Goal: Task Accomplishment & Management: Use online tool/utility

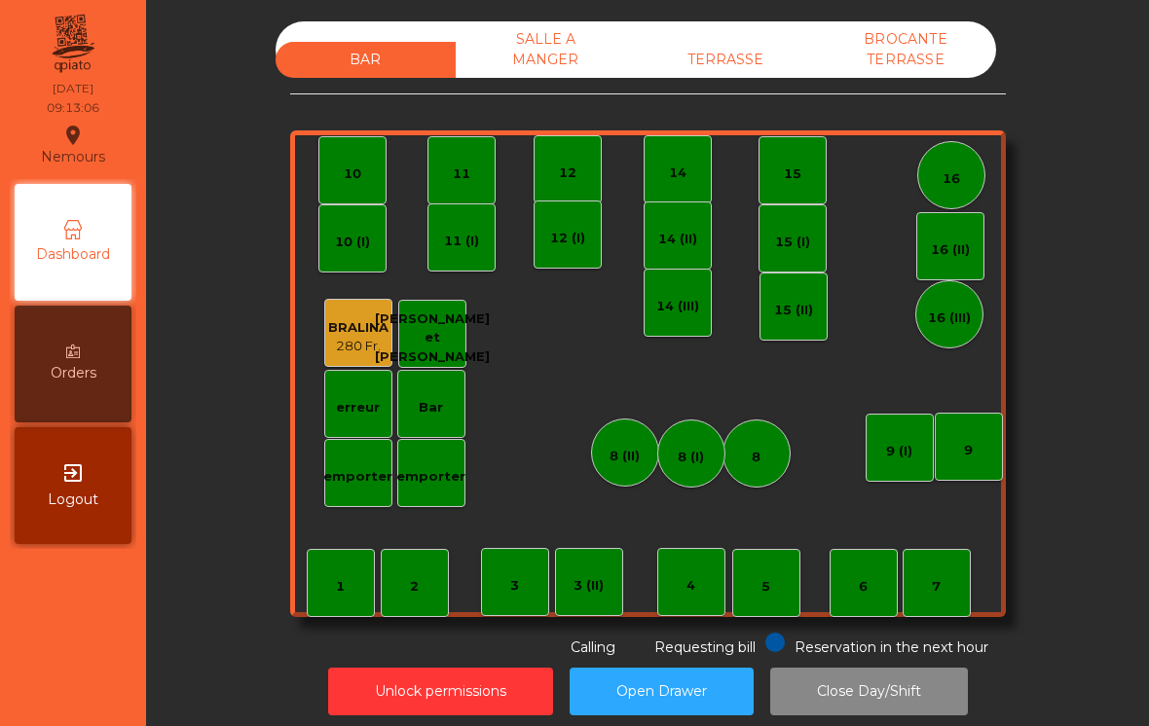
click at [693, 70] on div "TERRASSE" at bounding box center [726, 60] width 180 height 36
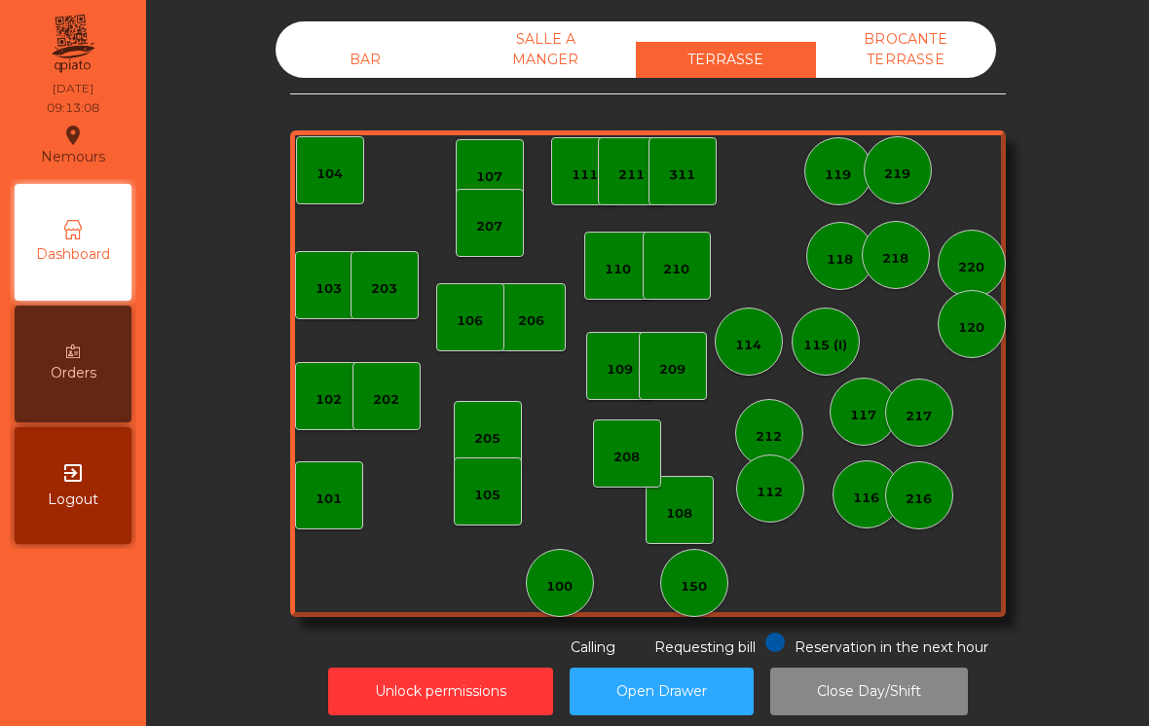
click at [701, 381] on div "209" at bounding box center [673, 366] width 68 height 68
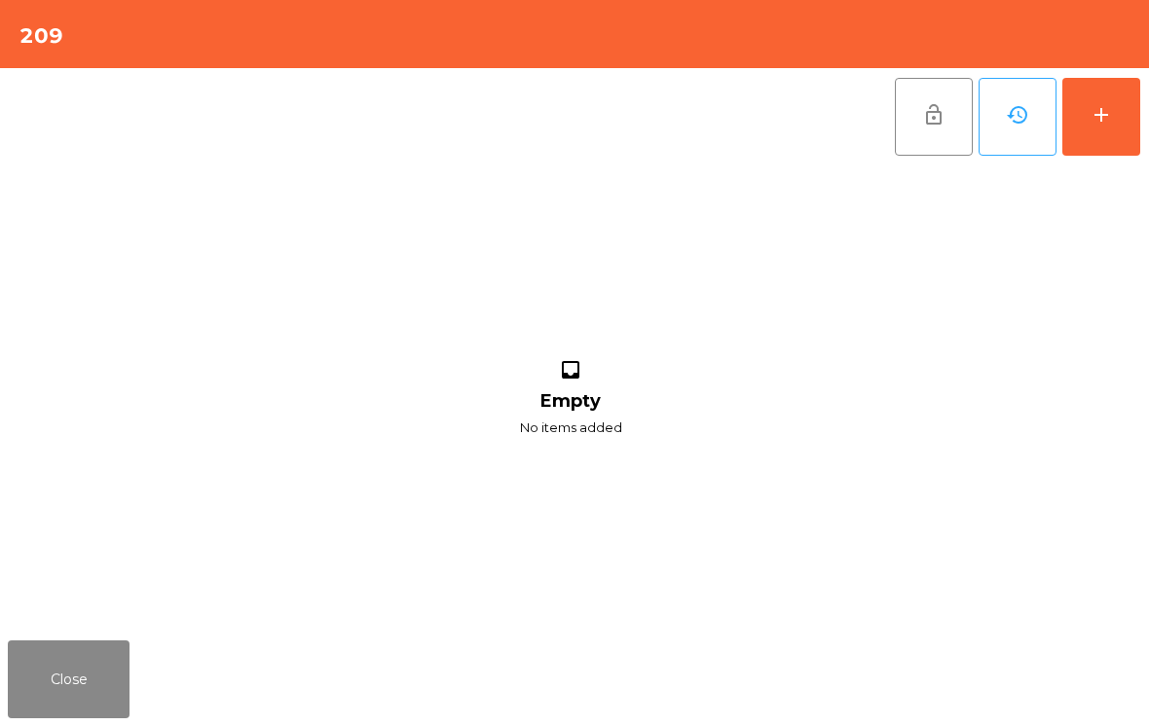
click at [1094, 136] on button "add" at bounding box center [1101, 117] width 78 height 78
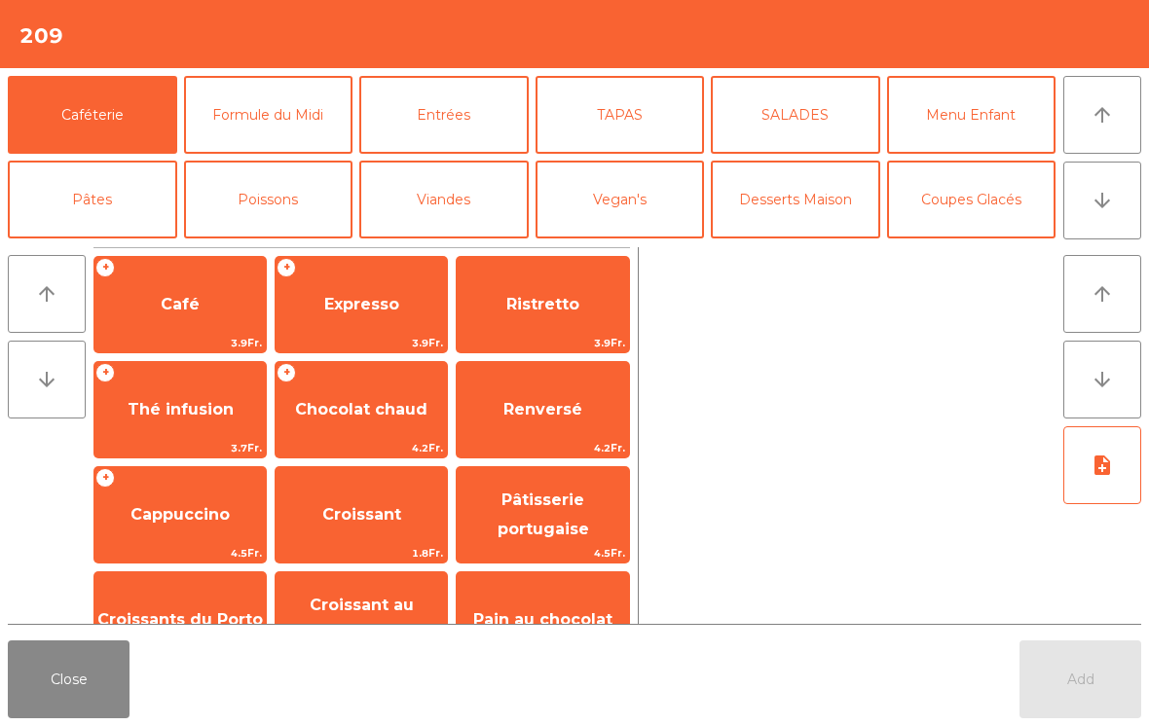
click at [342, 315] on span "Expresso" at bounding box center [360, 304] width 171 height 53
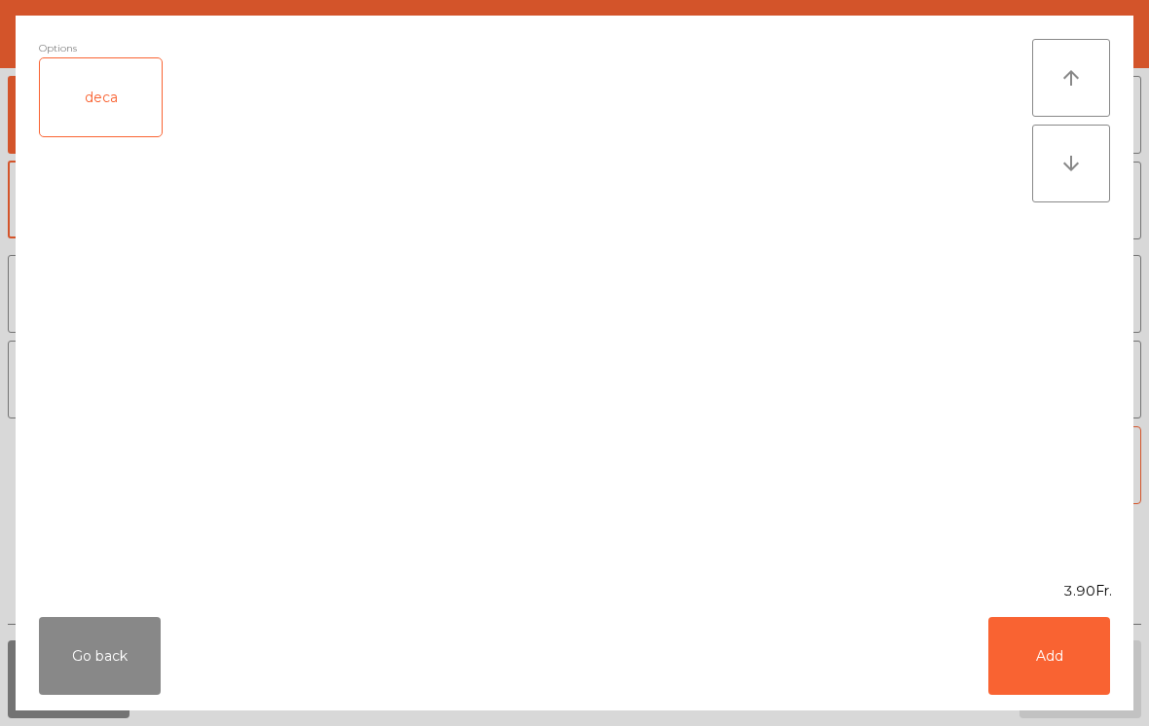
click at [1071, 675] on button "Add" at bounding box center [1049, 656] width 122 height 78
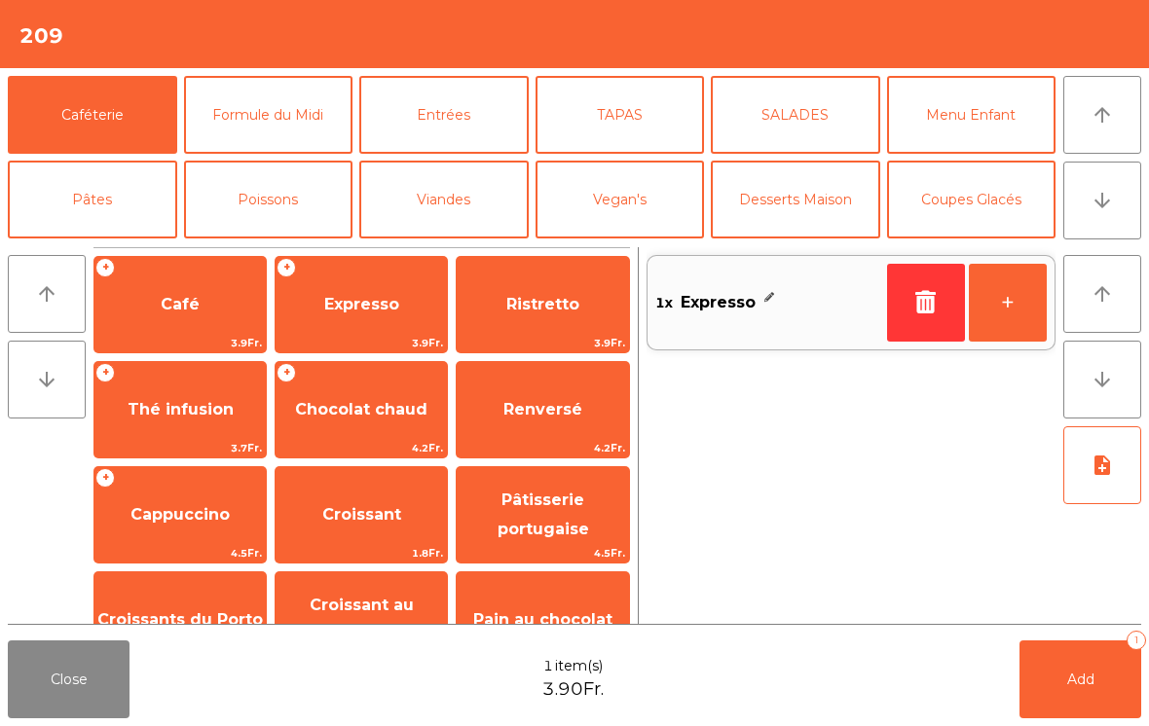
click at [995, 326] on button "+" at bounding box center [1008, 303] width 78 height 78
click at [340, 531] on span "Croissant" at bounding box center [360, 515] width 171 height 53
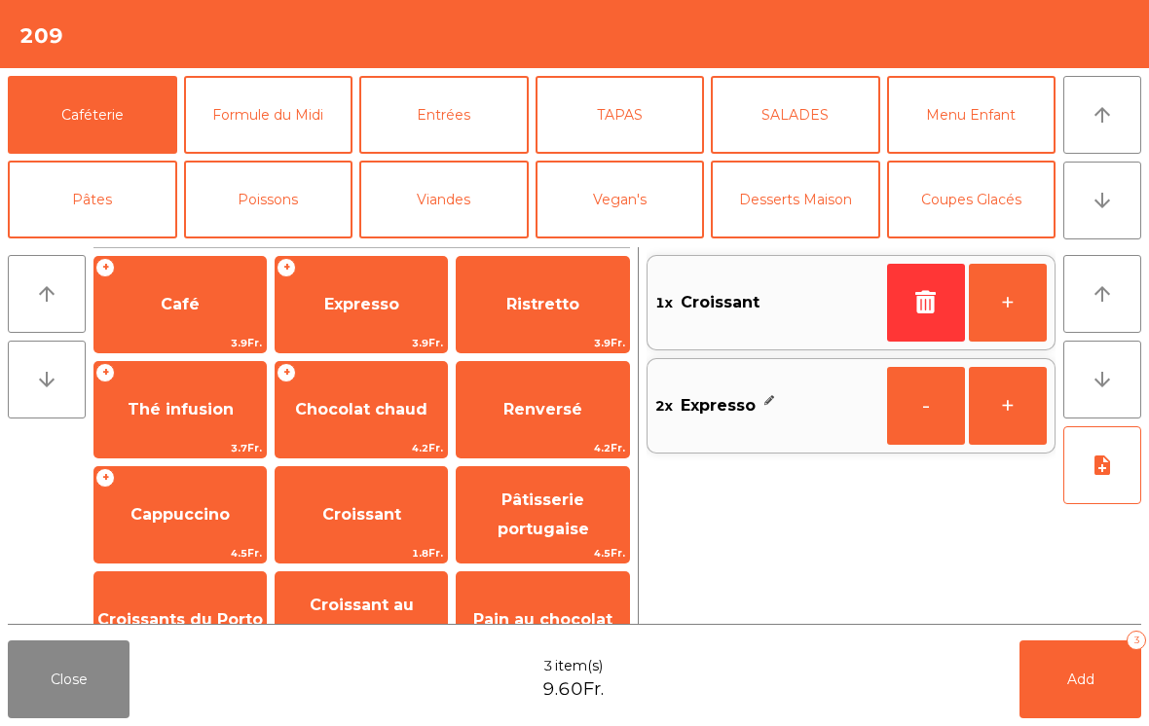
click at [1015, 299] on button "+" at bounding box center [1008, 303] width 78 height 78
click at [1091, 687] on span "Add" at bounding box center [1080, 680] width 27 height 18
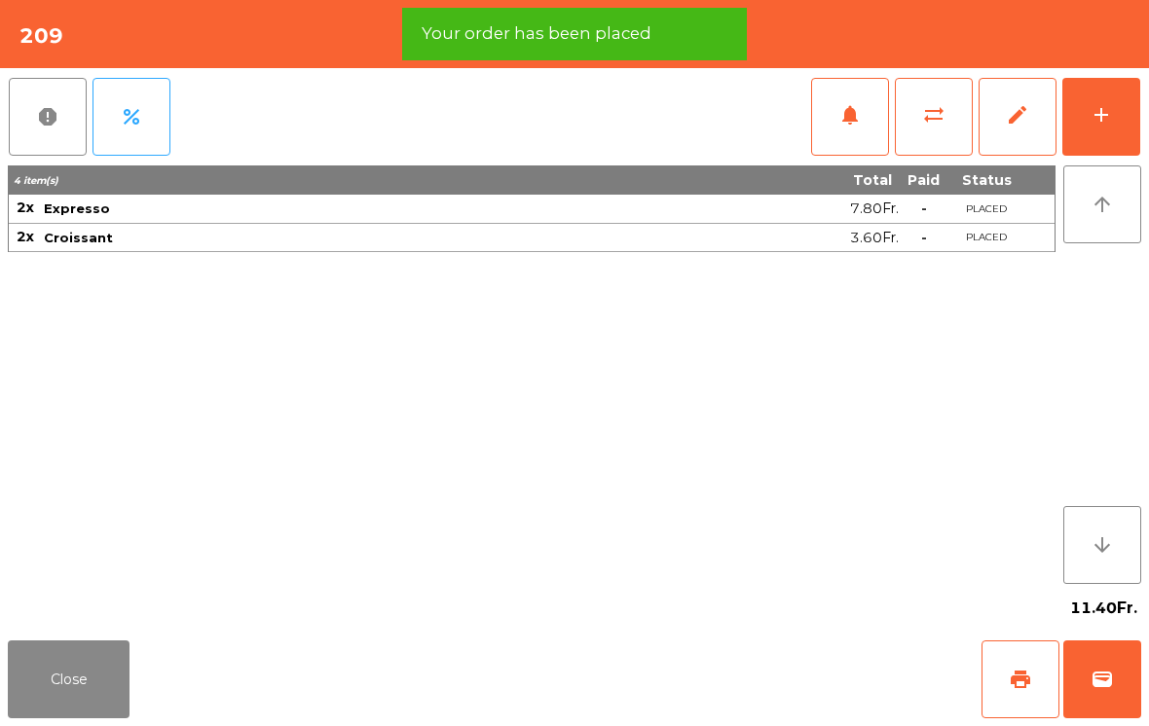
click at [1107, 120] on div "add" at bounding box center [1100, 114] width 23 height 23
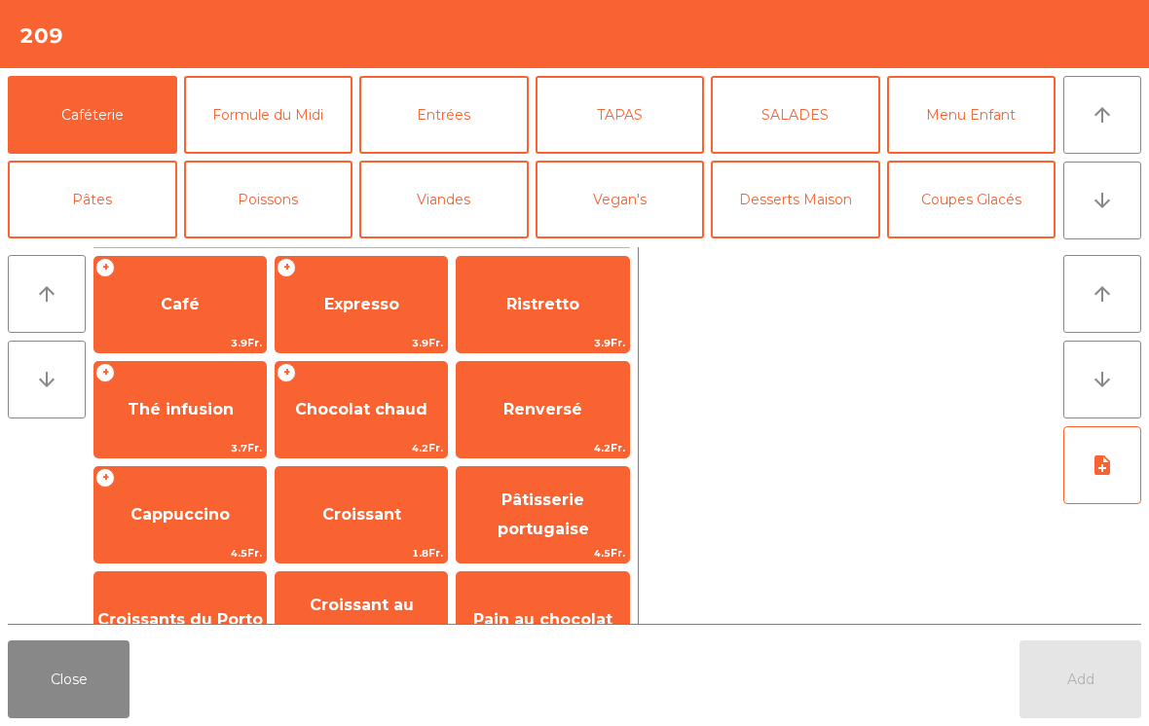
click at [152, 503] on span "Cappuccino" at bounding box center [179, 515] width 171 height 53
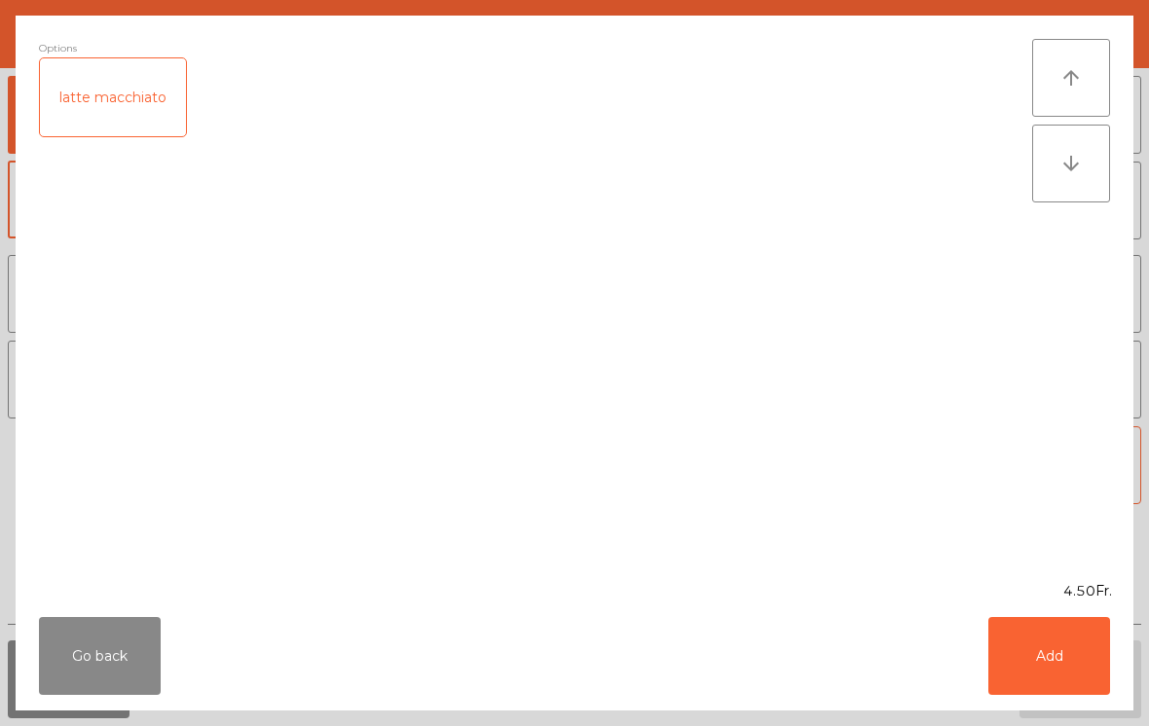
click at [1066, 657] on button "Add" at bounding box center [1049, 656] width 122 height 78
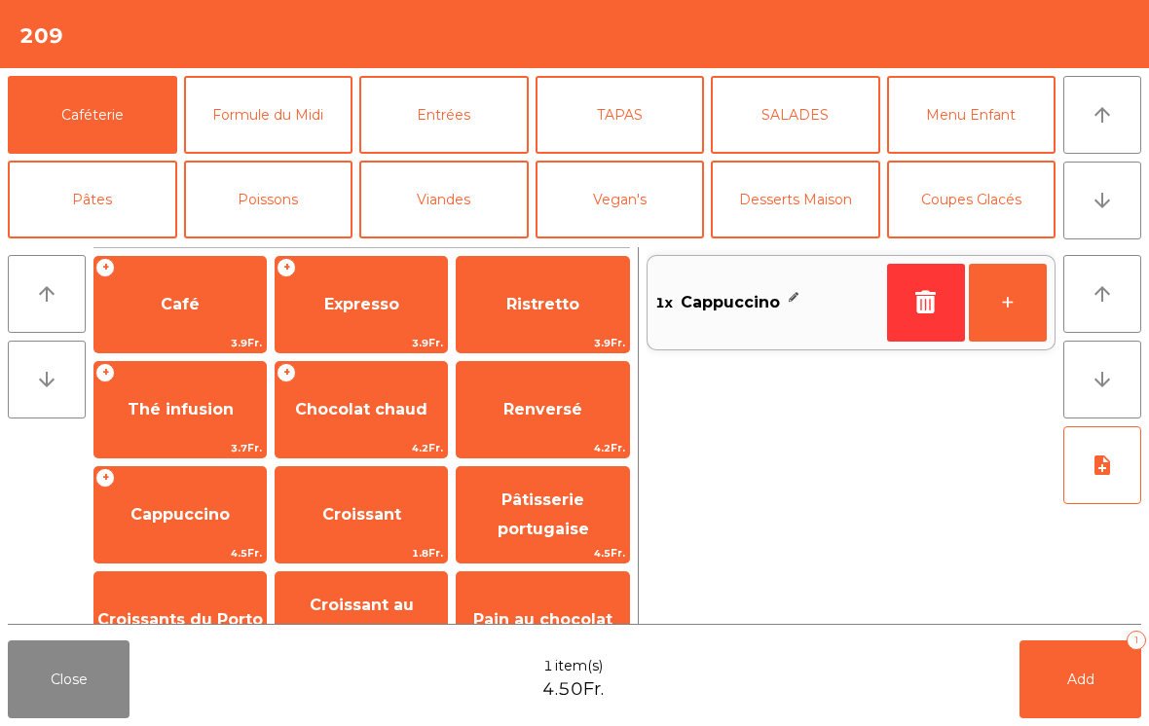
click at [1089, 693] on button "Add 1" at bounding box center [1080, 680] width 122 height 78
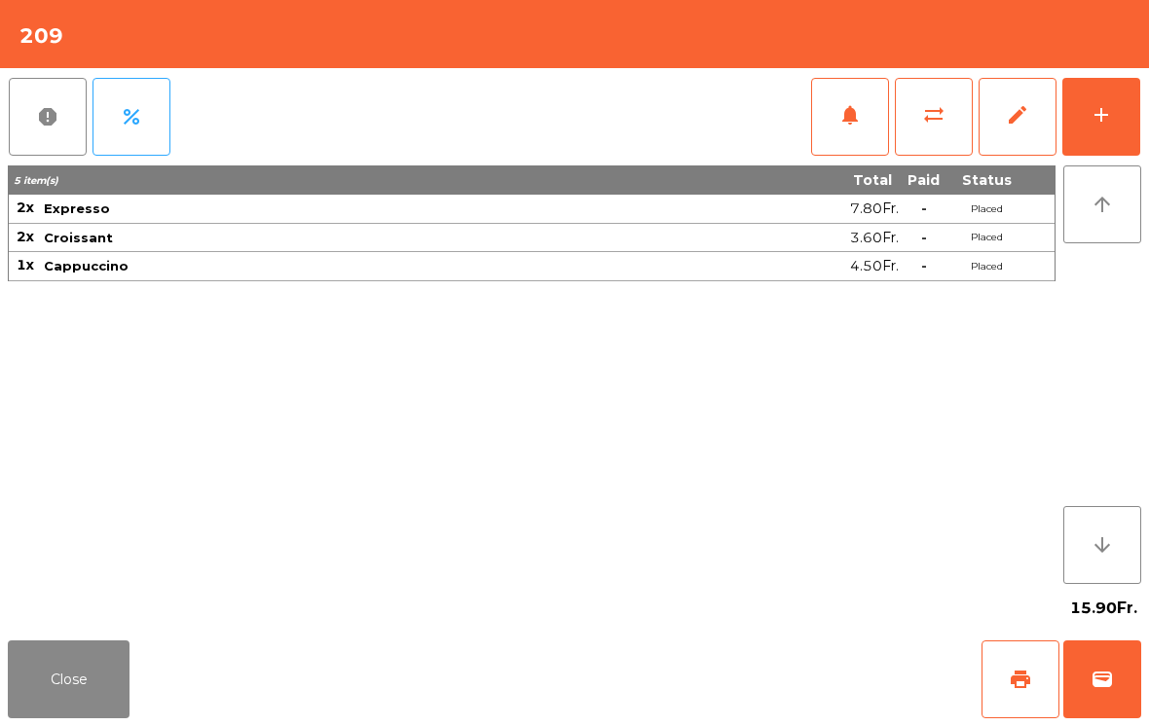
click at [61, 711] on button "Close" at bounding box center [69, 680] width 122 height 78
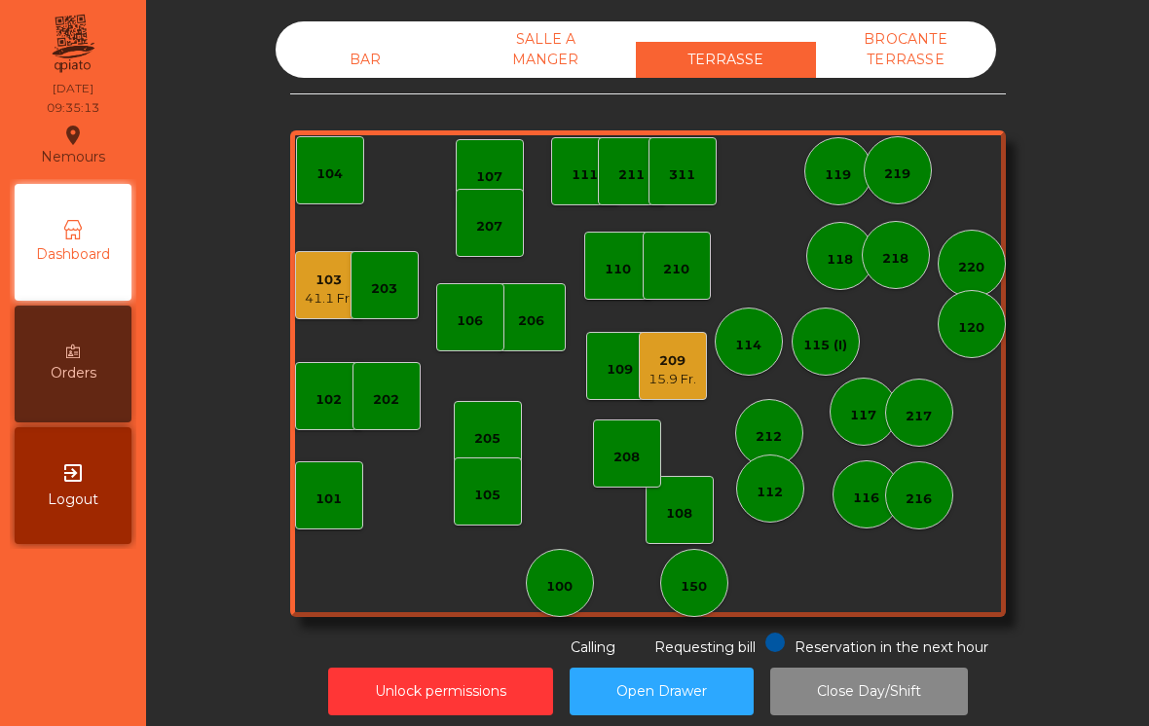
click at [646, 368] on div "209 15.9 Fr." at bounding box center [673, 366] width 68 height 68
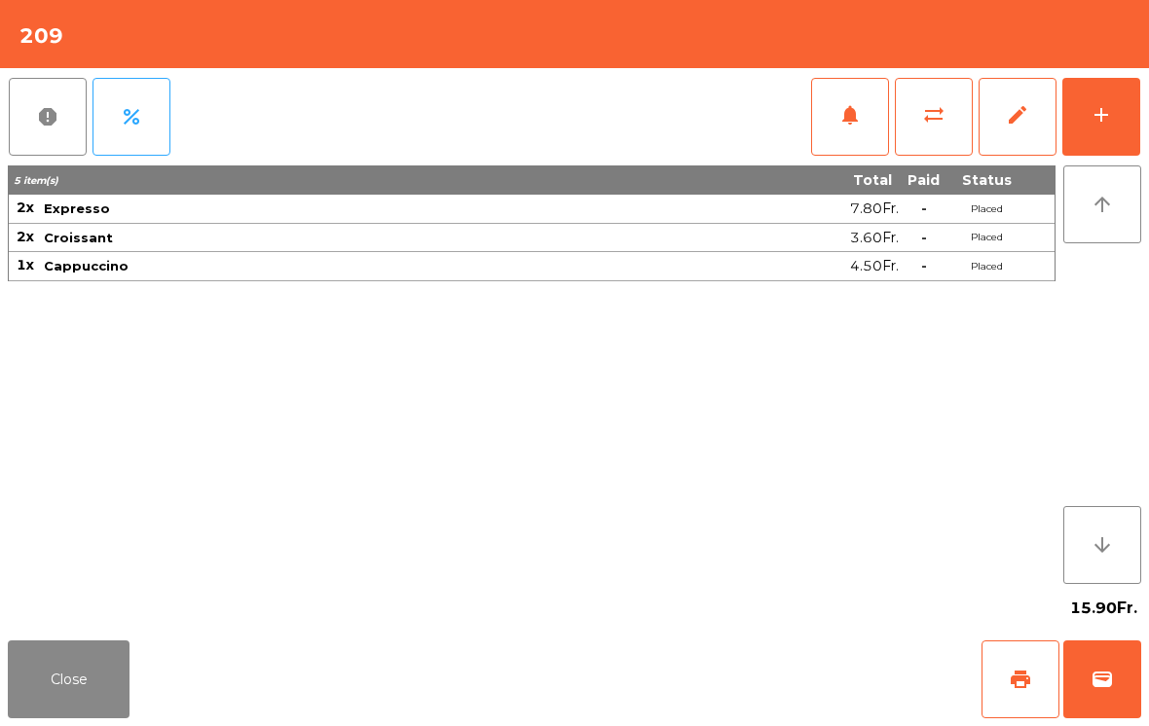
click at [1015, 677] on span "print" at bounding box center [1019, 679] width 23 height 23
click at [63, 696] on button "Close" at bounding box center [69, 680] width 122 height 78
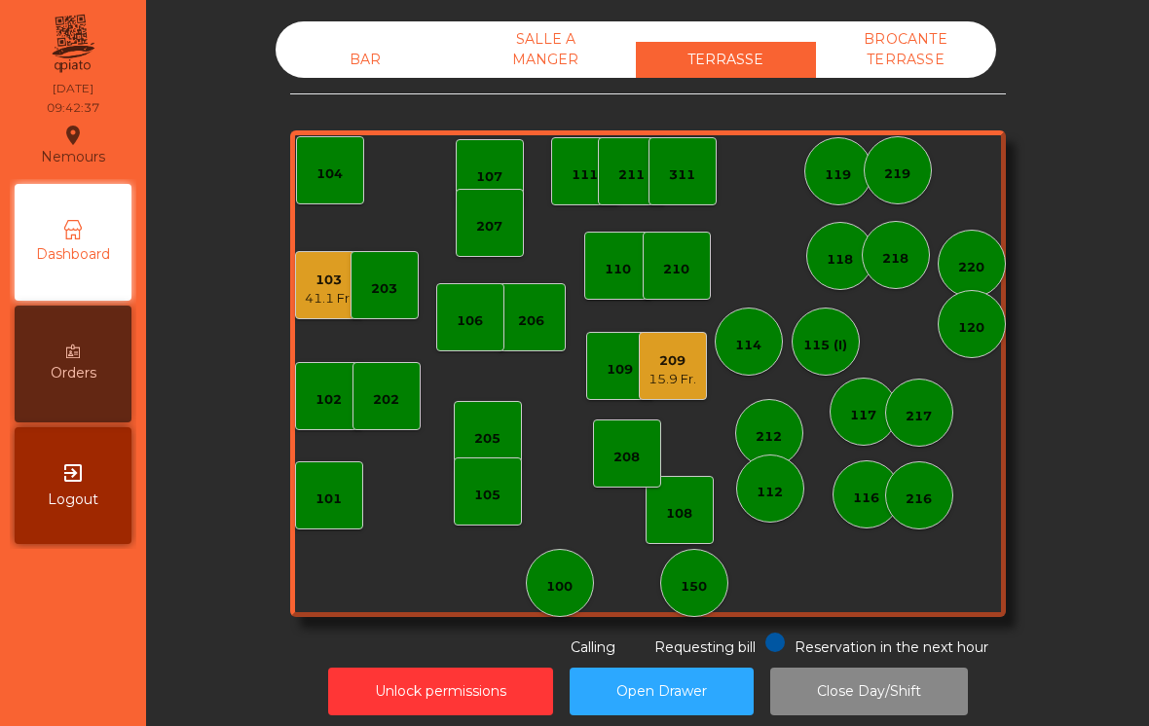
click at [487, 509] on div "105" at bounding box center [488, 492] width 68 height 68
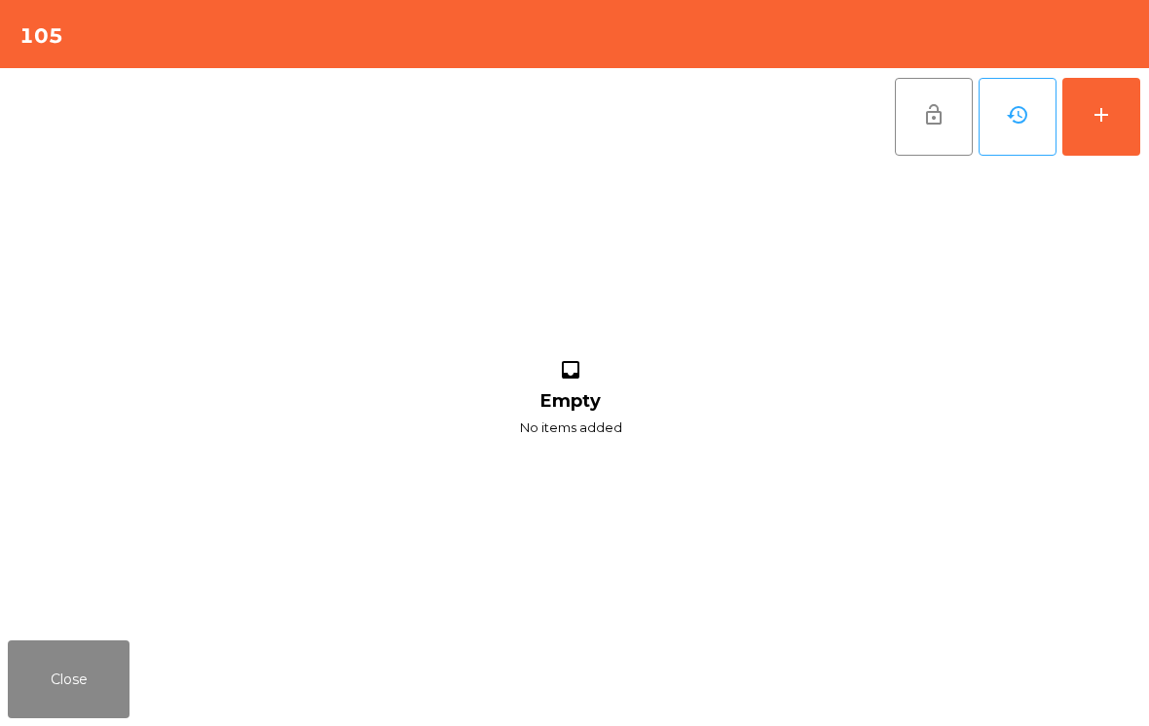
click at [1114, 114] on button "add" at bounding box center [1101, 117] width 78 height 78
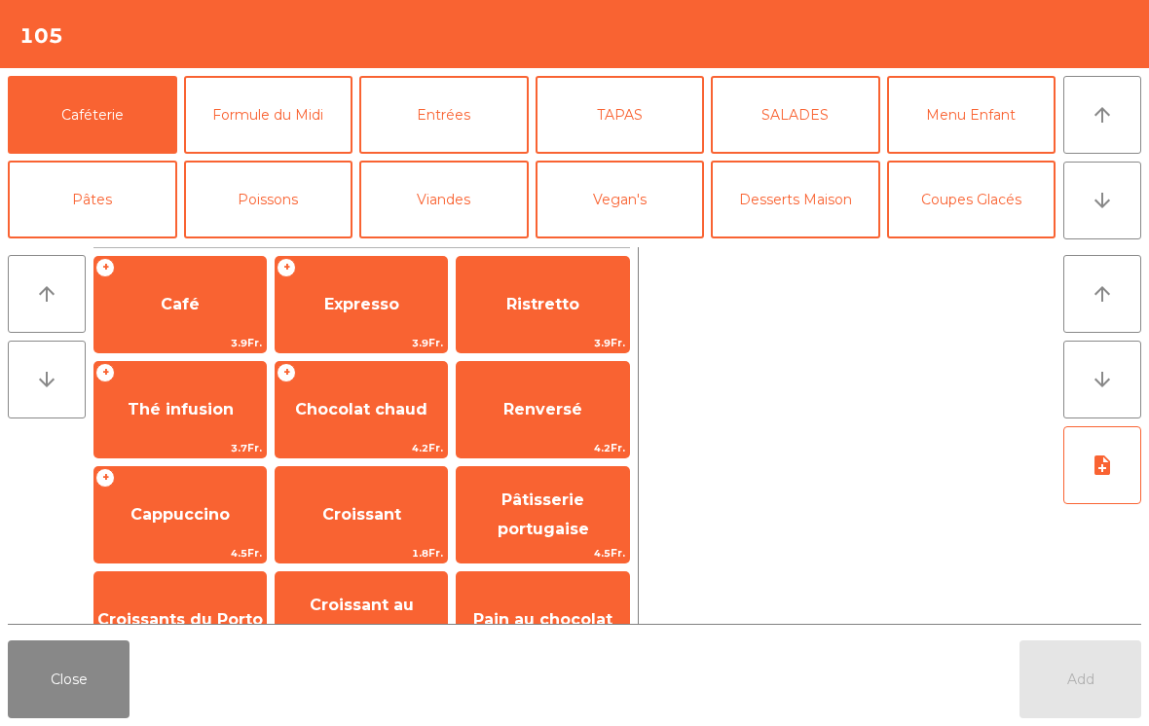
click at [212, 337] on span "3.9Fr." at bounding box center [179, 343] width 171 height 18
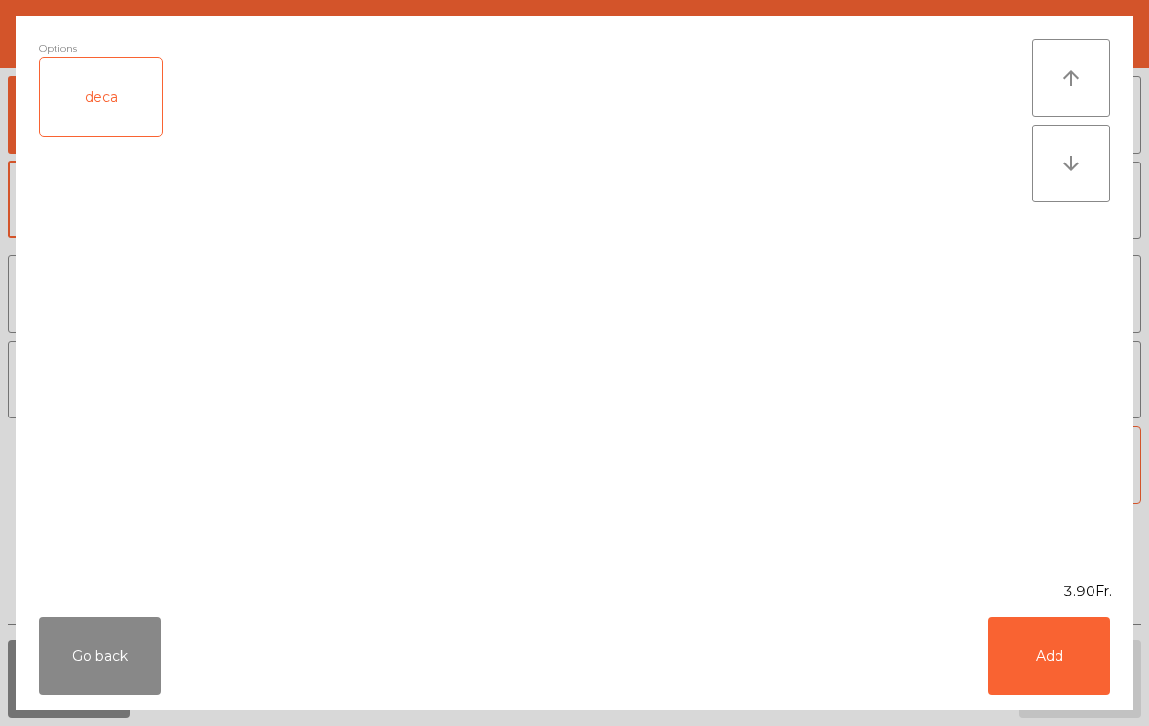
click at [1056, 664] on button "Add" at bounding box center [1049, 656] width 122 height 78
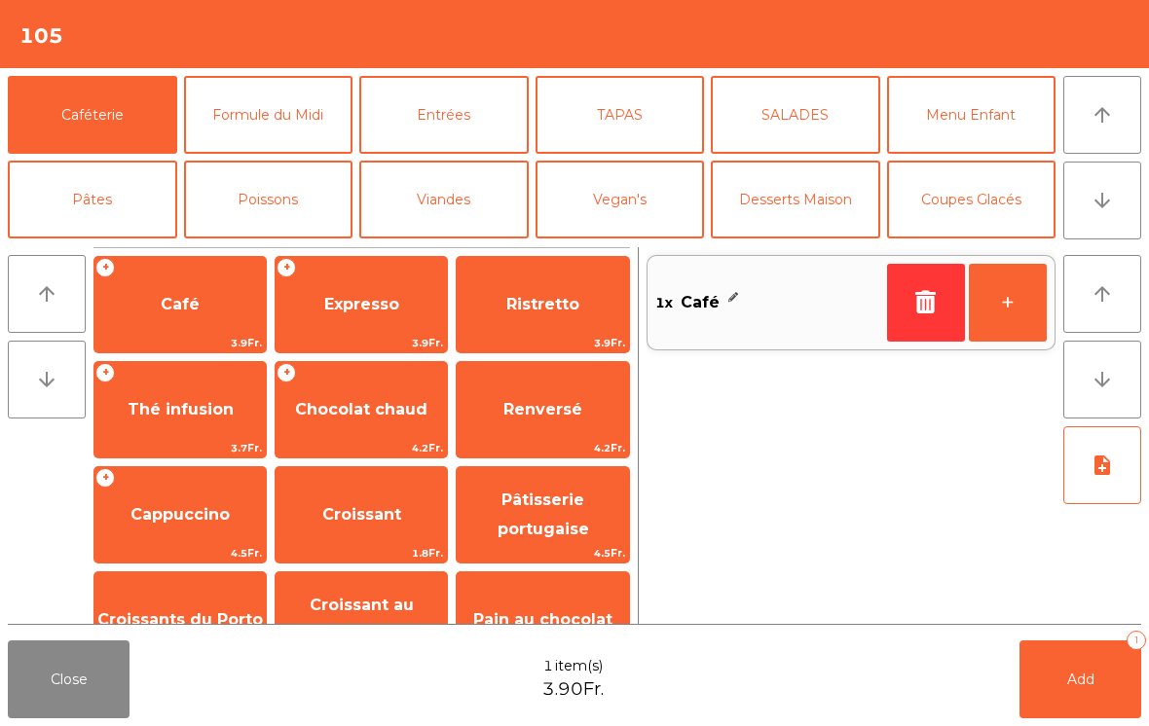
click at [579, 525] on span "Pâtisserie portugaise" at bounding box center [543, 515] width 92 height 48
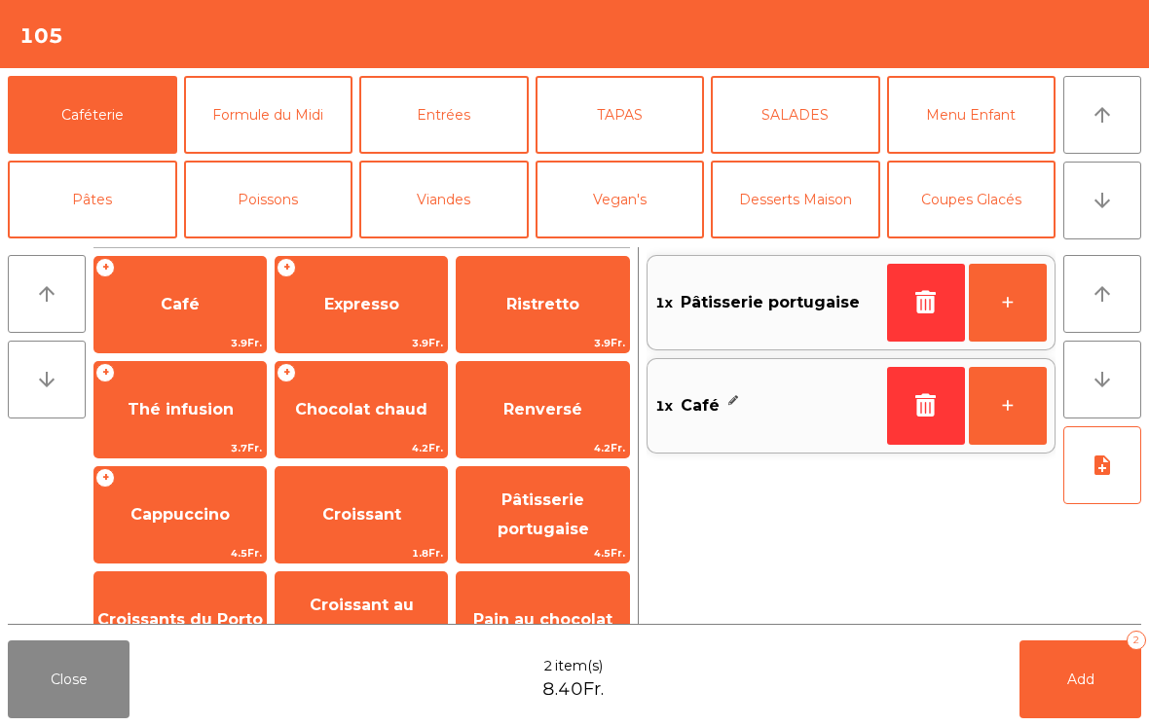
click at [1095, 677] on button "Add 2" at bounding box center [1080, 680] width 122 height 78
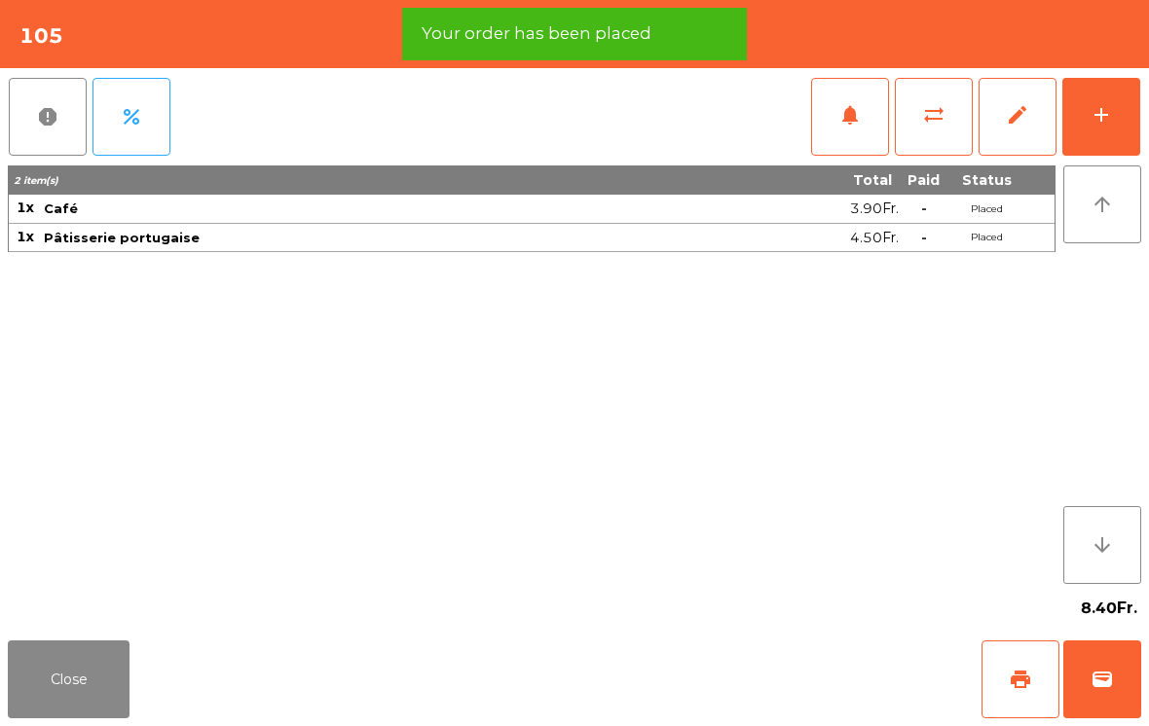
click at [1018, 678] on span "print" at bounding box center [1019, 679] width 23 height 23
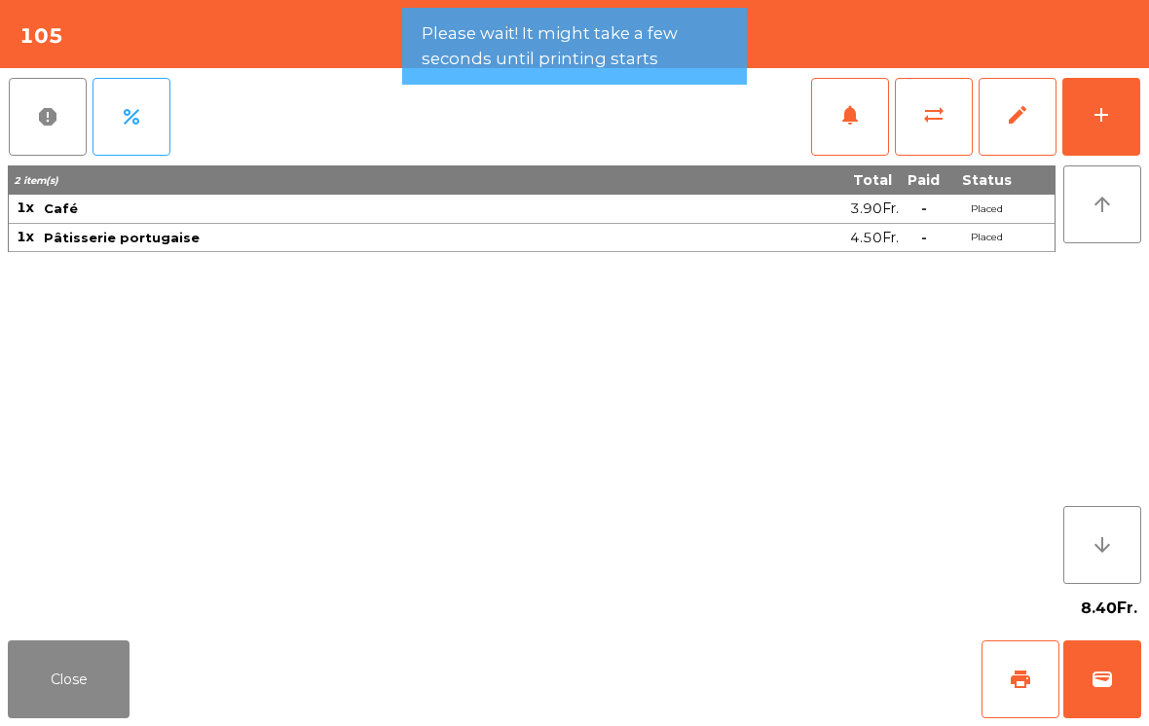
click at [1113, 107] on button "add" at bounding box center [1101, 117] width 78 height 78
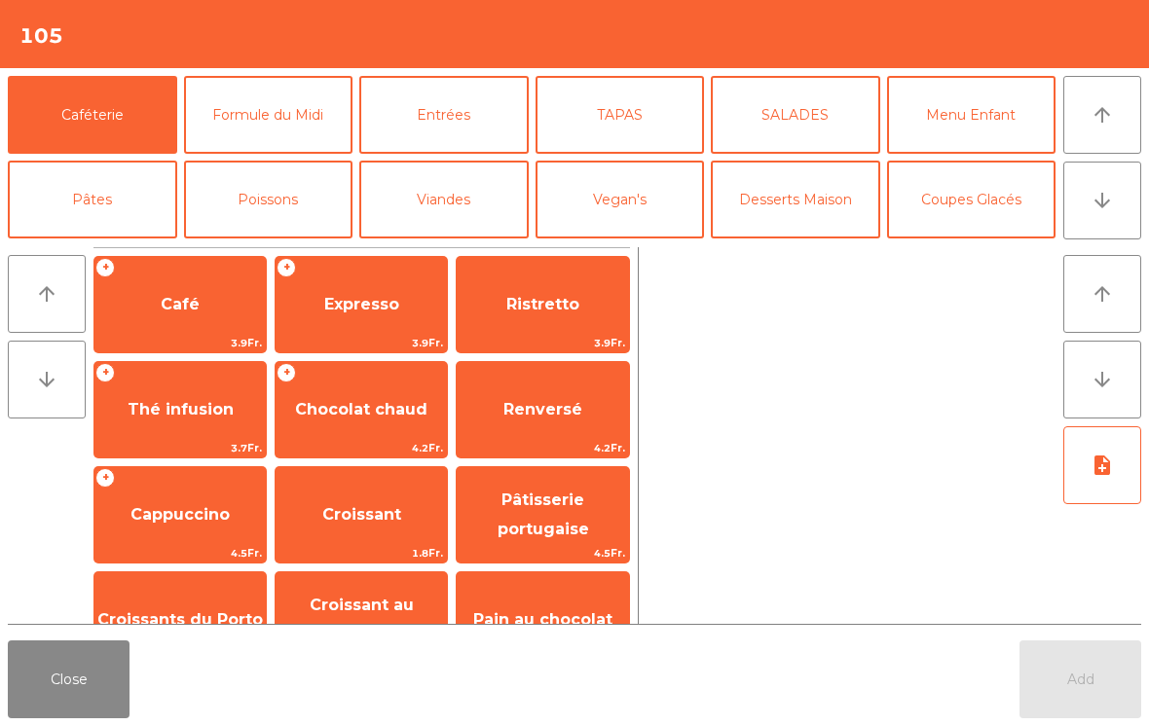
click at [580, 422] on span "Renversé" at bounding box center [542, 410] width 171 height 53
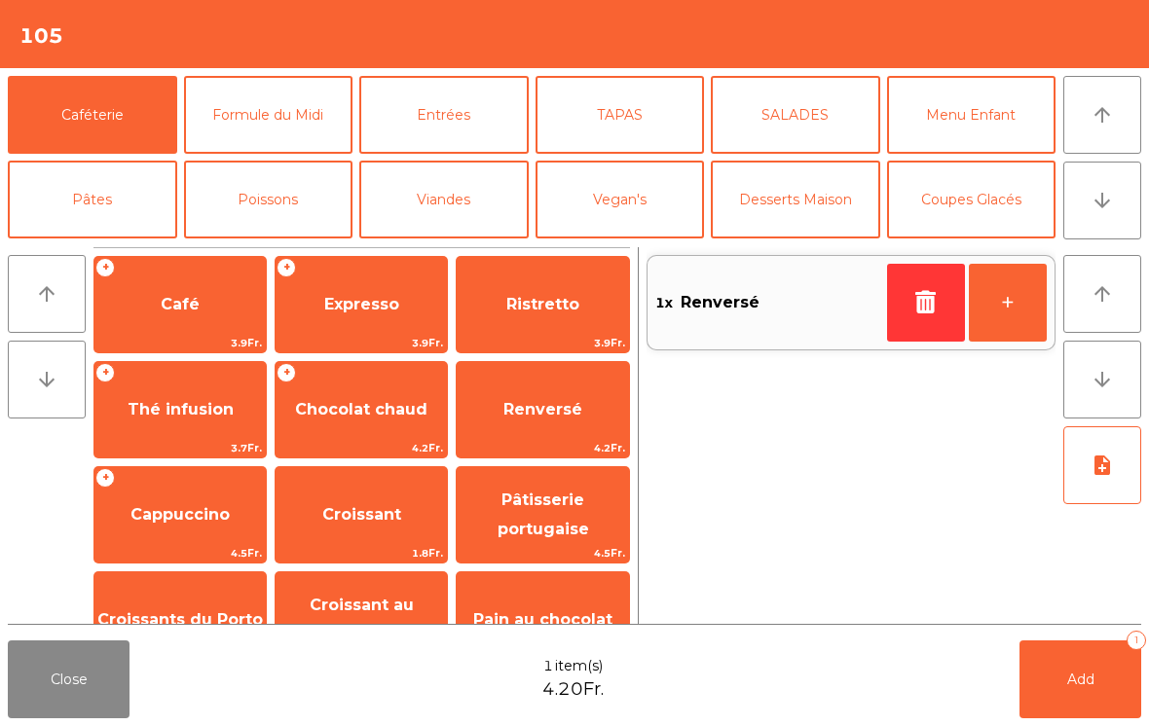
click at [1092, 677] on span "Add" at bounding box center [1080, 680] width 27 height 18
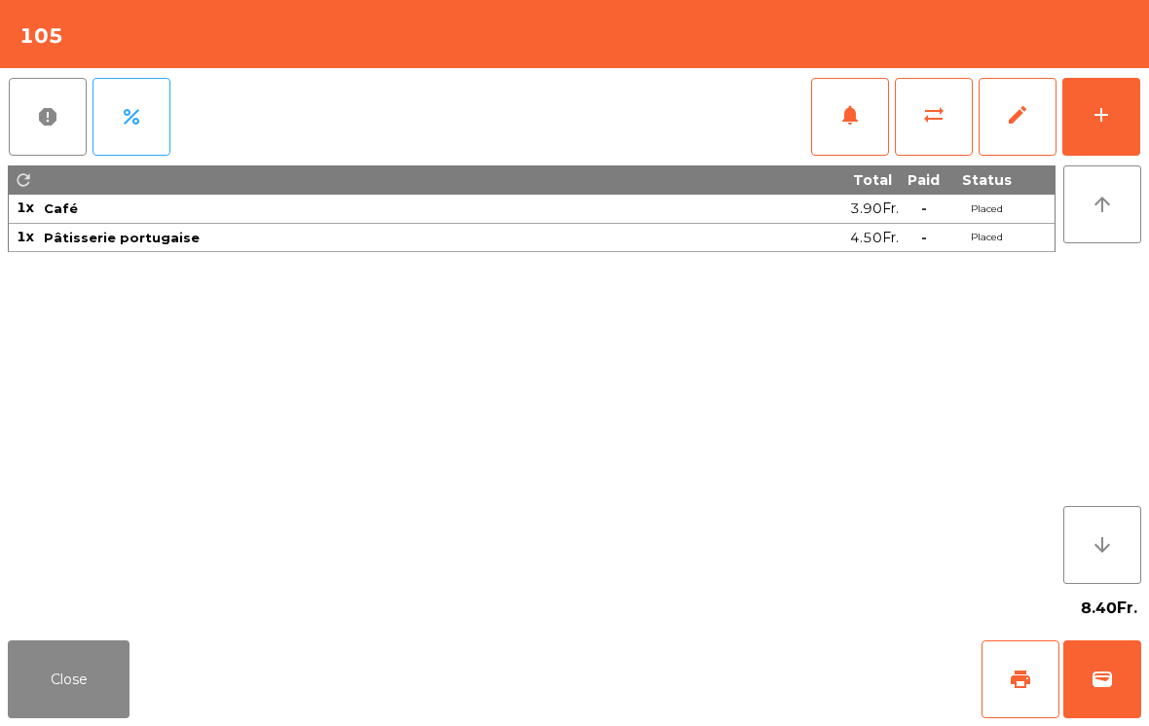
click at [1020, 691] on button "print" at bounding box center [1020, 680] width 78 height 78
click at [66, 644] on button "Close" at bounding box center [69, 680] width 122 height 78
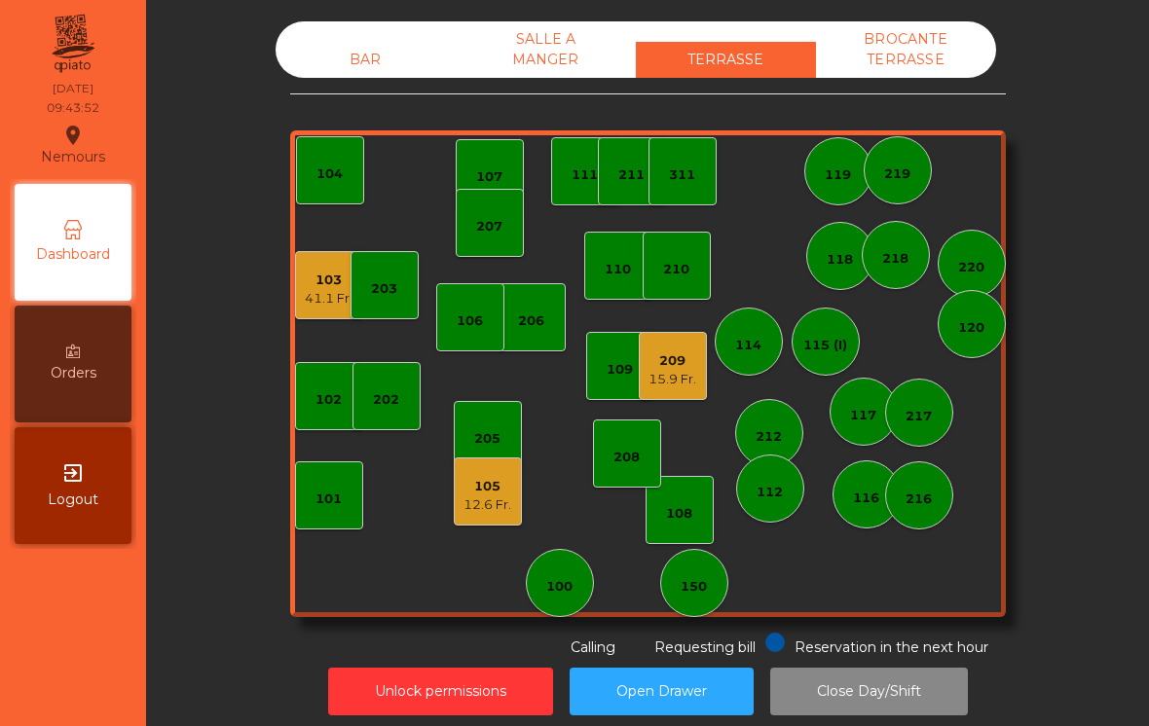
click at [568, 585] on div "100" at bounding box center [559, 586] width 26 height 19
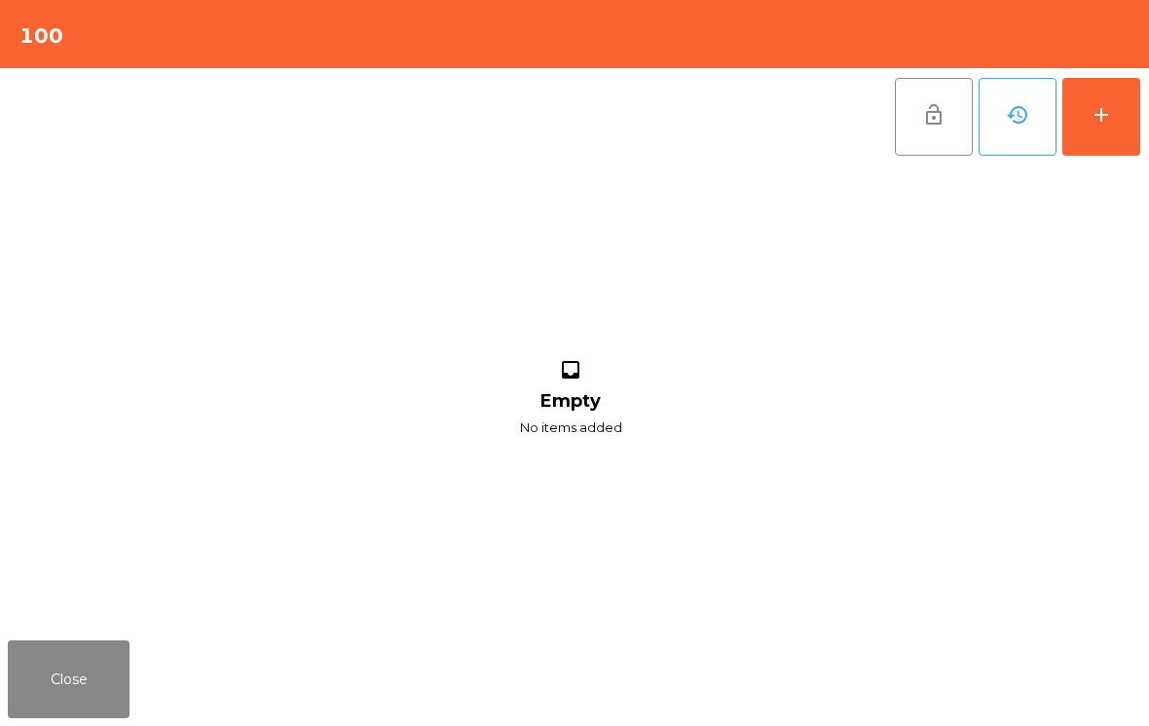
click at [1104, 138] on button "add" at bounding box center [1101, 117] width 78 height 78
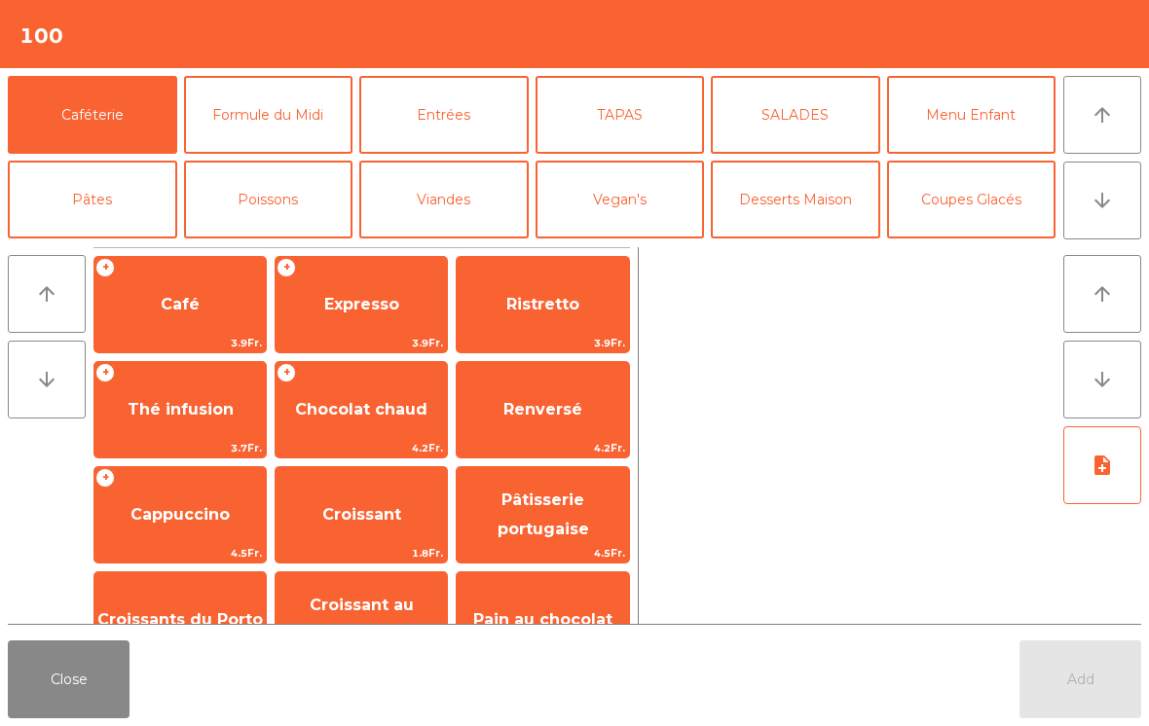
click at [574, 531] on span "Pâtisserie portugaise" at bounding box center [543, 515] width 92 height 48
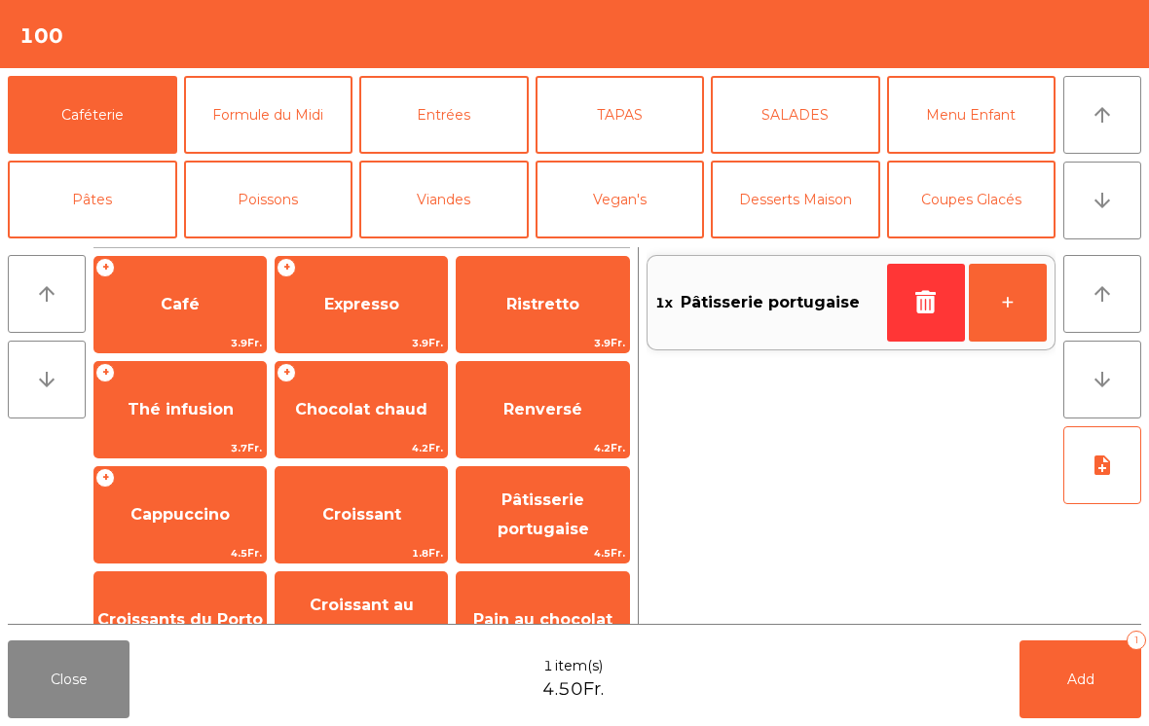
click at [1013, 319] on button "+" at bounding box center [1008, 303] width 78 height 78
click at [188, 613] on span "Croissants du Porto" at bounding box center [179, 619] width 165 height 18
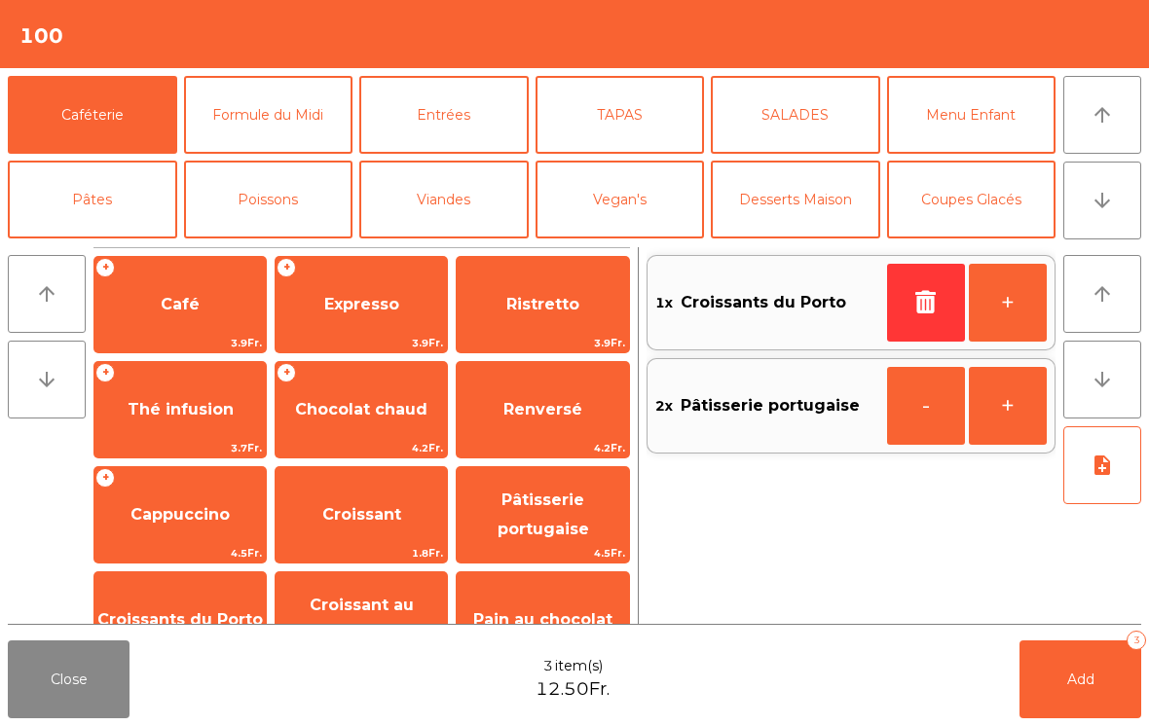
click at [159, 311] on span "Café" at bounding box center [179, 304] width 171 height 53
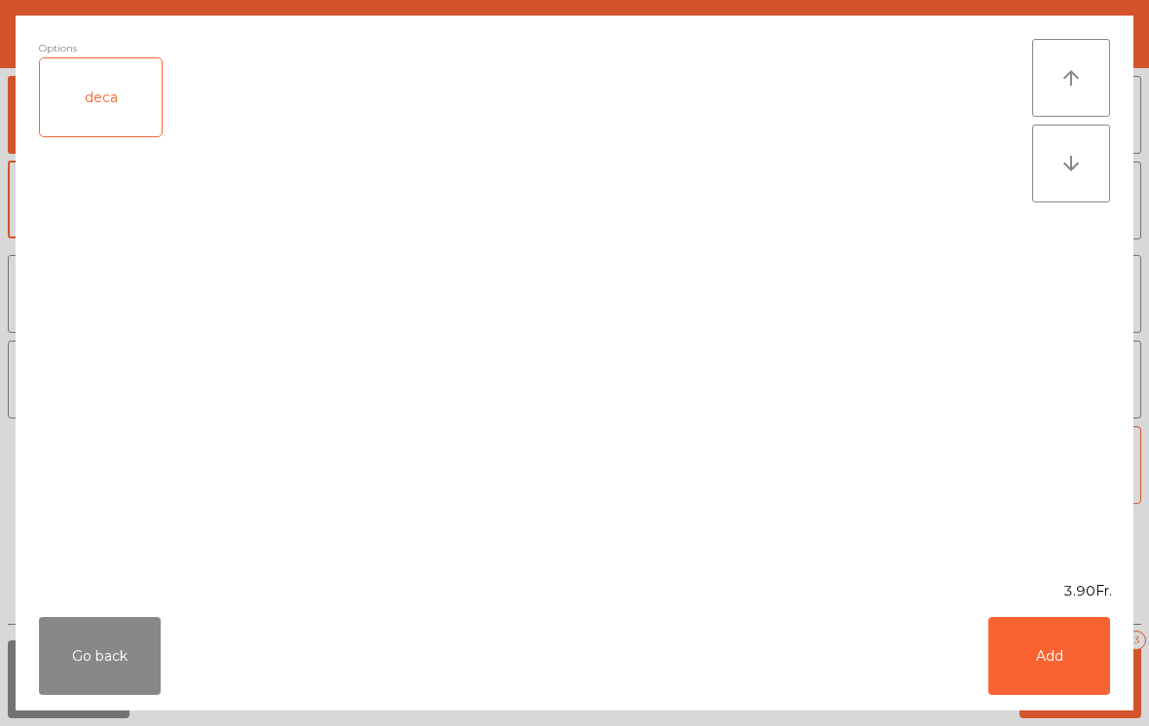
click at [1044, 657] on button "Add" at bounding box center [1049, 656] width 122 height 78
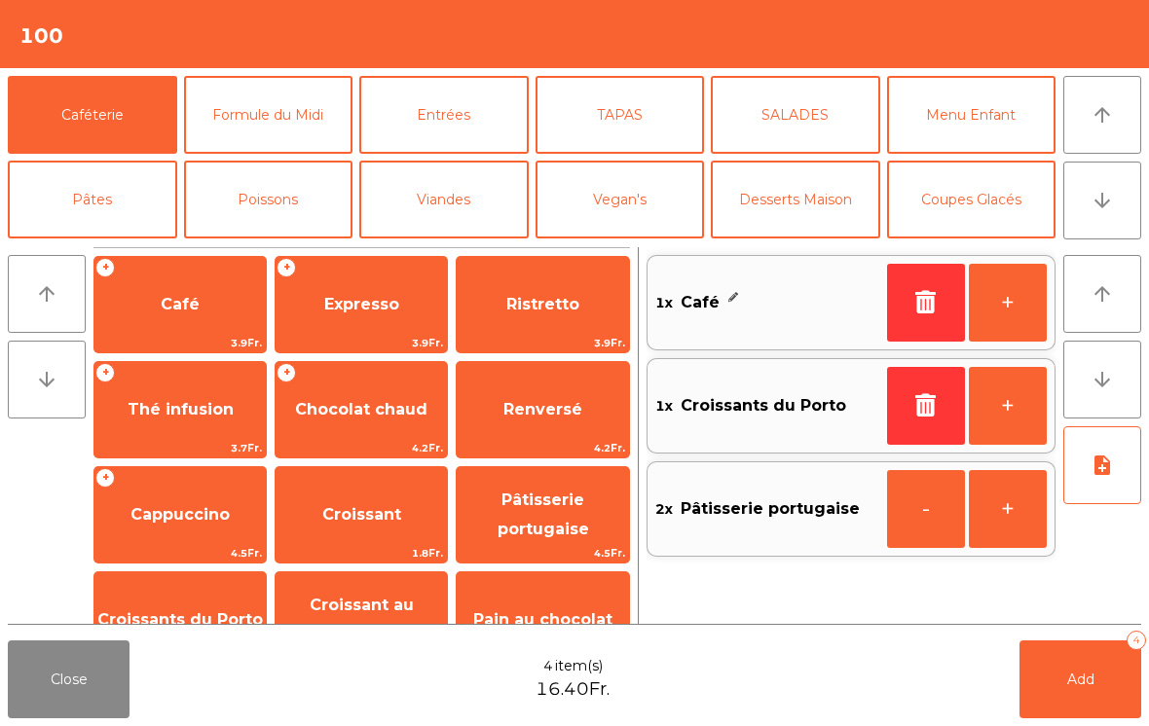
click at [1003, 305] on button "+" at bounding box center [1008, 303] width 78 height 78
click at [511, 312] on span "Ristretto" at bounding box center [542, 304] width 73 height 18
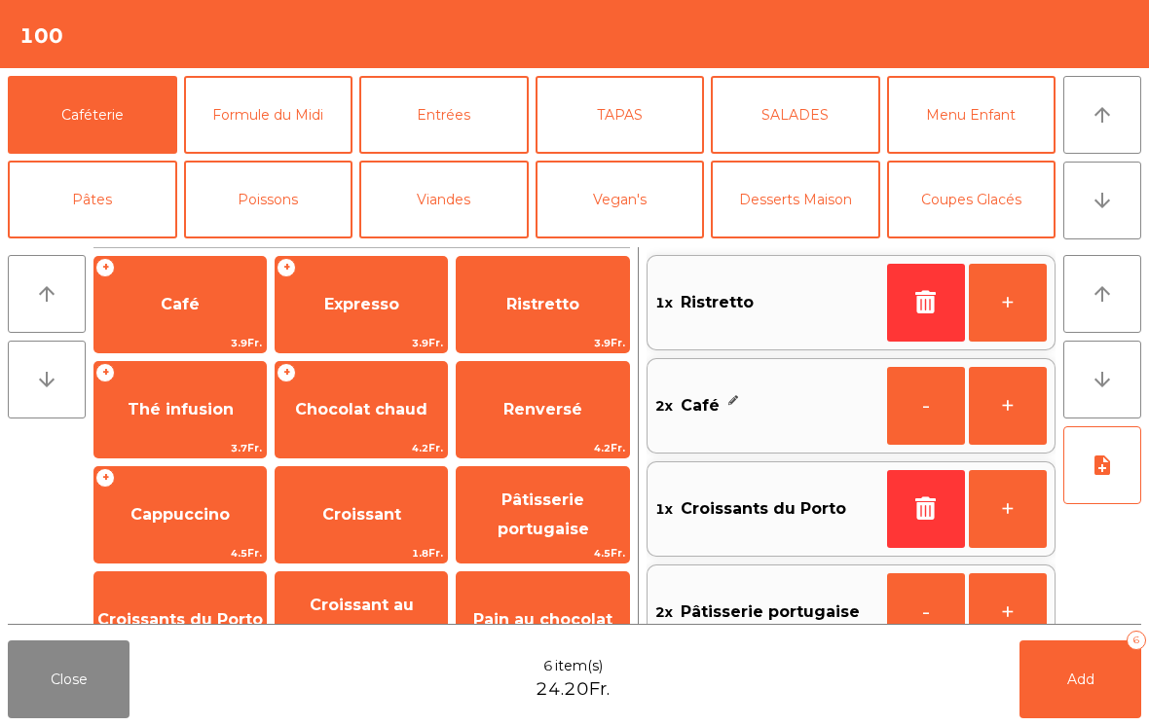
click at [1011, 306] on button "+" at bounding box center [1008, 303] width 78 height 78
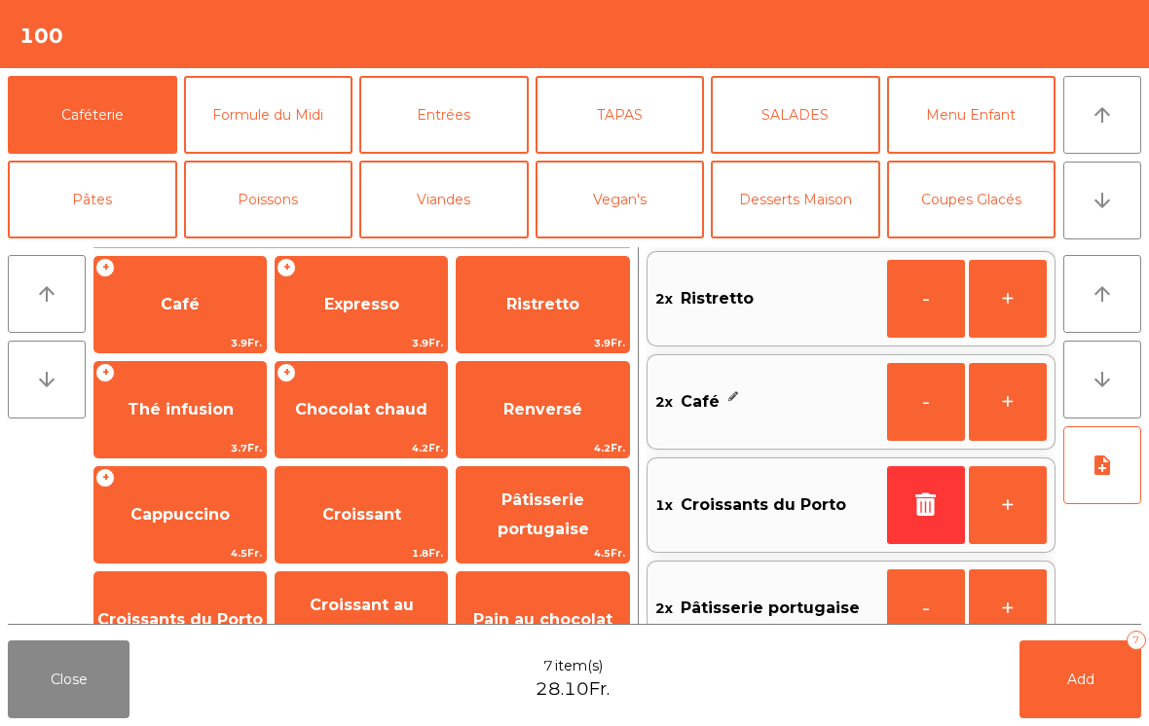
scroll to position [8, 0]
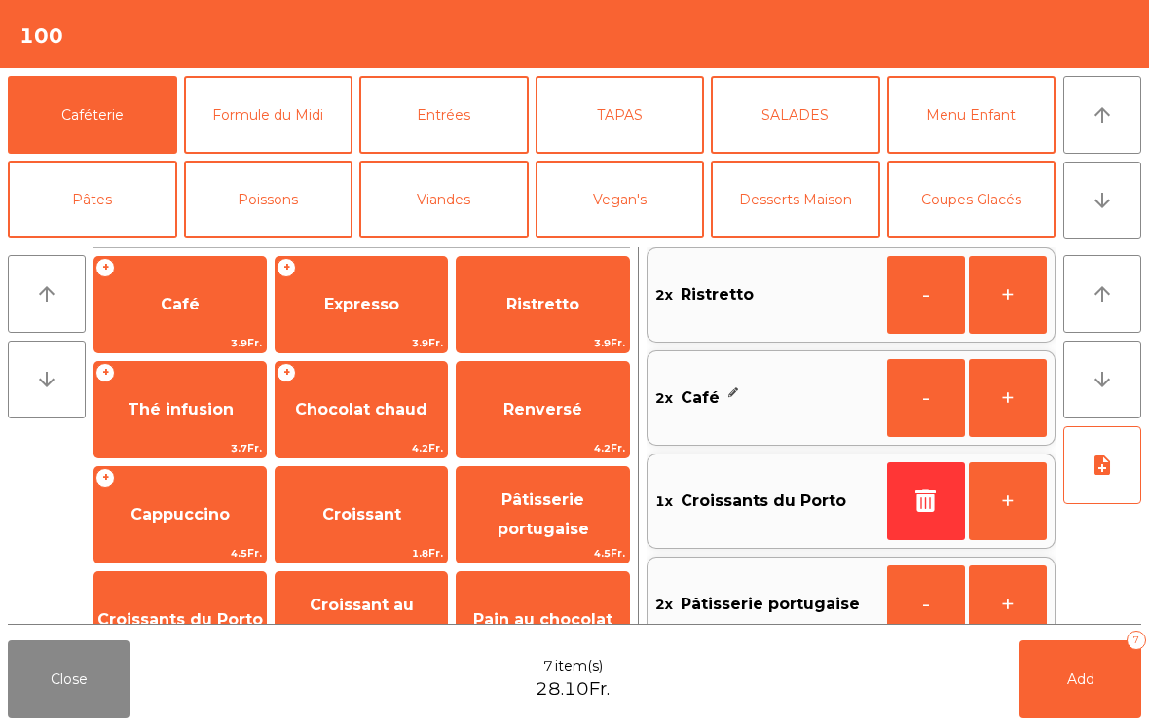
click at [1074, 678] on span "Add" at bounding box center [1080, 680] width 27 height 18
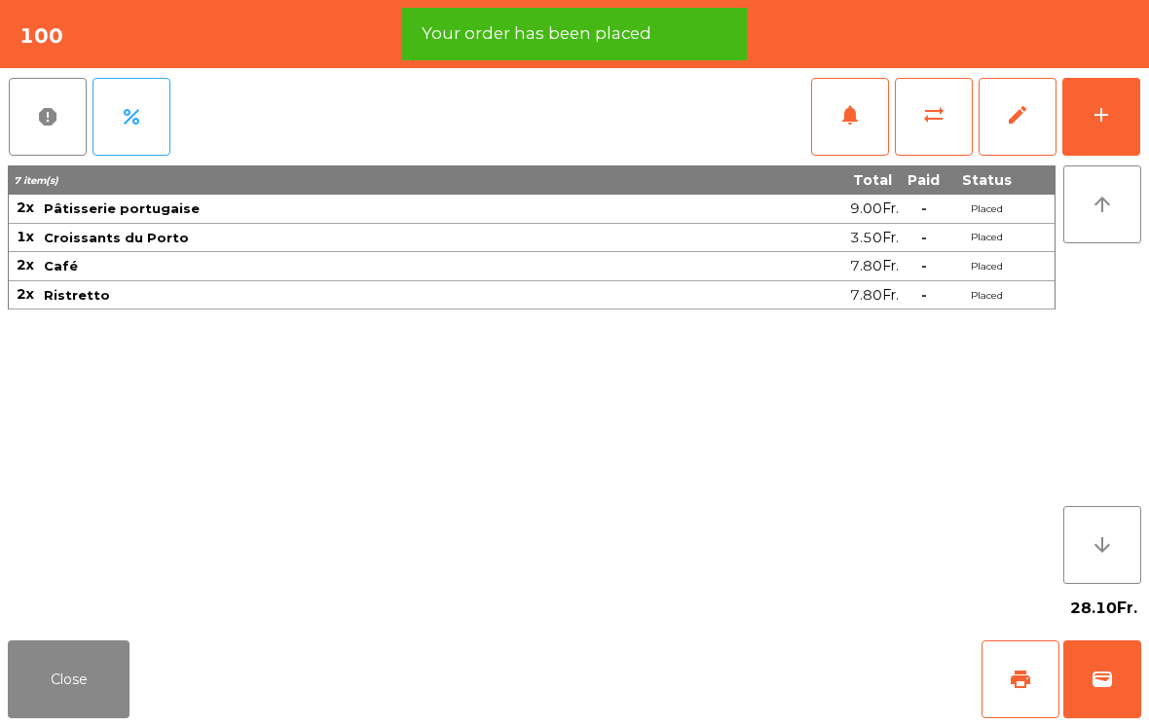
click at [67, 690] on button "Close" at bounding box center [69, 680] width 122 height 78
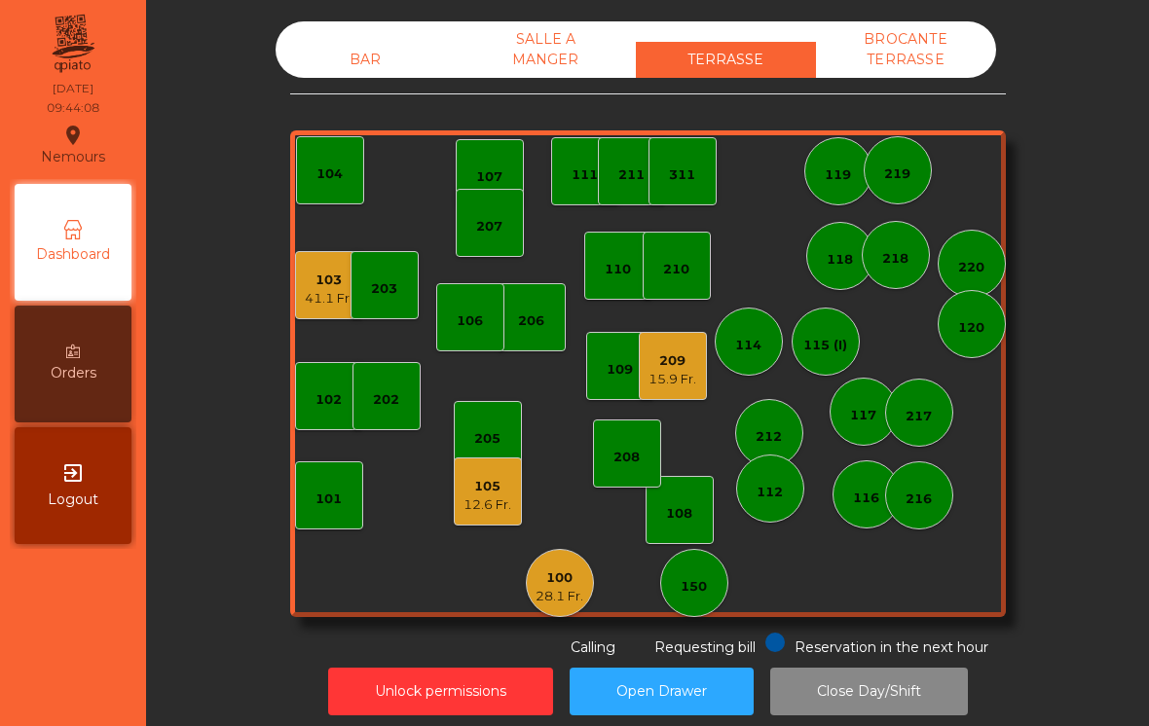
click at [334, 294] on div "41.1 Fr." at bounding box center [329, 298] width 48 height 19
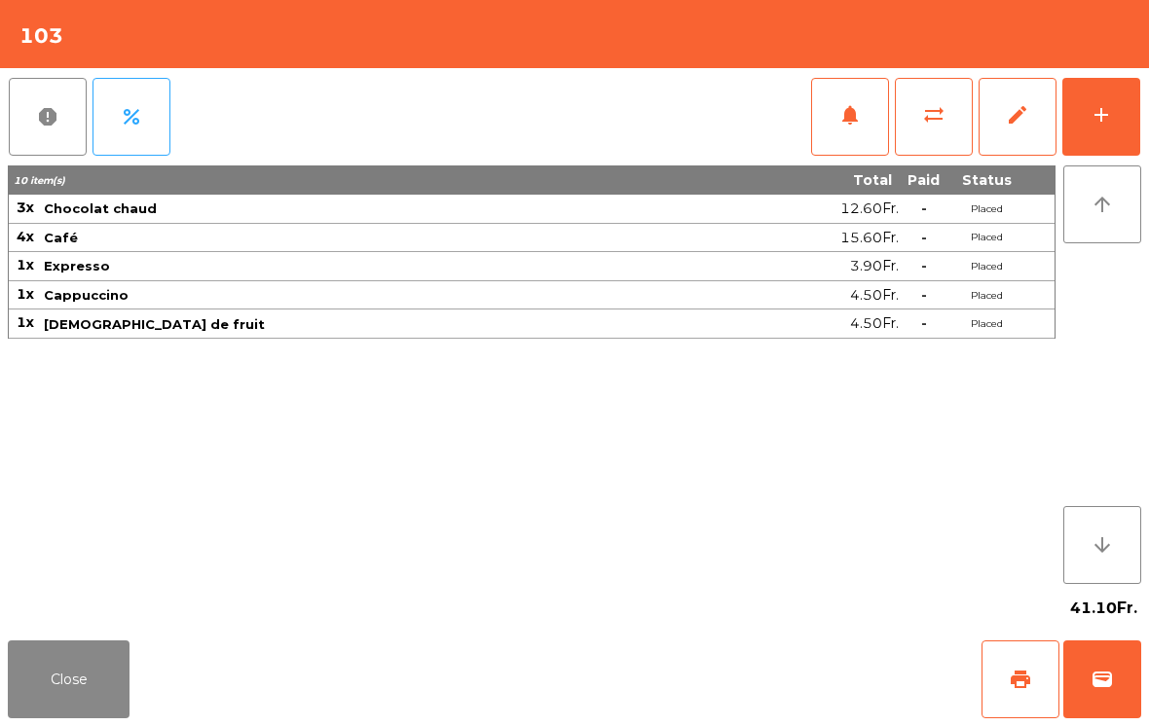
click at [1093, 117] on div "add" at bounding box center [1100, 114] width 23 height 23
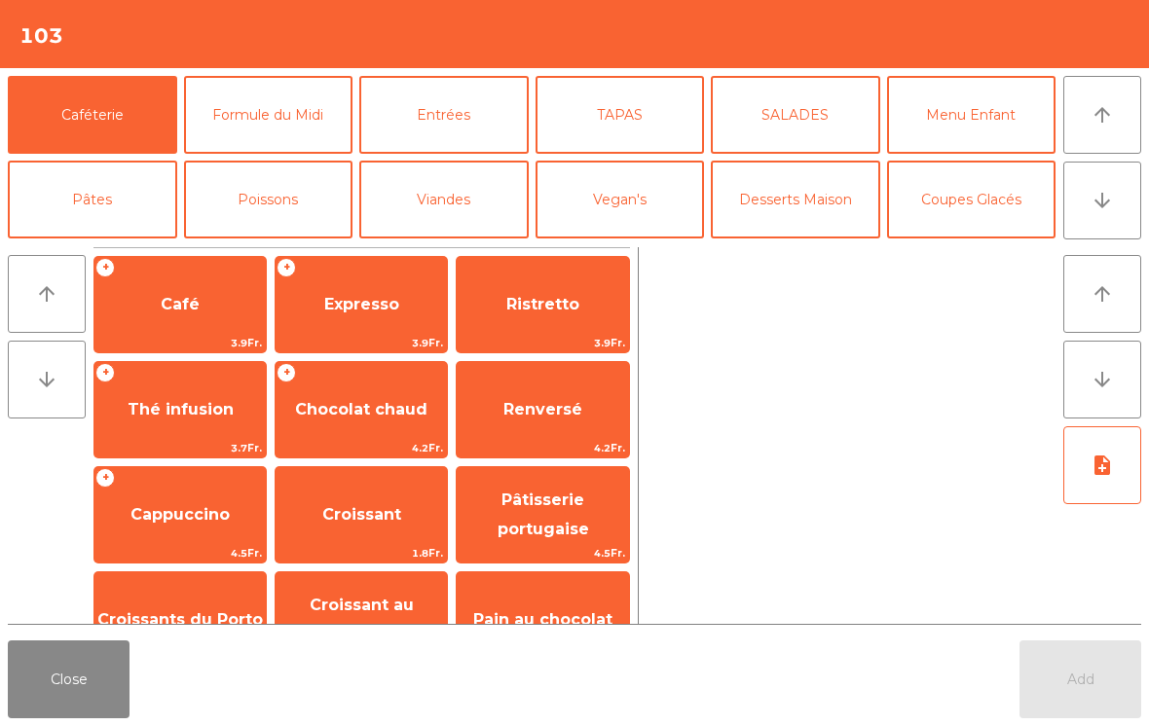
click at [168, 417] on span "Thé infusion" at bounding box center [181, 409] width 106 height 18
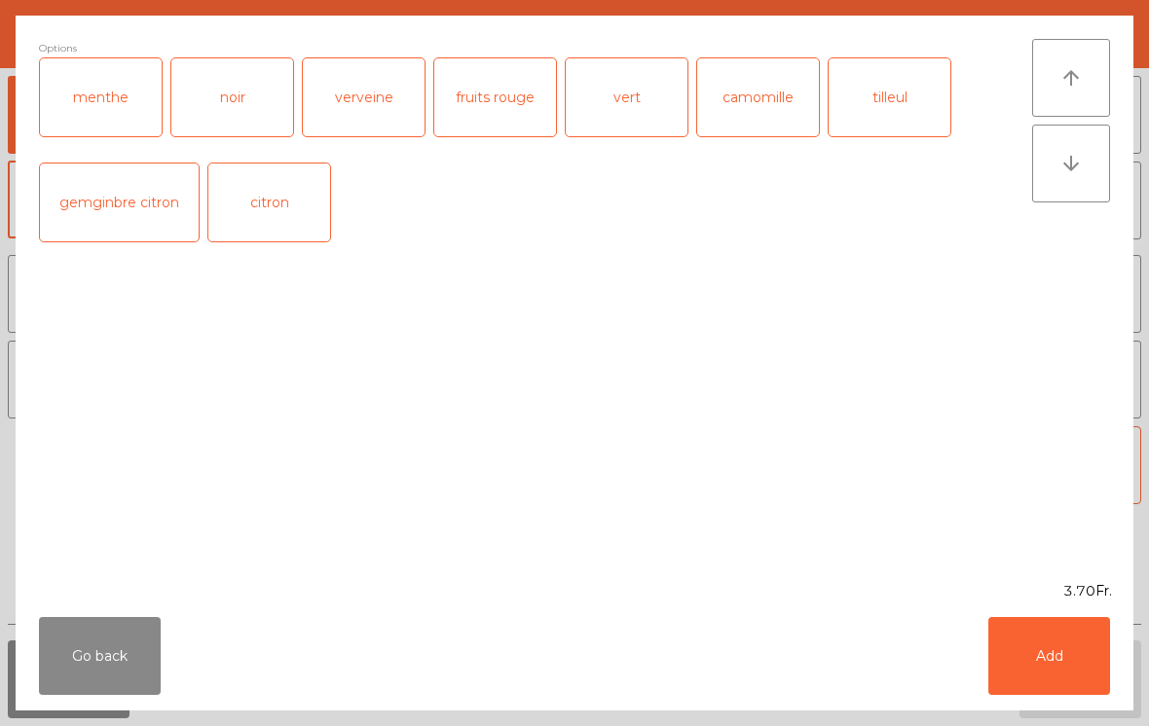
click at [1050, 672] on button "Add" at bounding box center [1049, 656] width 122 height 78
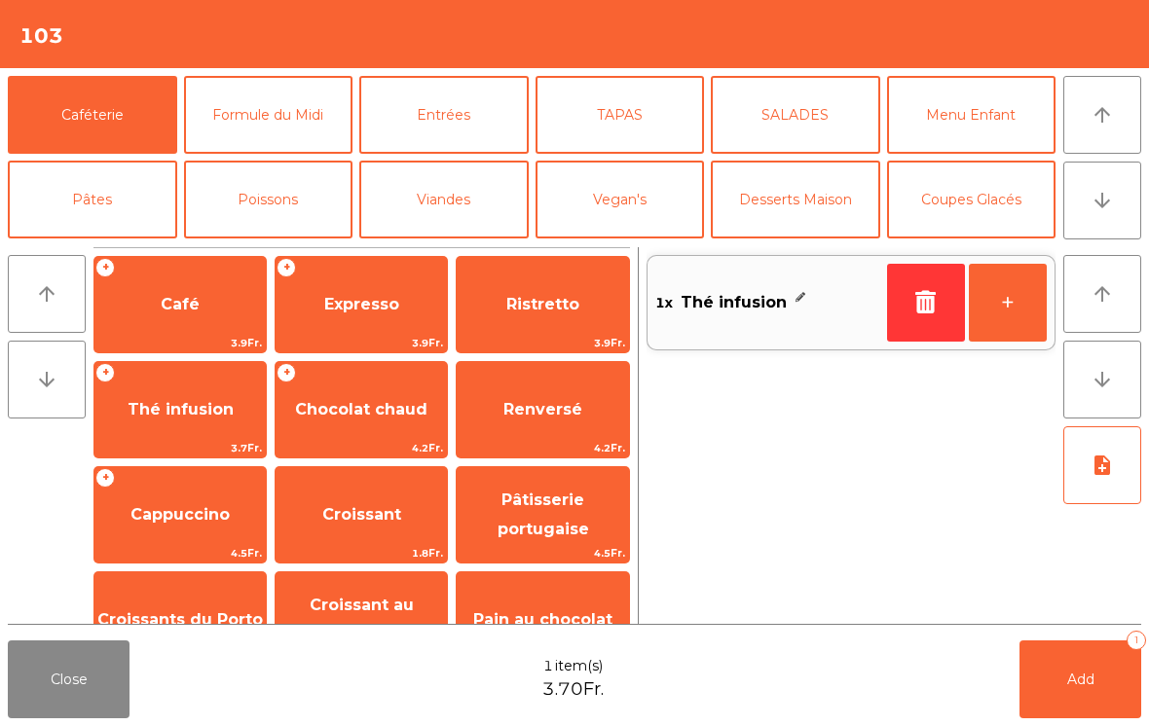
click at [345, 527] on span "Croissant" at bounding box center [360, 515] width 171 height 53
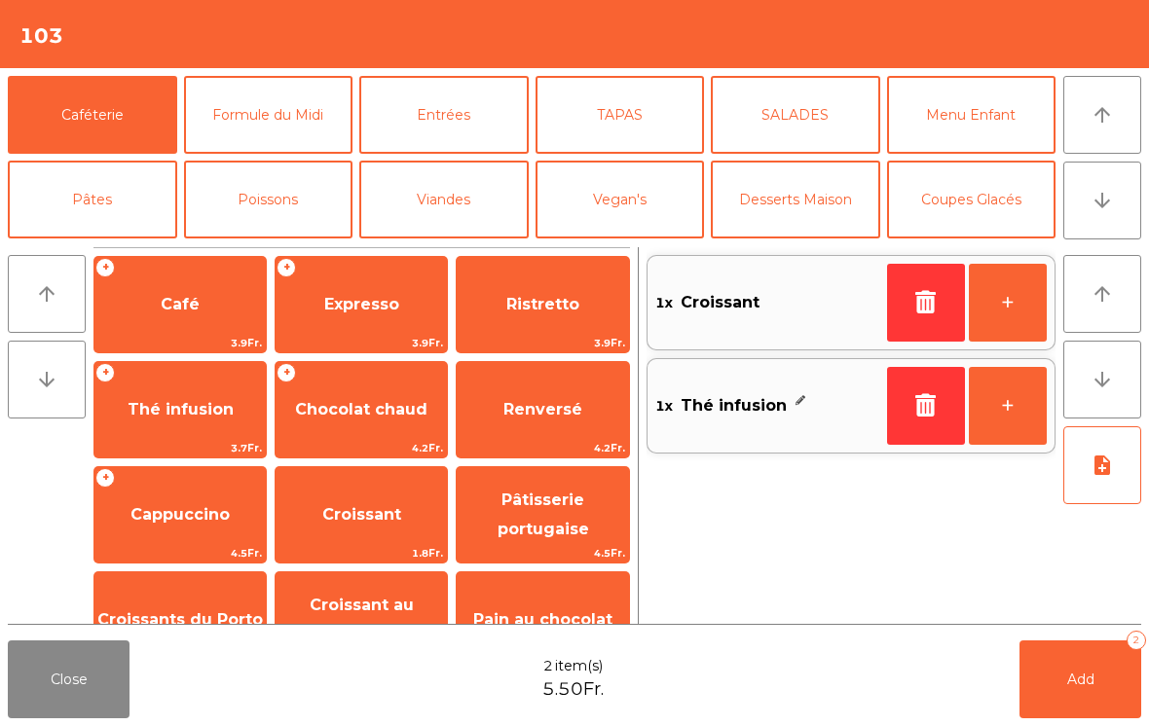
click at [1006, 311] on button "+" at bounding box center [1008, 303] width 78 height 78
click at [1006, 310] on button "+" at bounding box center [1008, 303] width 78 height 78
click at [190, 603] on span "Croissants du Porto" at bounding box center [179, 620] width 171 height 53
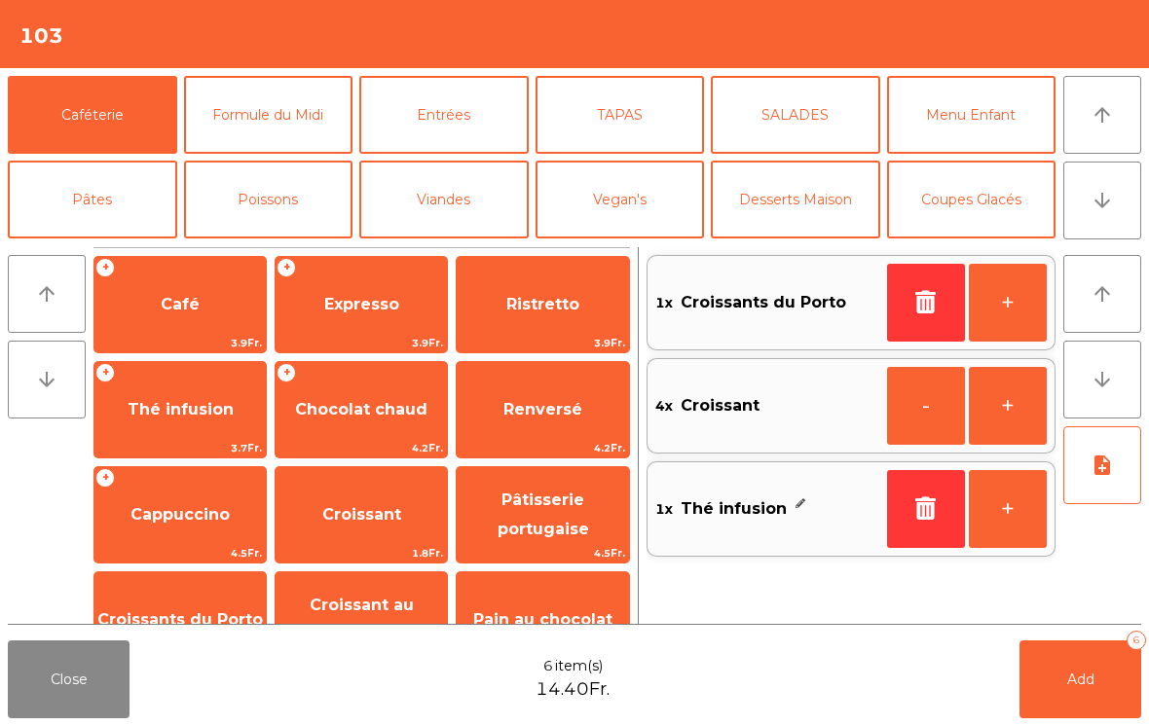
click at [362, 616] on span "Croissant au chocolat pt" at bounding box center [360, 620] width 171 height 83
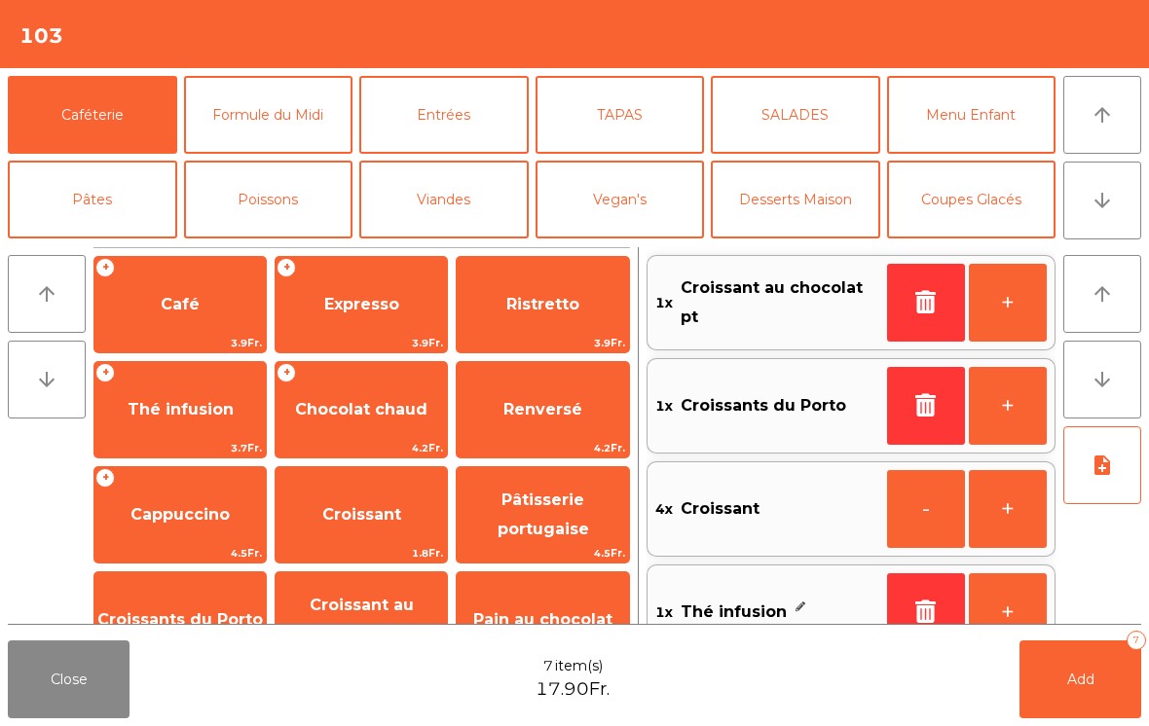
click at [534, 516] on span "Pâtisserie portugaise" at bounding box center [542, 515] width 171 height 83
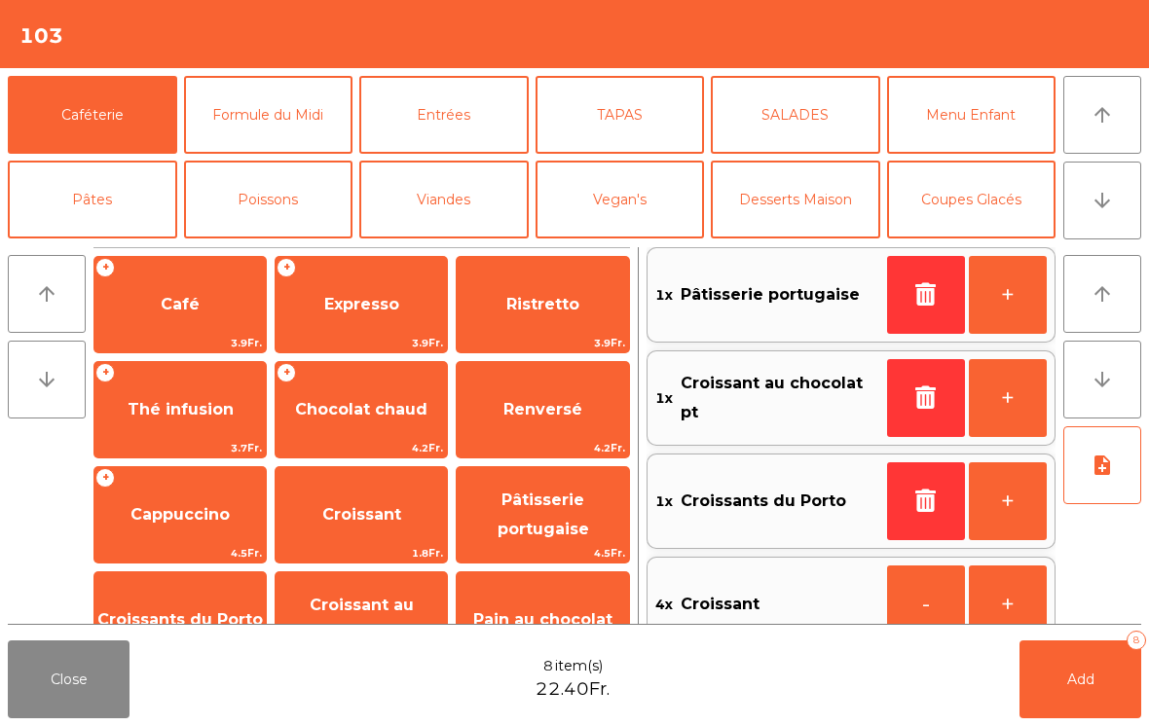
click at [1011, 286] on button "+" at bounding box center [1008, 295] width 78 height 78
click at [1045, 679] on button "Add 9" at bounding box center [1080, 680] width 122 height 78
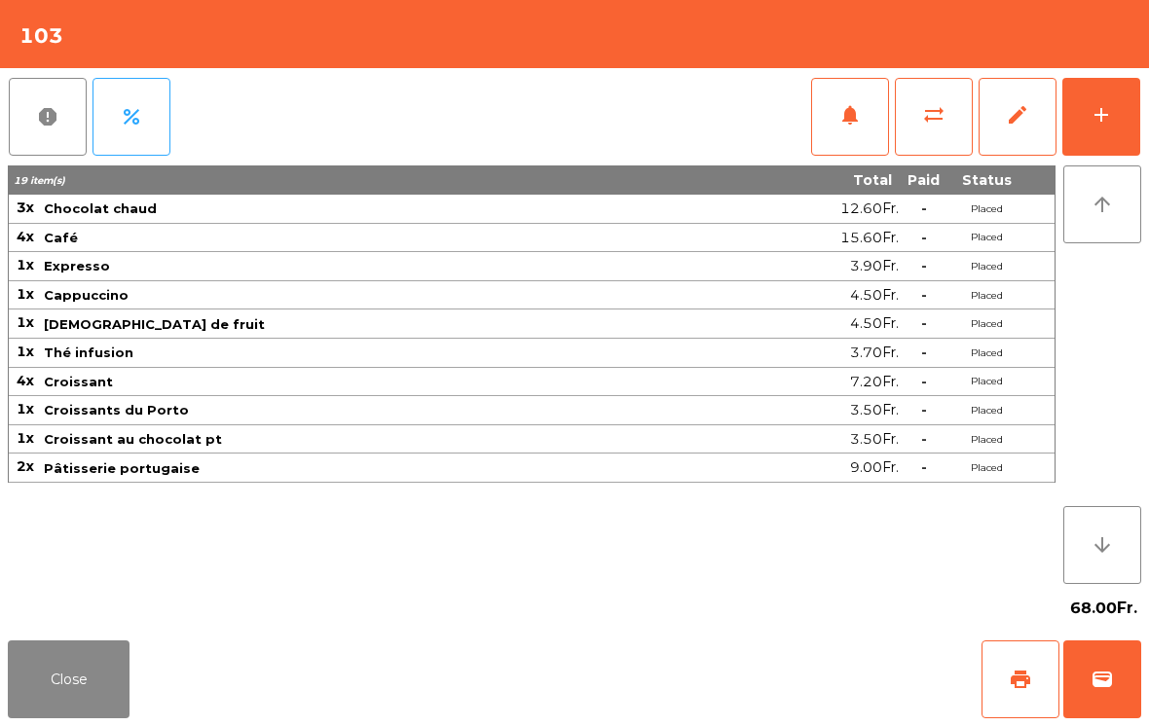
click at [38, 667] on button "Close" at bounding box center [69, 680] width 122 height 78
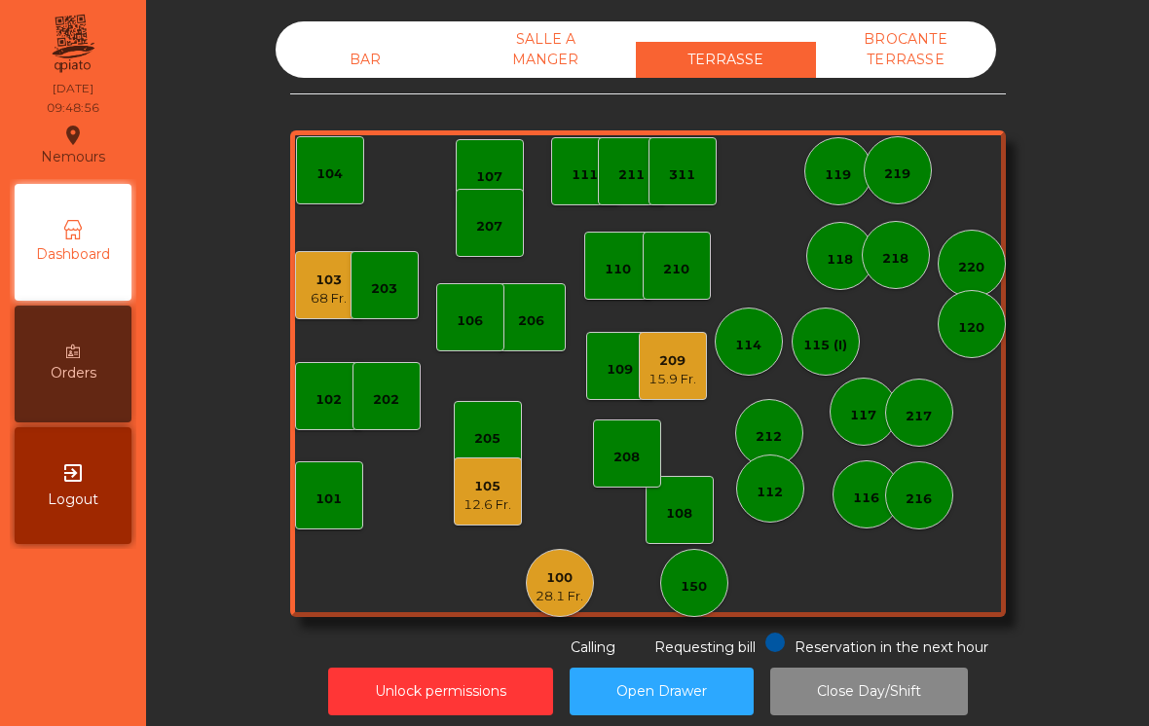
click at [660, 348] on div "209 15.9 Fr." at bounding box center [672, 367] width 48 height 46
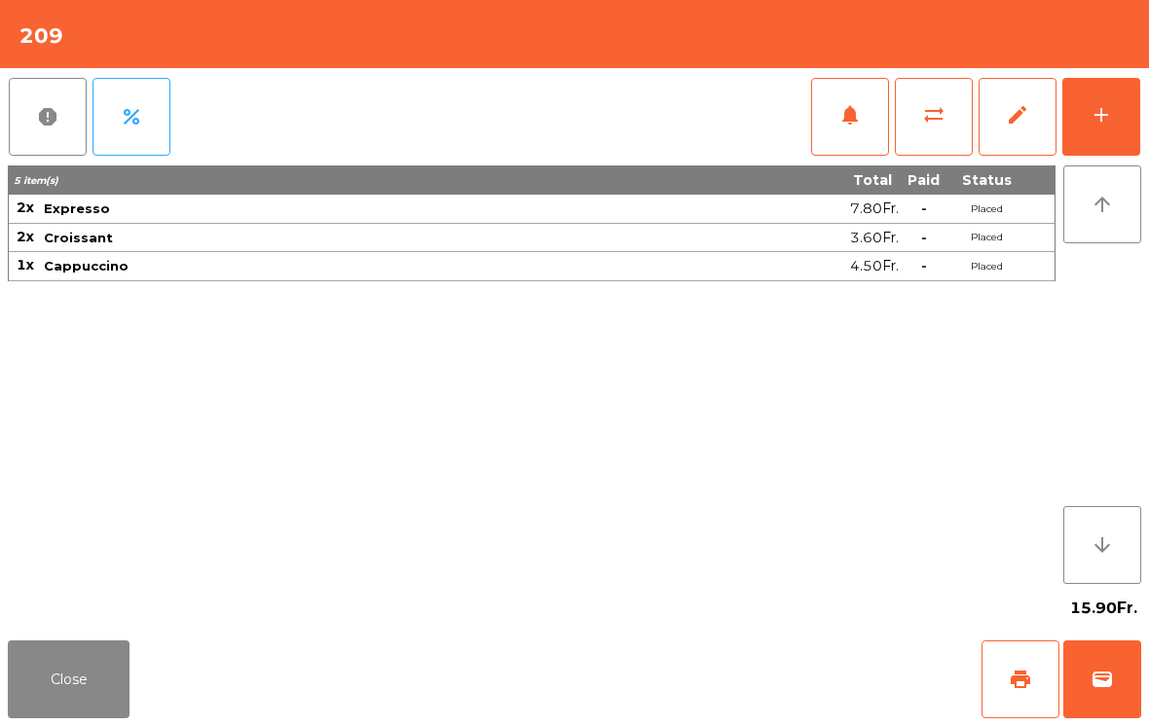
click at [1138, 669] on button "wallet" at bounding box center [1102, 680] width 78 height 78
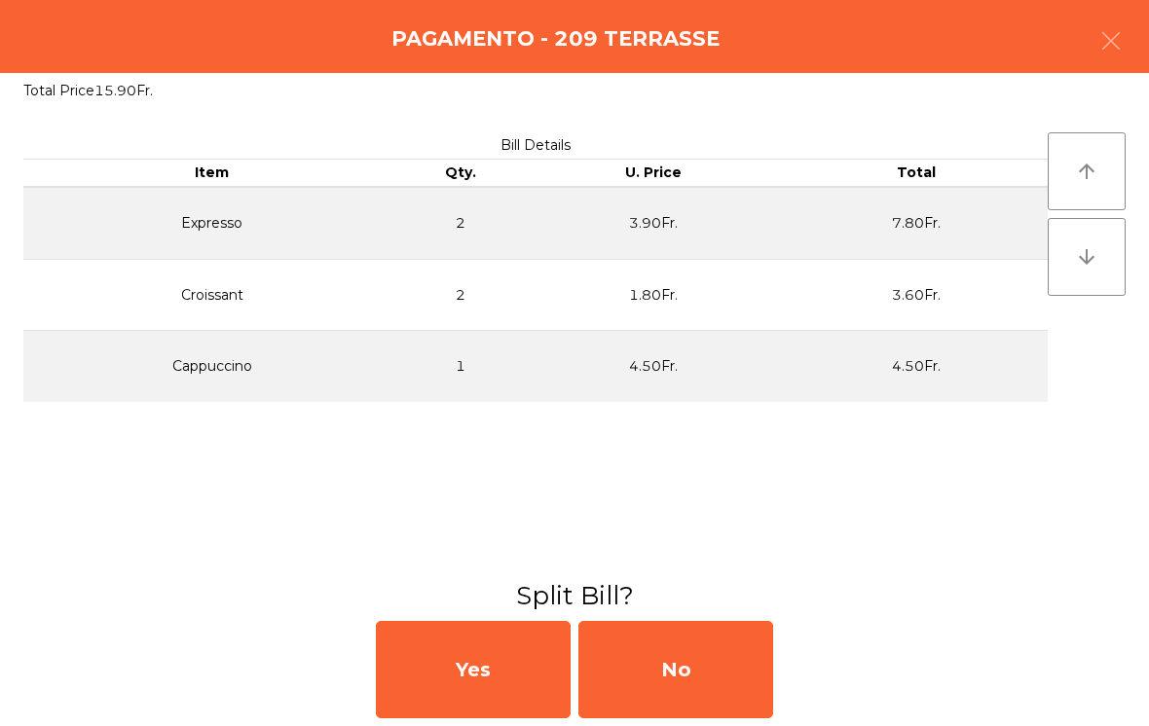
click at [654, 687] on div "No" at bounding box center [675, 669] width 195 height 97
click at [654, 662] on div "MB" at bounding box center [675, 669] width 195 height 97
click at [649, 670] on div "No" at bounding box center [675, 669] width 195 height 97
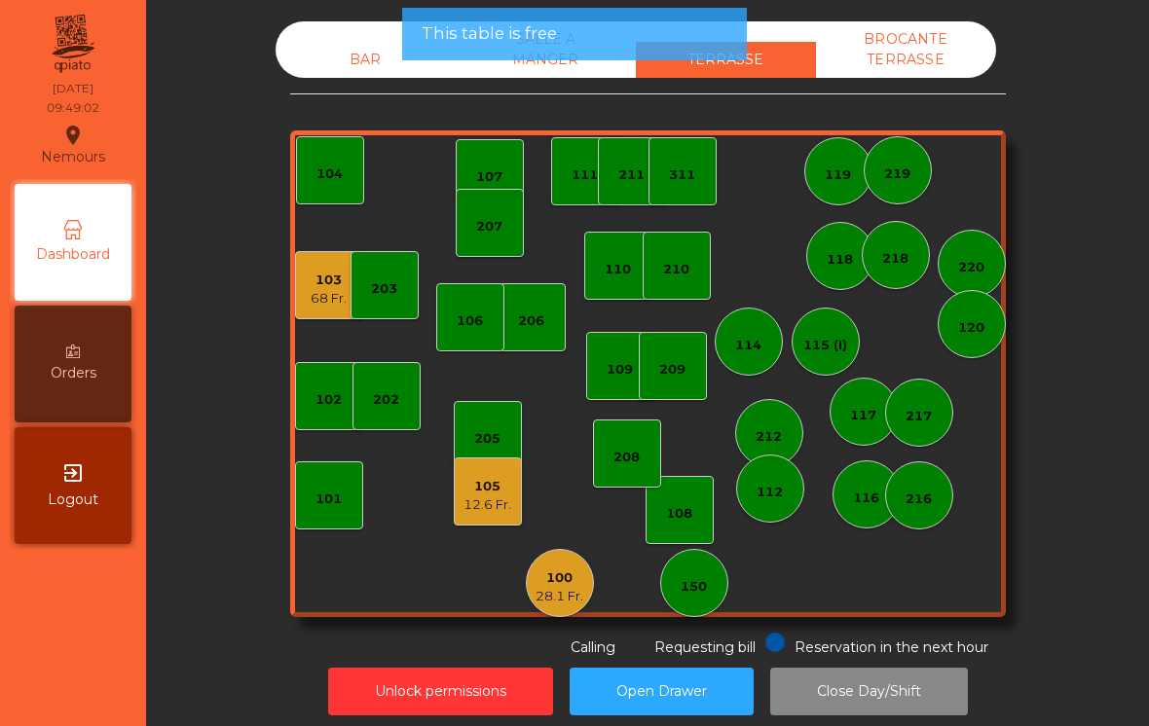
click at [656, 670] on button "Open Drawer" at bounding box center [661, 692] width 184 height 48
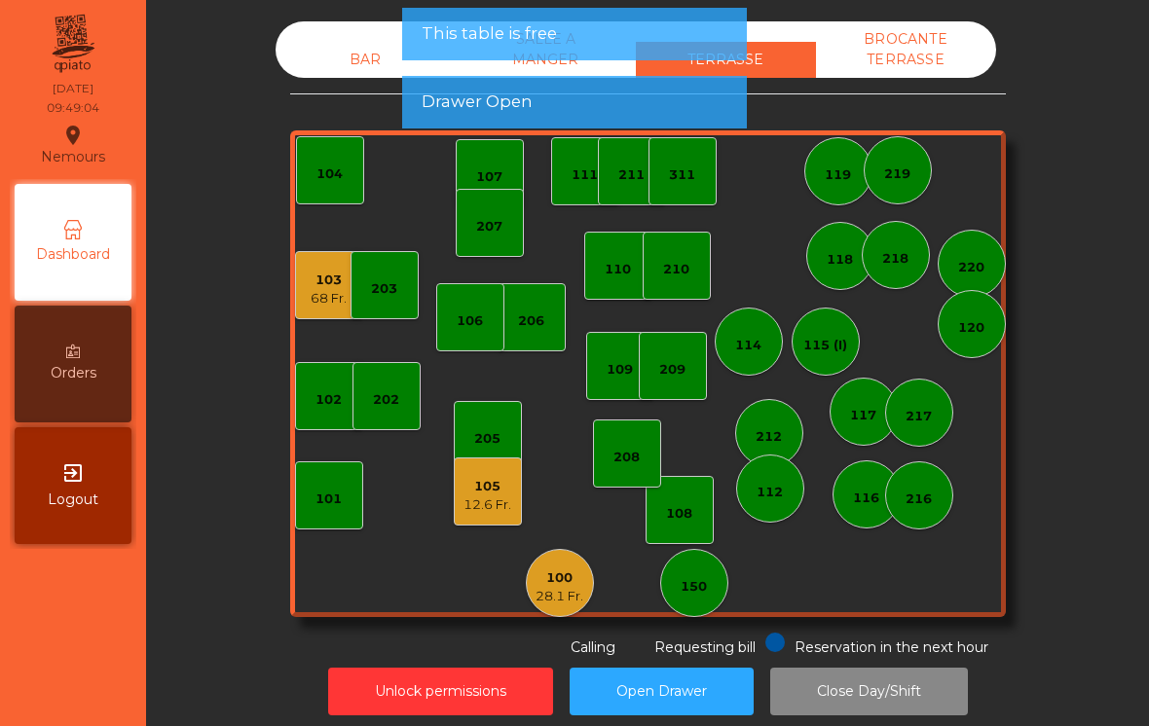
click at [357, 58] on div "BAR" at bounding box center [365, 60] width 180 height 36
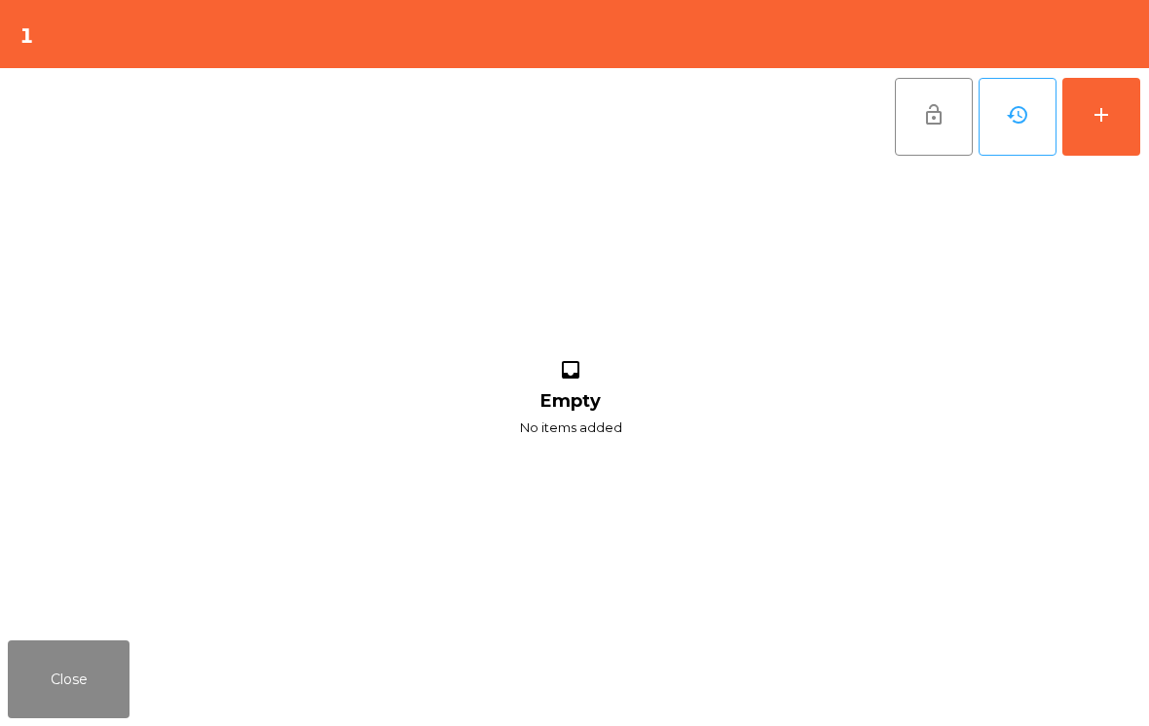
click at [1107, 145] on button "add" at bounding box center [1101, 117] width 78 height 78
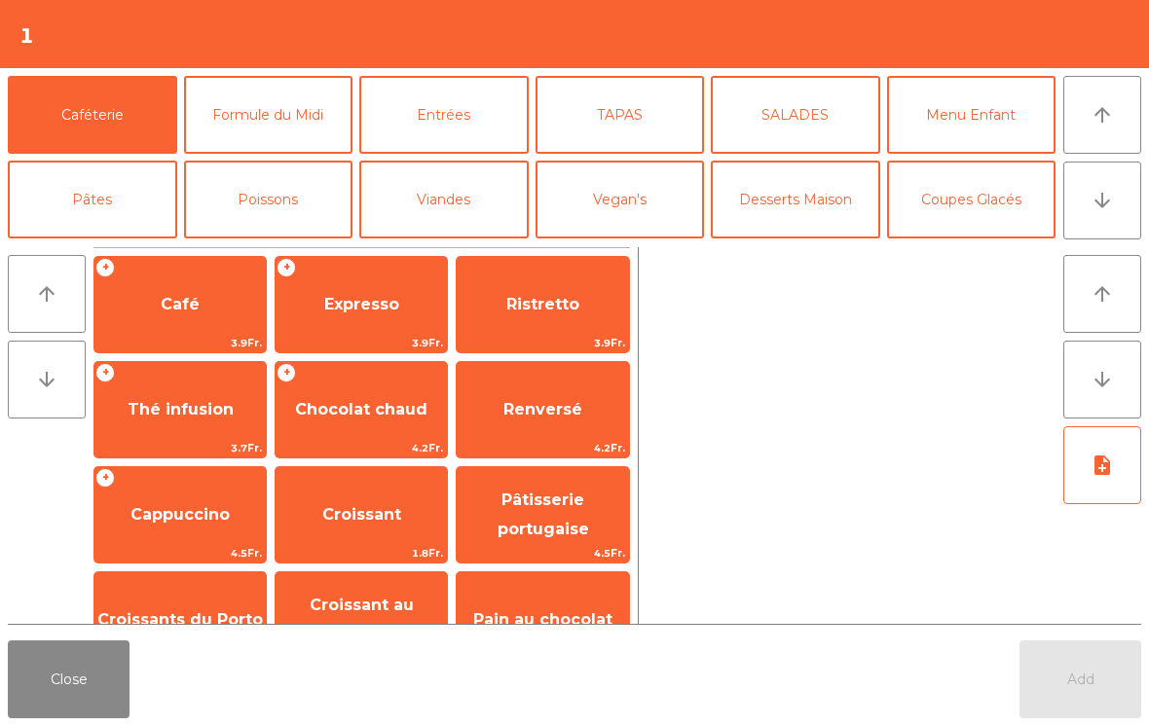
click at [412, 320] on span "Expresso" at bounding box center [360, 304] width 171 height 53
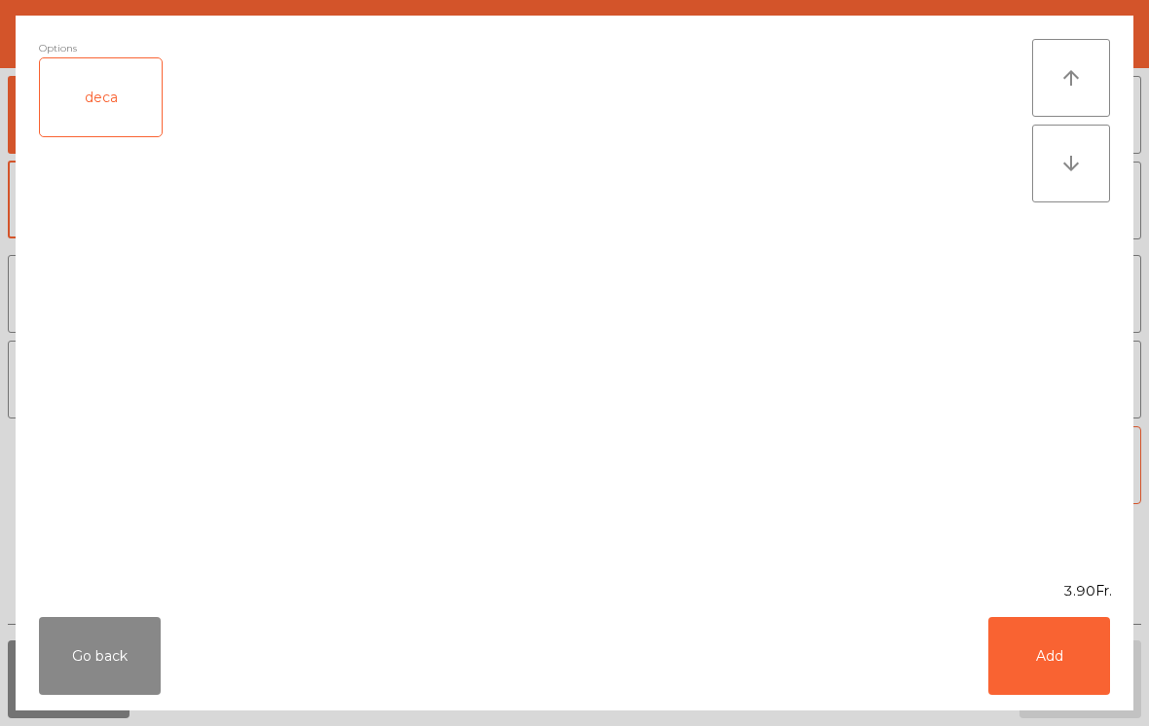
click at [1060, 658] on button "Add" at bounding box center [1049, 656] width 122 height 78
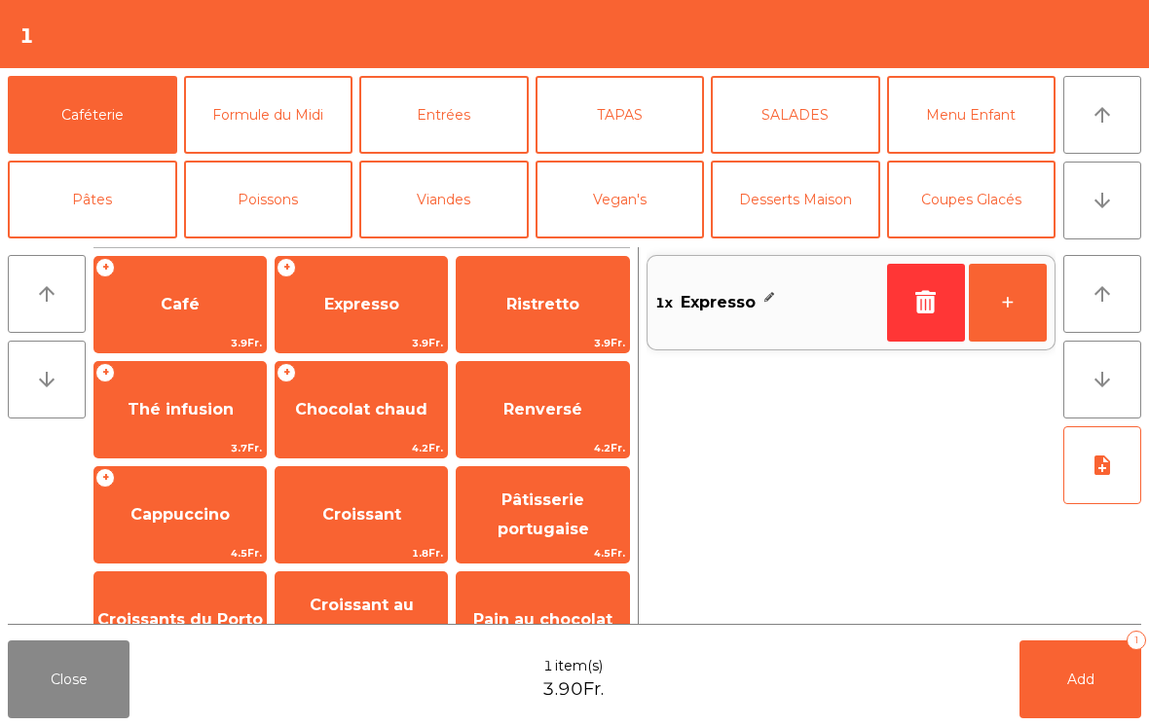
click at [536, 424] on span "Renversé" at bounding box center [542, 410] width 171 height 53
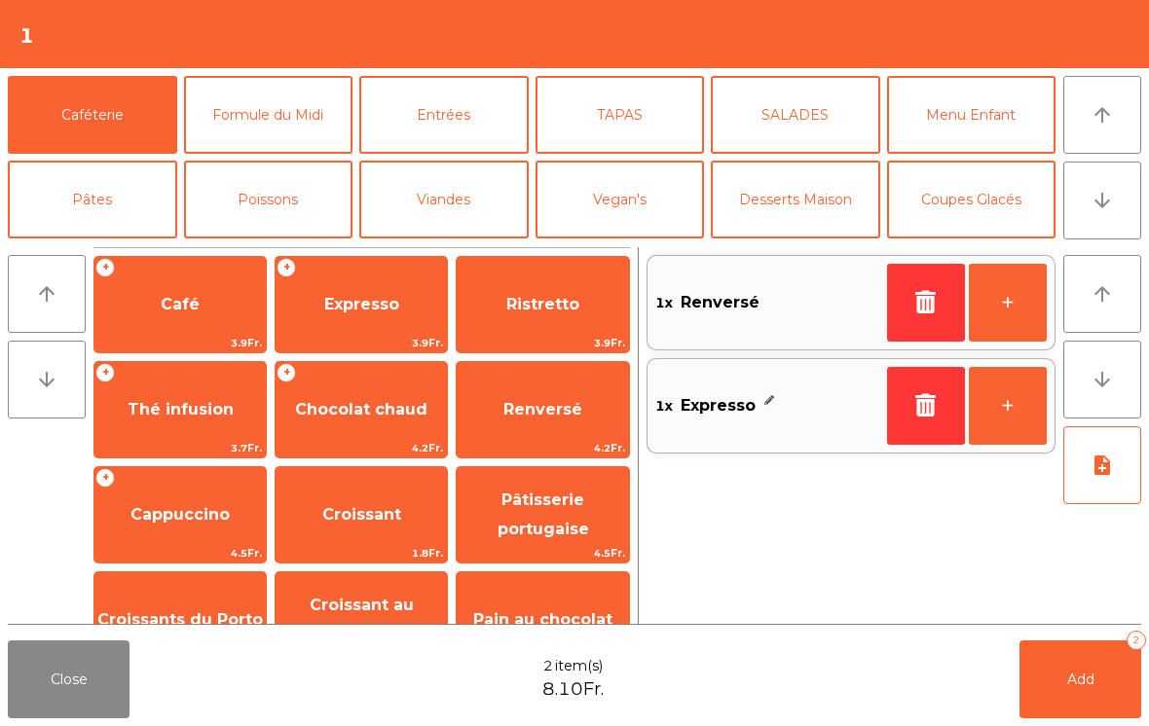
click at [395, 421] on span "Chocolat chaud" at bounding box center [360, 410] width 171 height 53
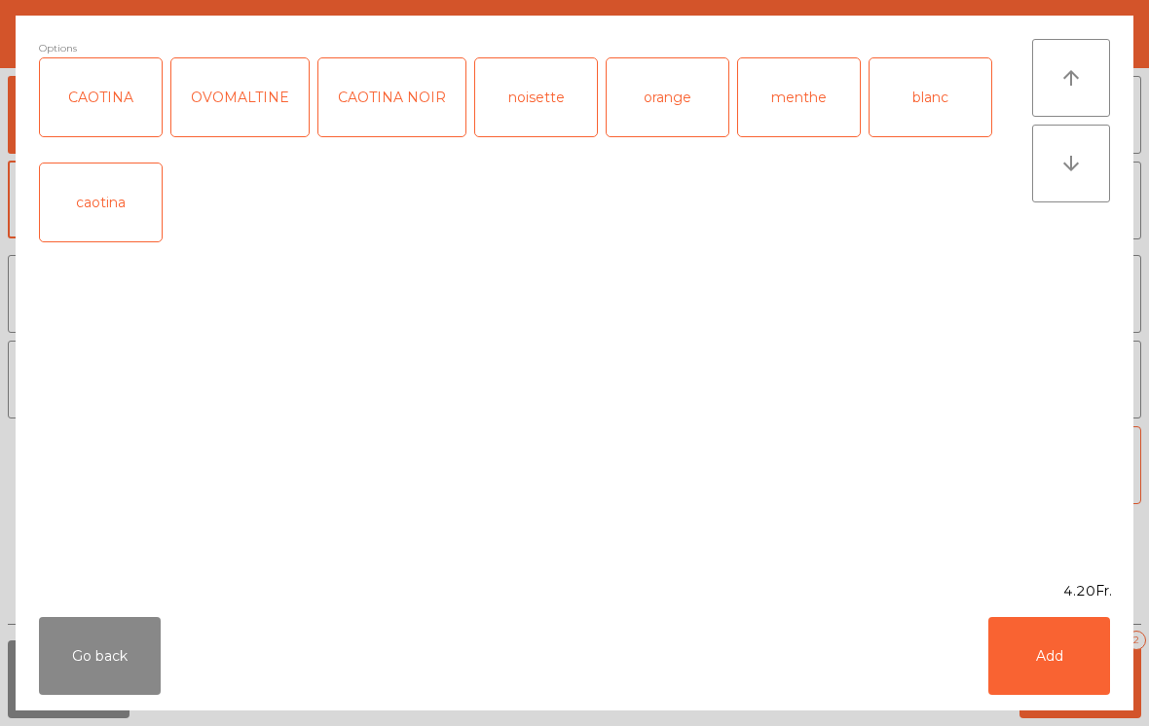
click at [1049, 661] on button "Add" at bounding box center [1049, 656] width 122 height 78
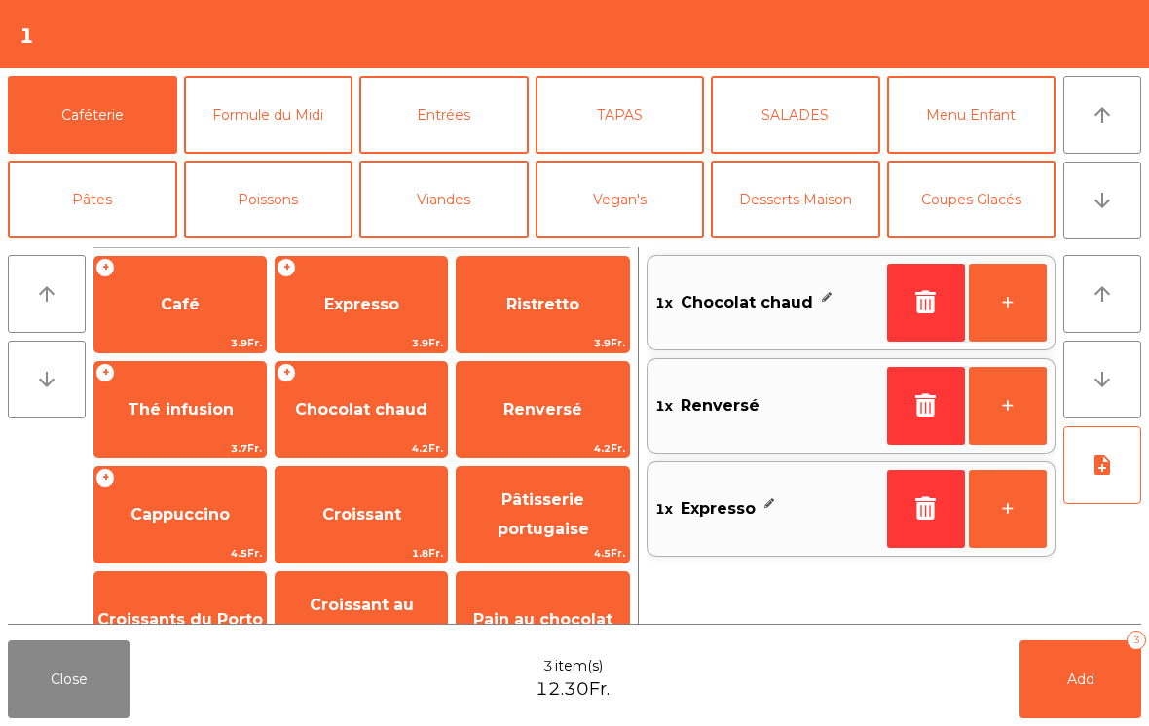
click at [372, 613] on span "Croissant au chocolat pt" at bounding box center [362, 620] width 104 height 48
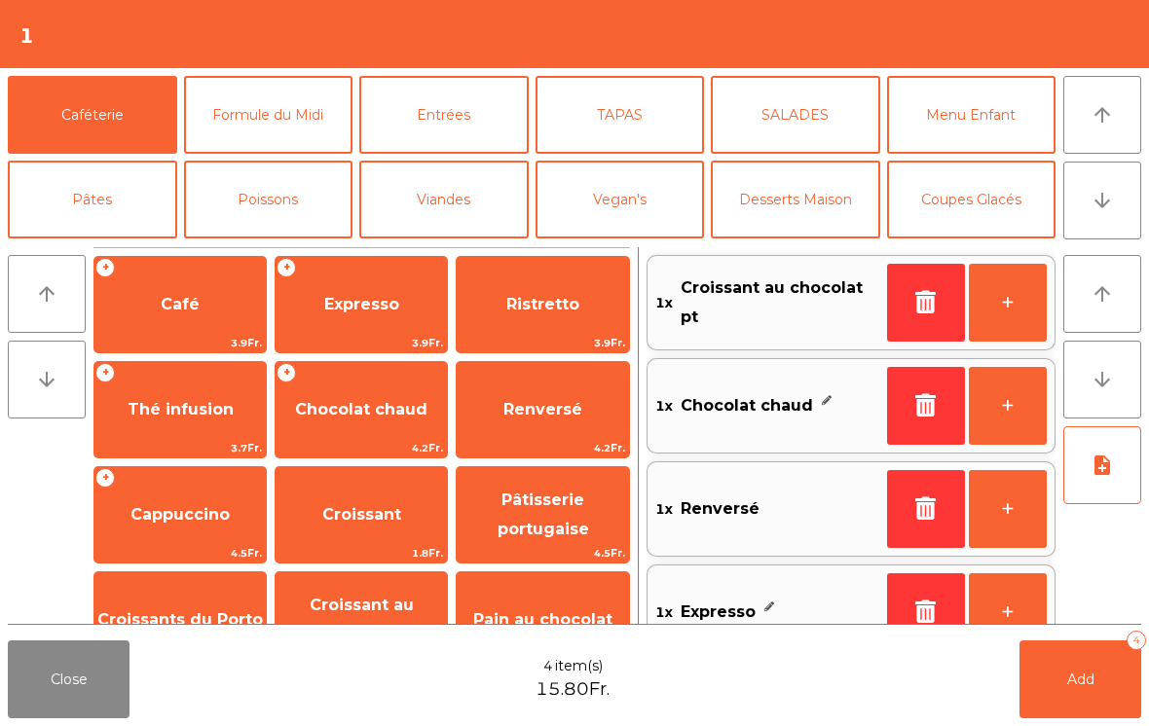
click at [1022, 316] on button "+" at bounding box center [1008, 303] width 78 height 78
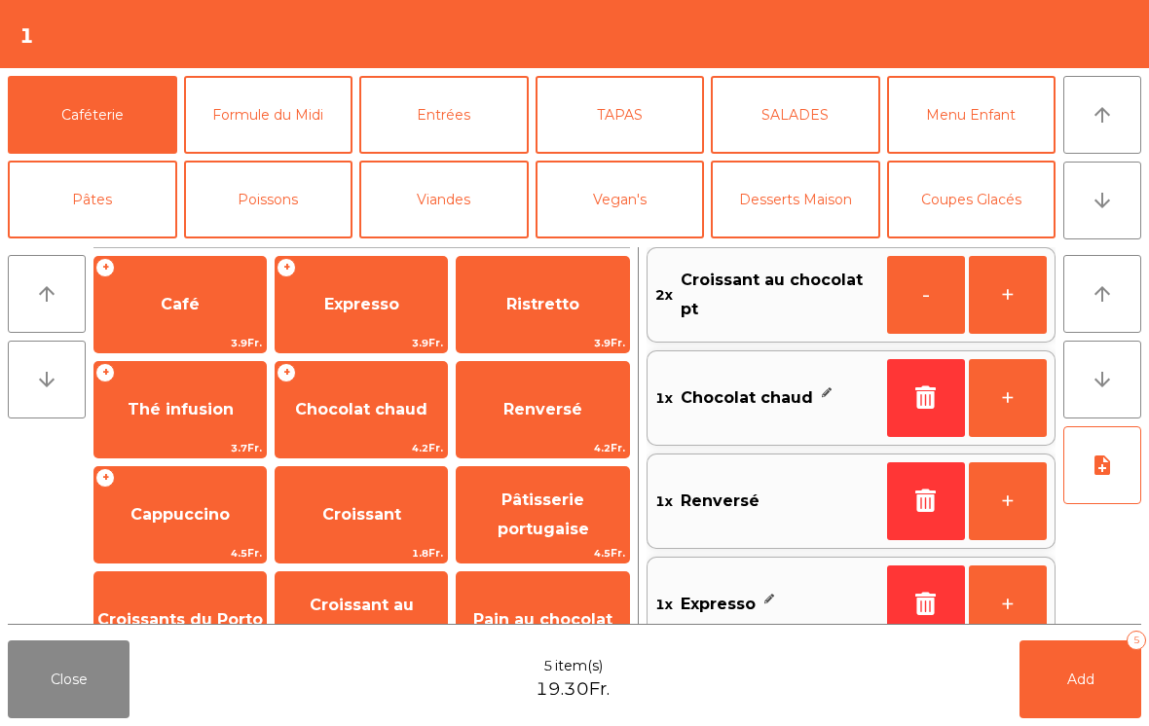
click at [1068, 692] on button "Add 5" at bounding box center [1080, 680] width 122 height 78
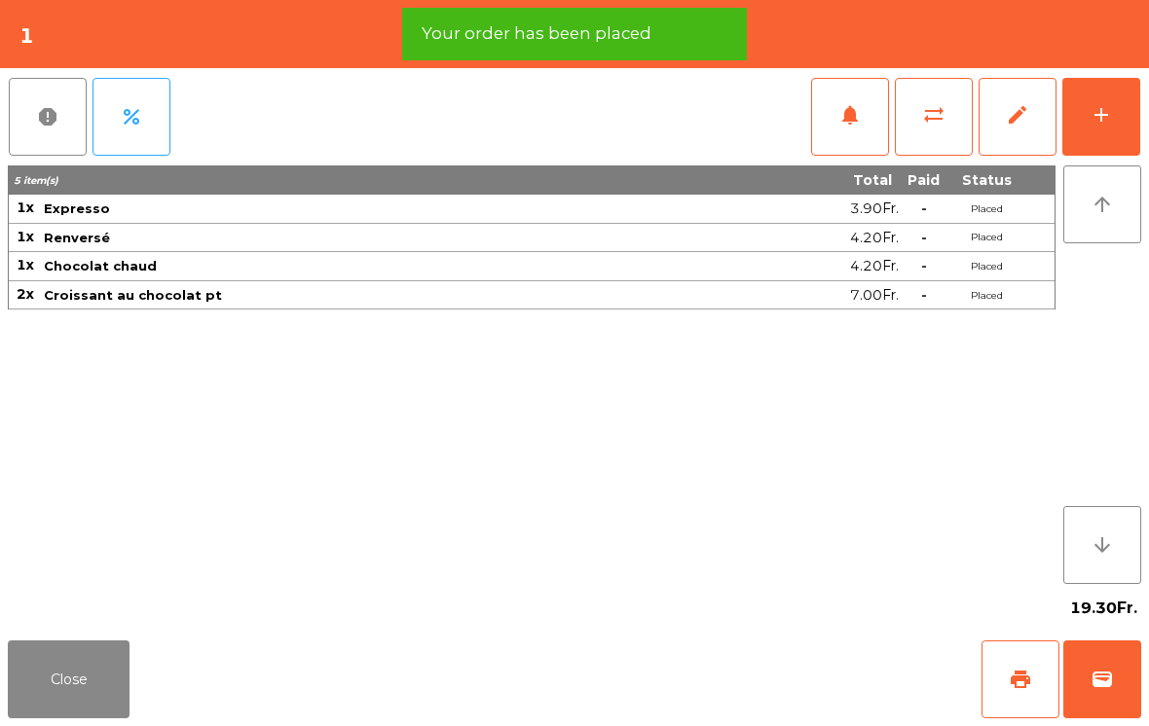
click at [82, 692] on button "Close" at bounding box center [69, 680] width 122 height 78
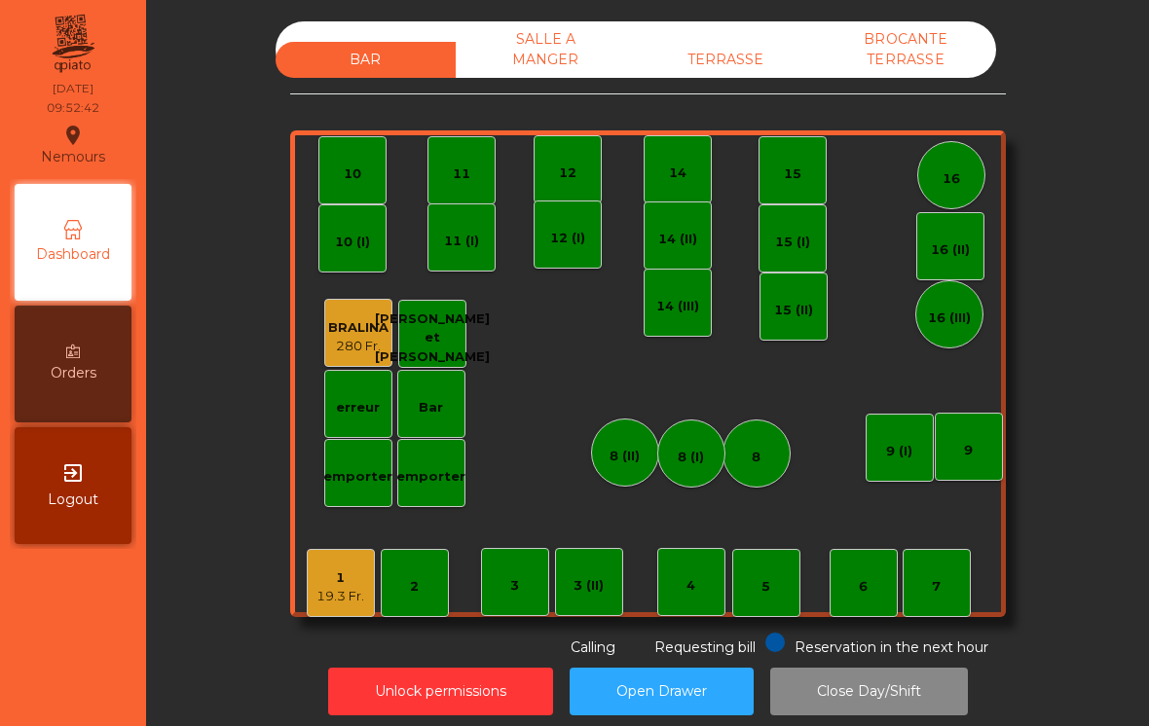
click at [348, 566] on div "1 19.3 Fr." at bounding box center [340, 584] width 48 height 46
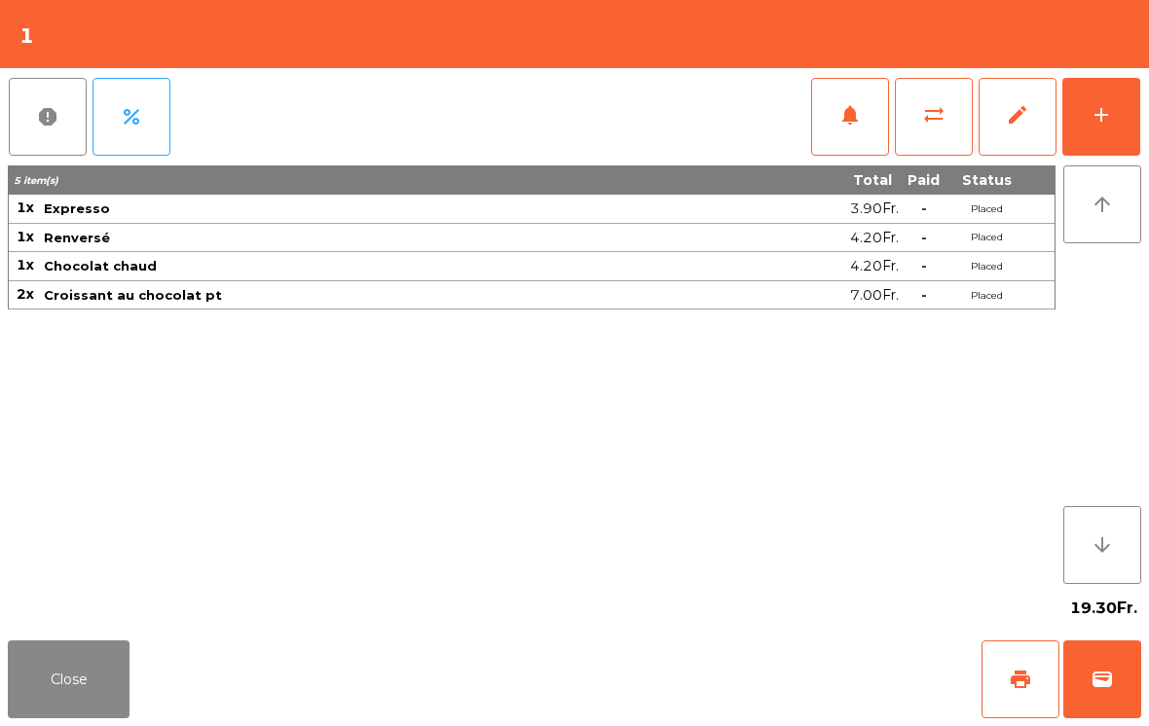
click at [1114, 113] on button "add" at bounding box center [1101, 117] width 78 height 78
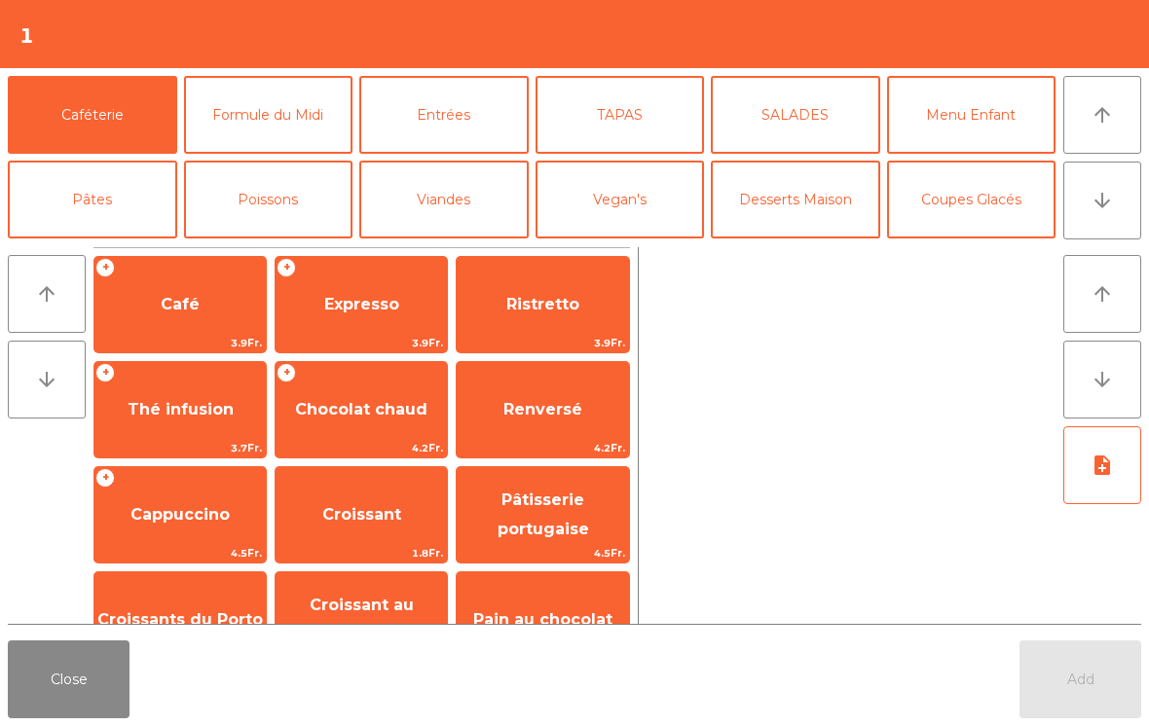
click at [363, 317] on span "Expresso" at bounding box center [360, 304] width 171 height 53
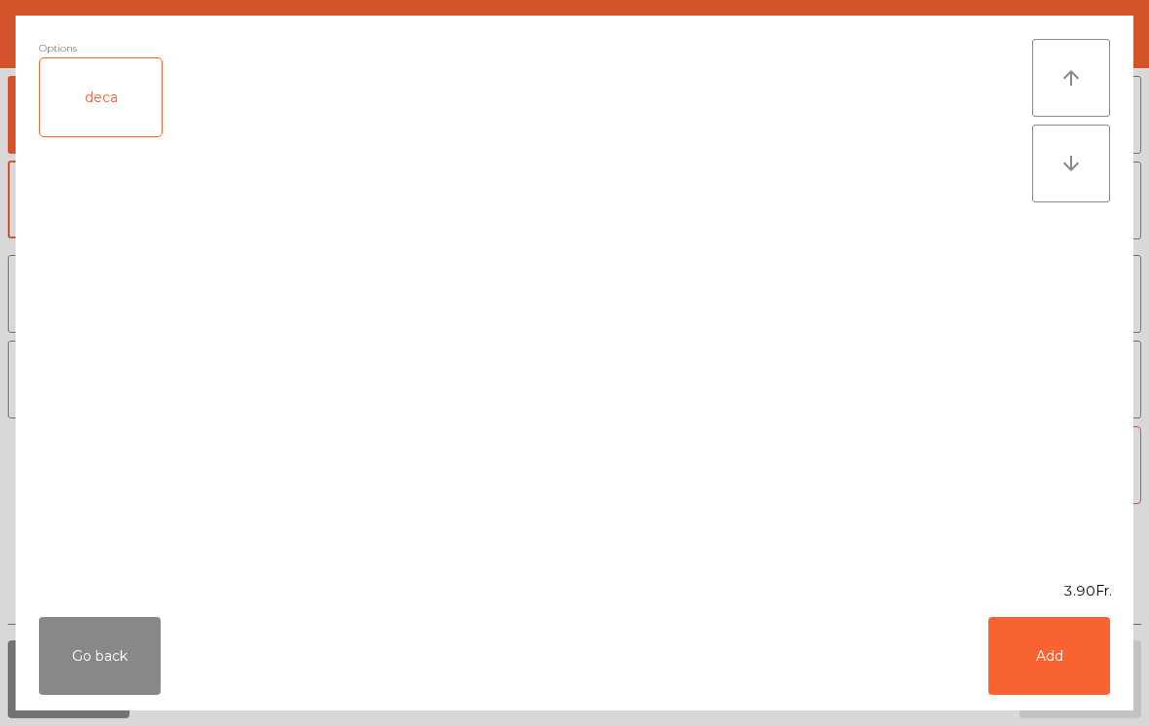
click at [1082, 678] on button "Add" at bounding box center [1049, 656] width 122 height 78
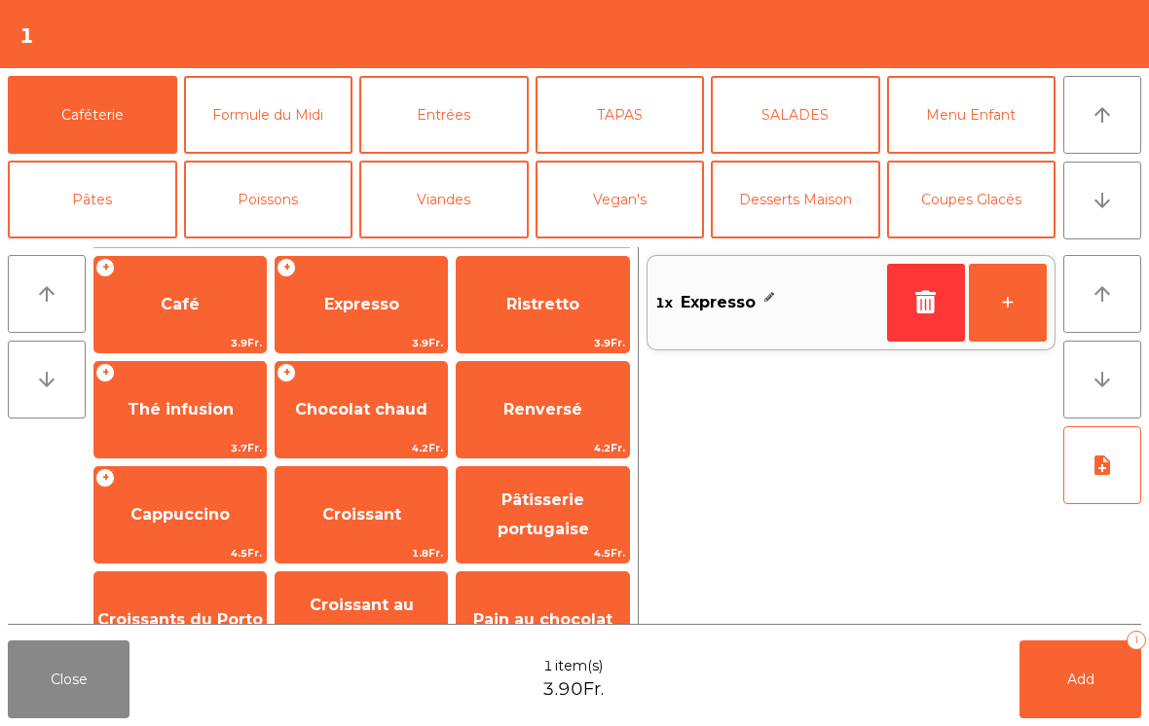
click at [1095, 685] on button "Add 1" at bounding box center [1080, 680] width 122 height 78
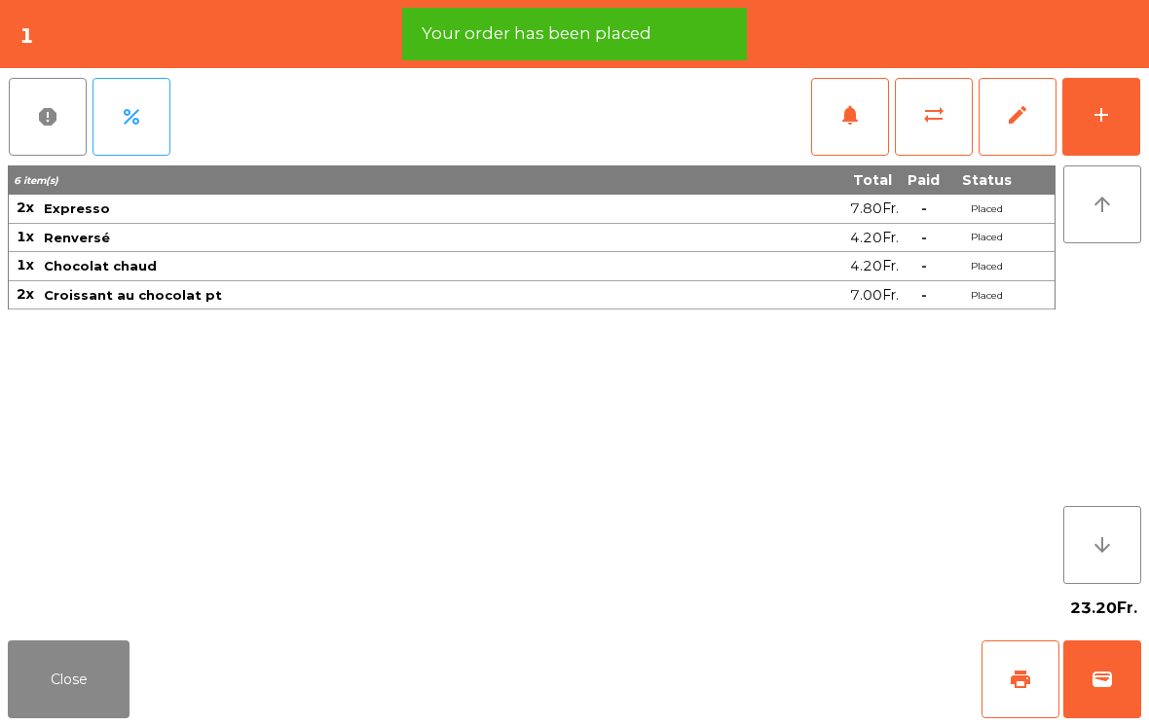
click at [56, 688] on button "Close" at bounding box center [69, 680] width 122 height 78
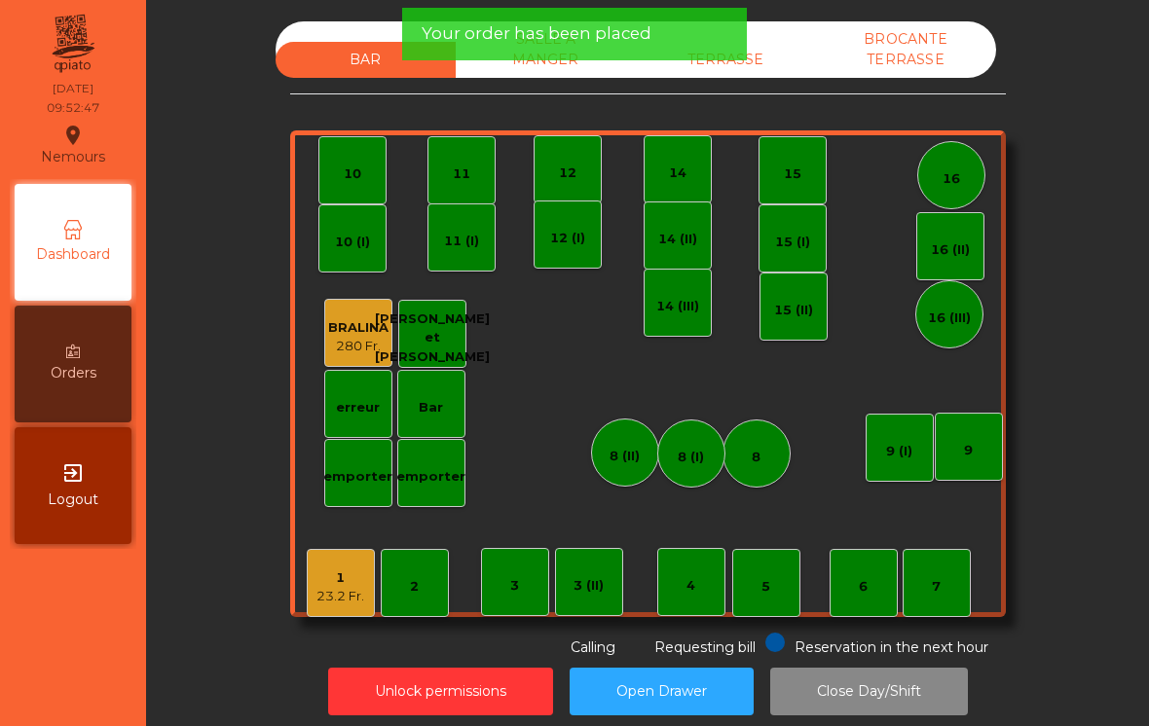
click at [782, 62] on div "TERRASSE" at bounding box center [726, 60] width 180 height 36
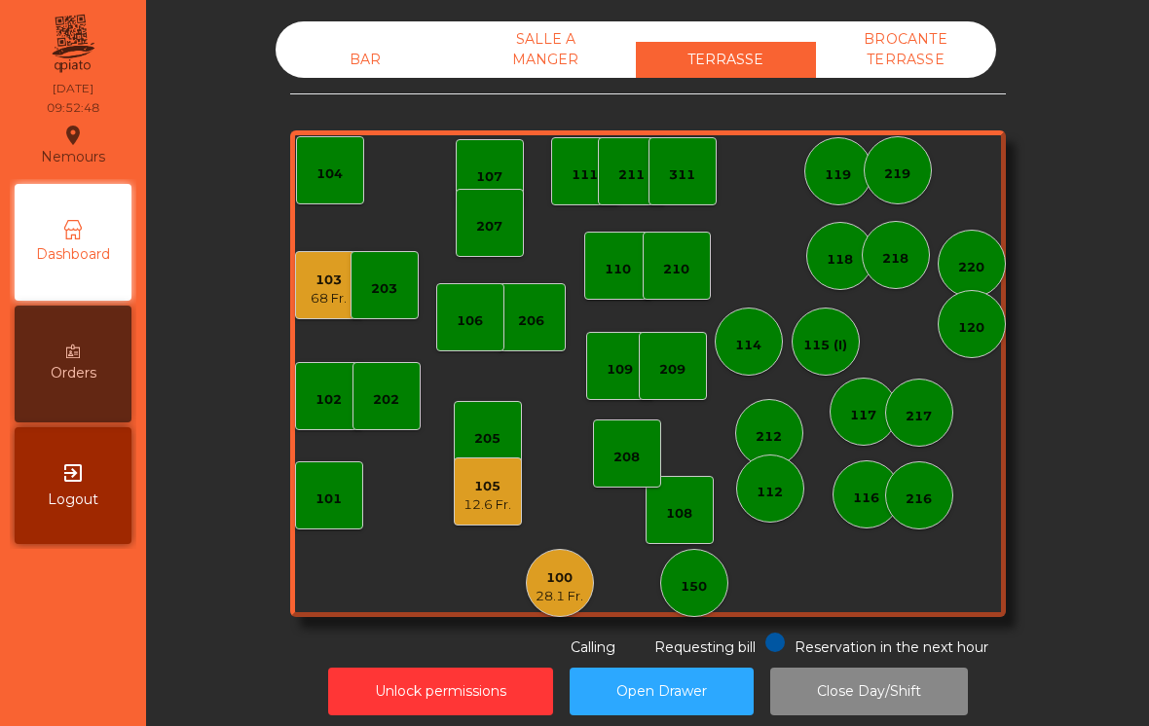
click at [568, 590] on div "28.1 Fr." at bounding box center [559, 596] width 48 height 19
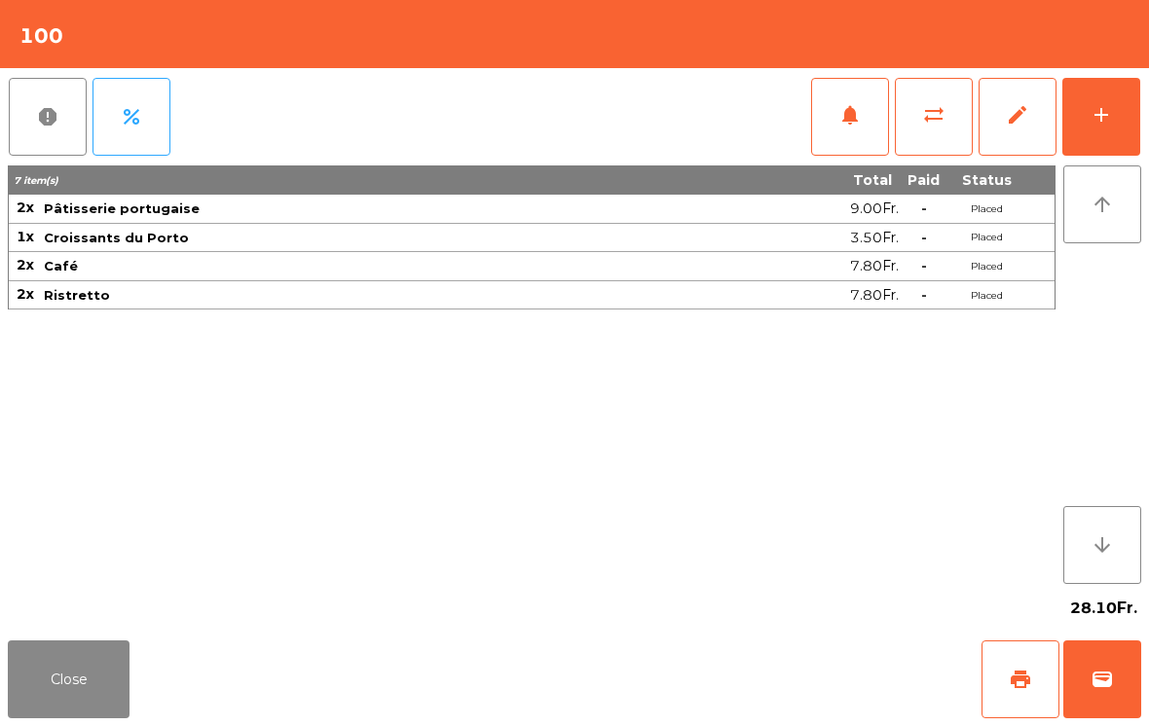
click at [1113, 131] on button "add" at bounding box center [1101, 117] width 78 height 78
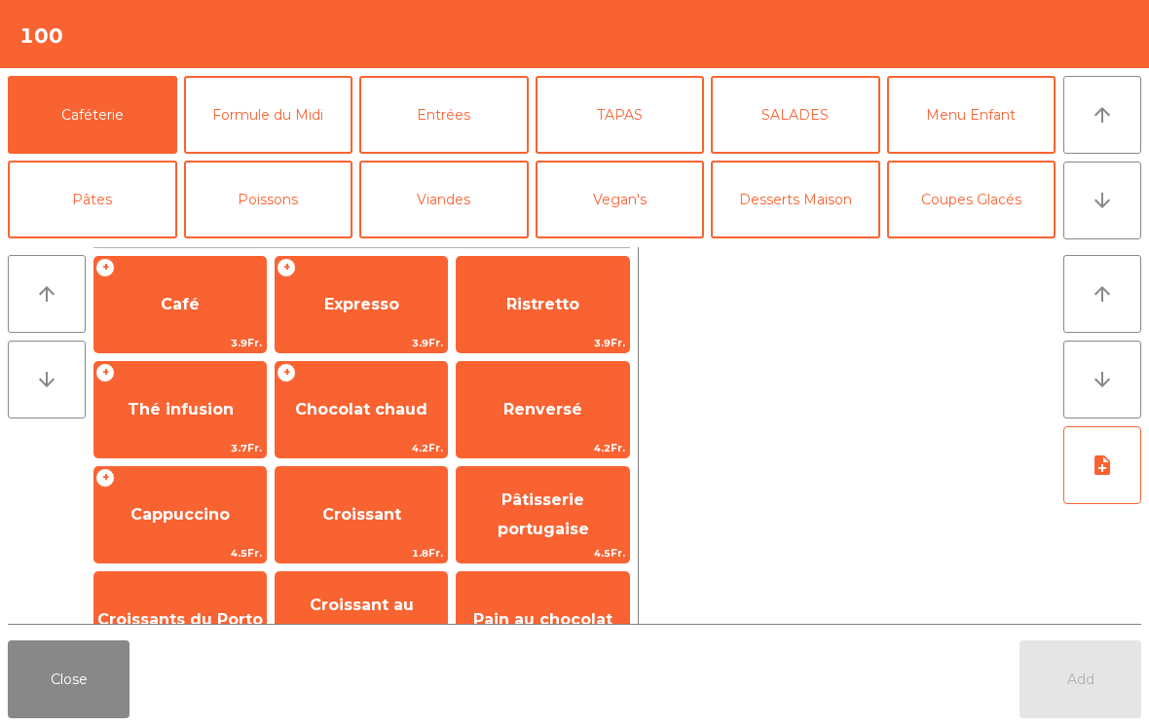
click at [354, 316] on span "Expresso" at bounding box center [360, 304] width 171 height 53
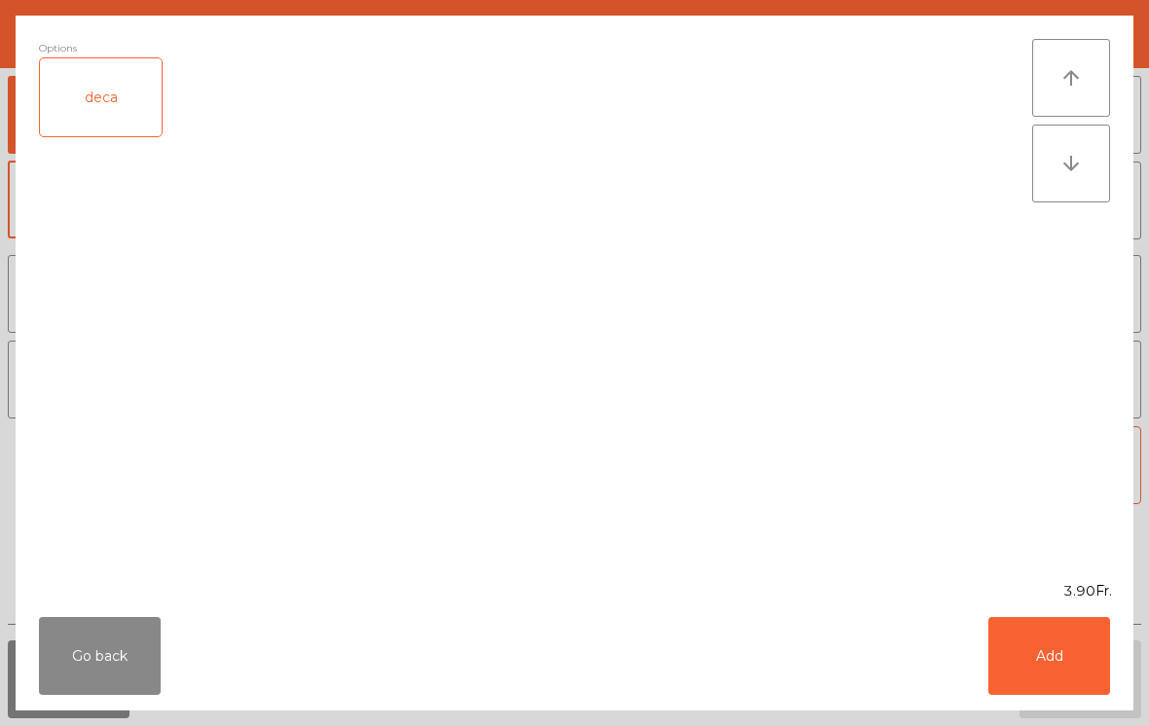
click at [1079, 665] on button "Add" at bounding box center [1049, 656] width 122 height 78
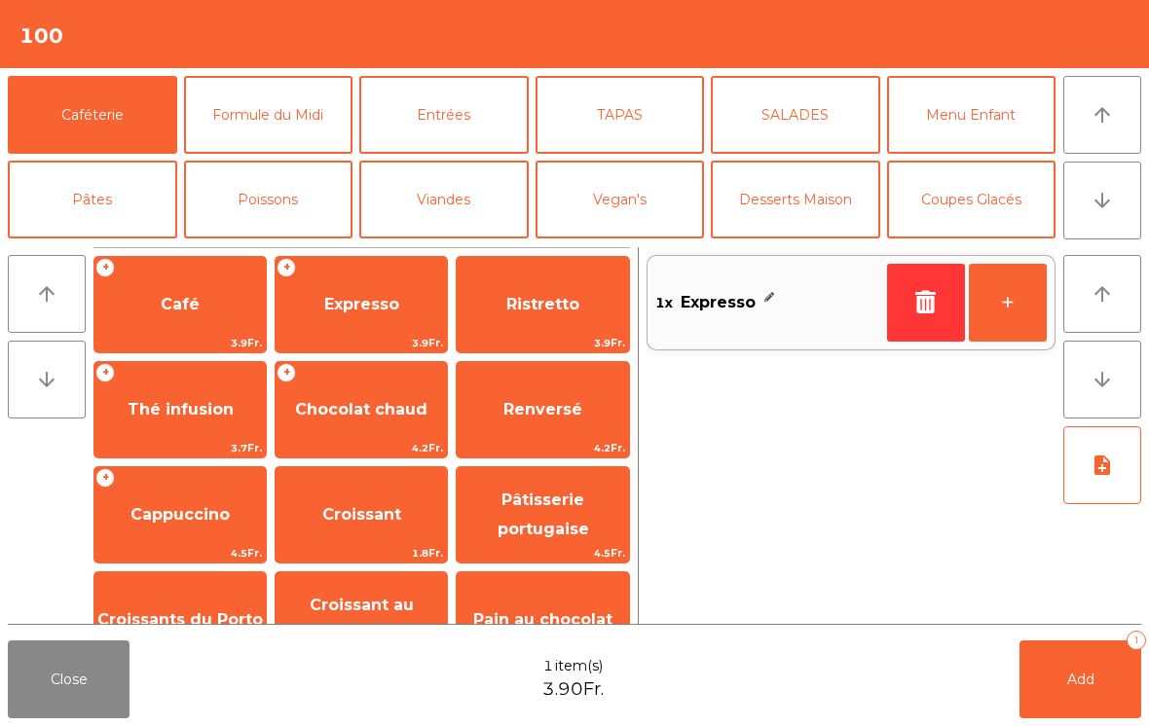
click at [1079, 665] on button "Add 1" at bounding box center [1080, 680] width 122 height 78
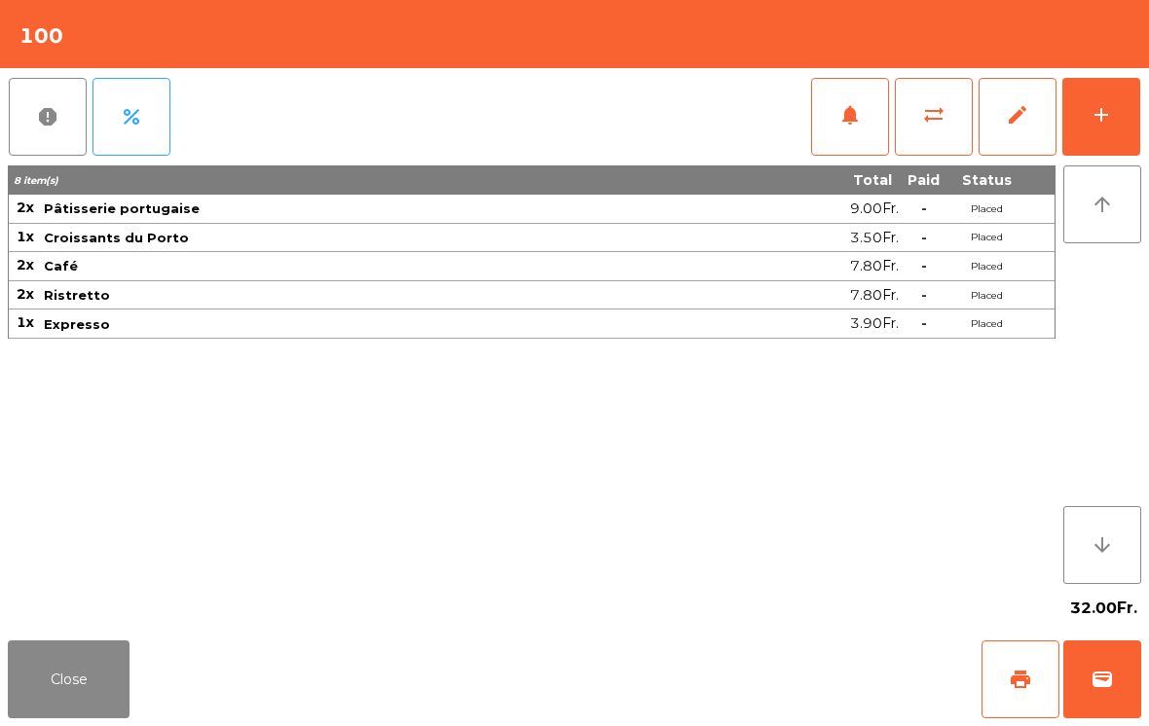
click at [57, 714] on button "Close" at bounding box center [69, 680] width 122 height 78
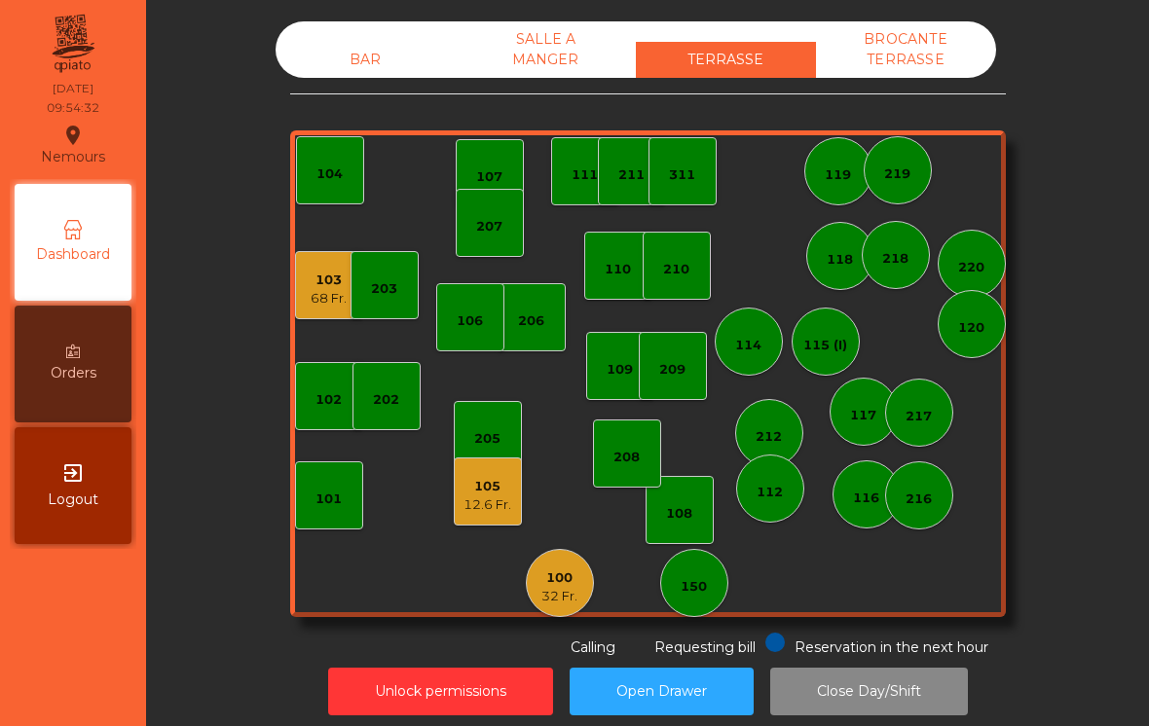
click at [470, 505] on div "12.6 Fr." at bounding box center [487, 504] width 48 height 19
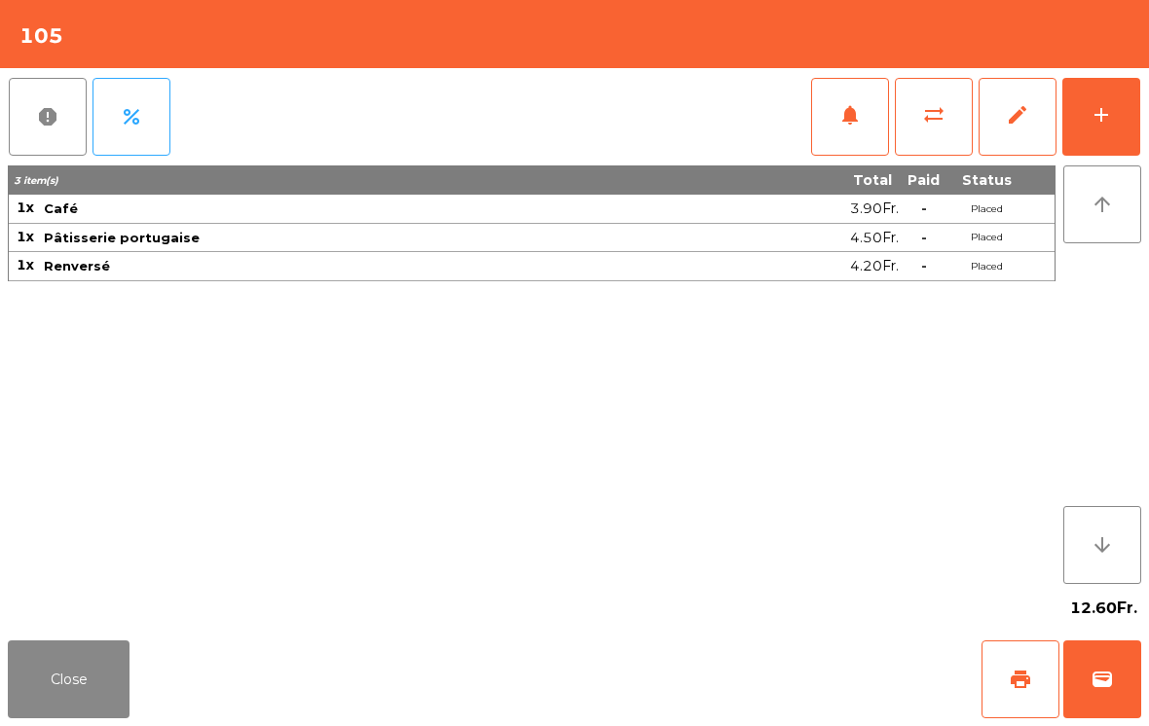
click at [1082, 674] on button "wallet" at bounding box center [1102, 680] width 78 height 78
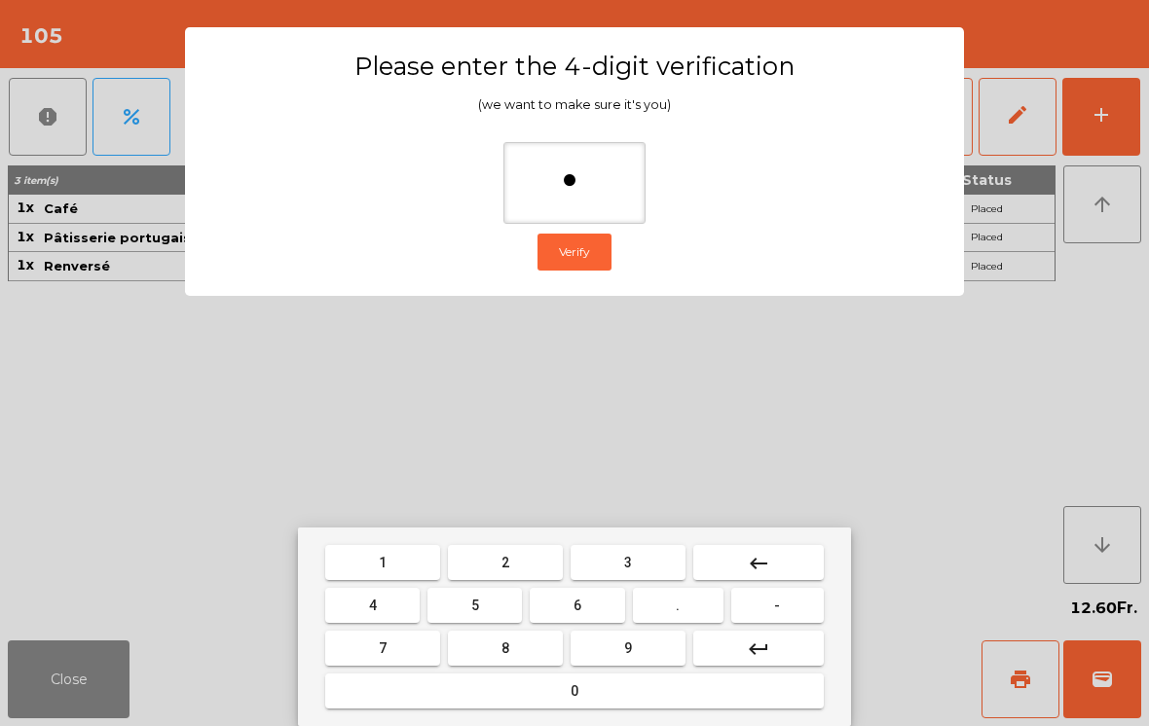
type input "**"
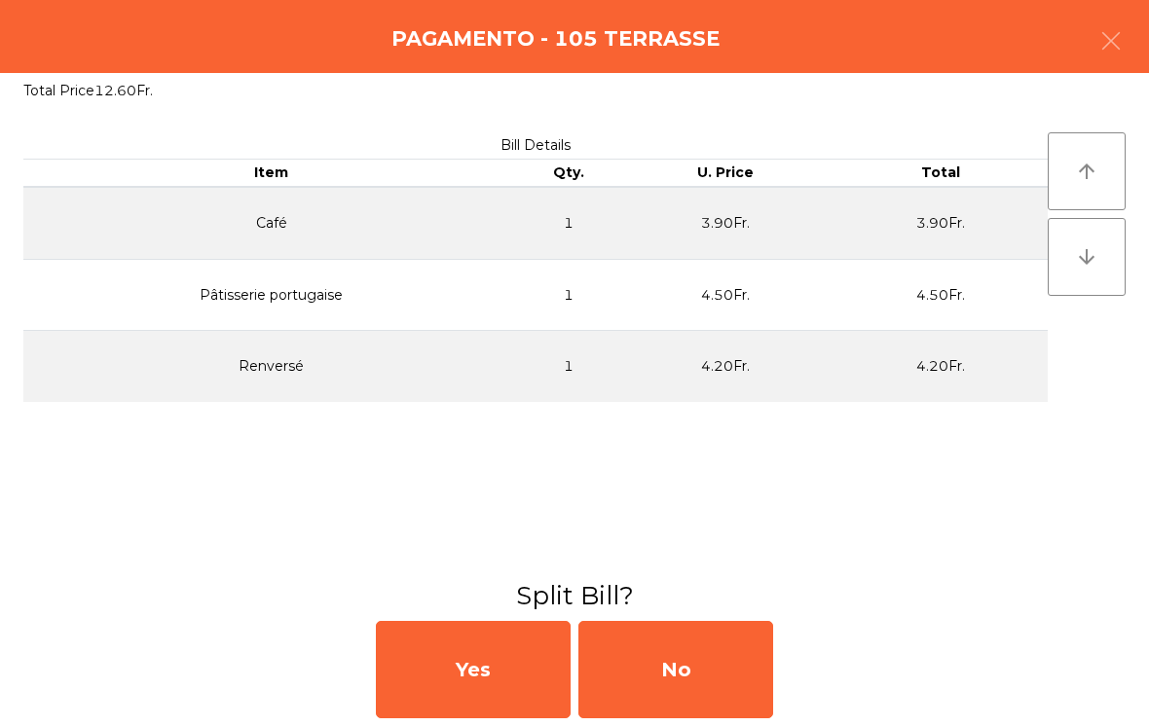
click at [663, 693] on div "No" at bounding box center [675, 669] width 195 height 97
click at [678, 662] on div "MB" at bounding box center [675, 669] width 195 height 97
click at [677, 664] on div "No" at bounding box center [675, 669] width 195 height 97
click at [654, 641] on div "No" at bounding box center [675, 669] width 195 height 97
click at [675, 708] on div "No" at bounding box center [675, 669] width 195 height 97
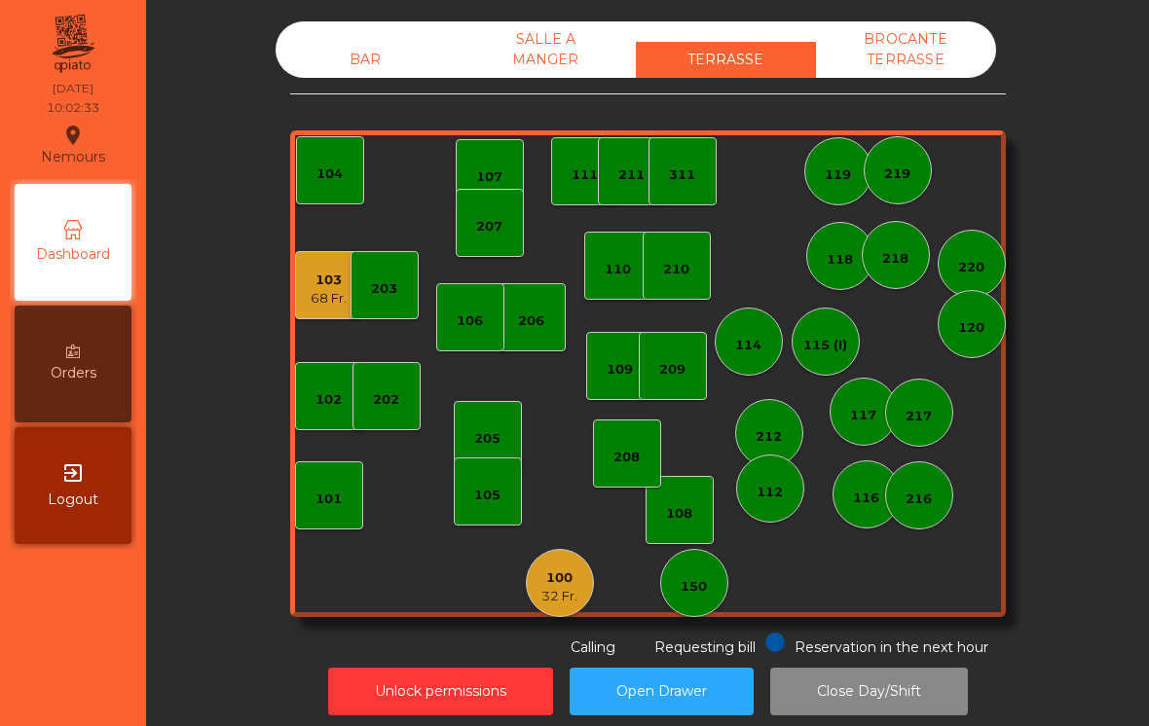
click at [328, 284] on div "103" at bounding box center [329, 280] width 36 height 19
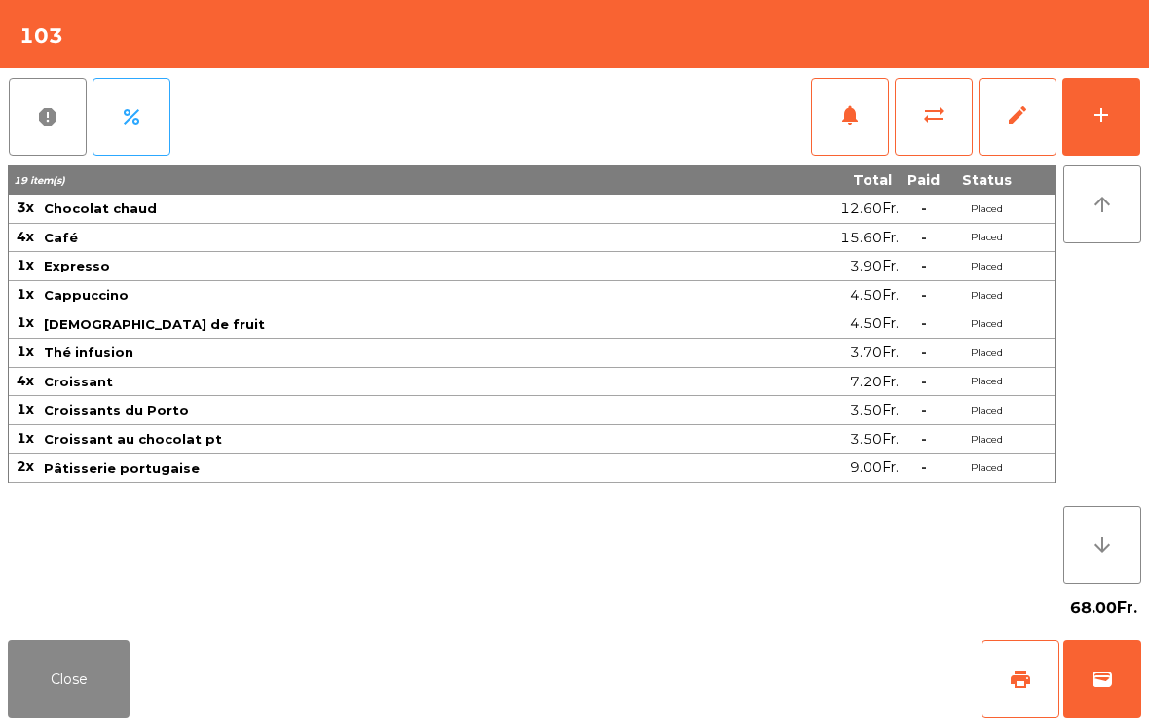
click at [1029, 666] on button "print" at bounding box center [1020, 680] width 78 height 78
click at [86, 708] on button "Close" at bounding box center [69, 680] width 122 height 78
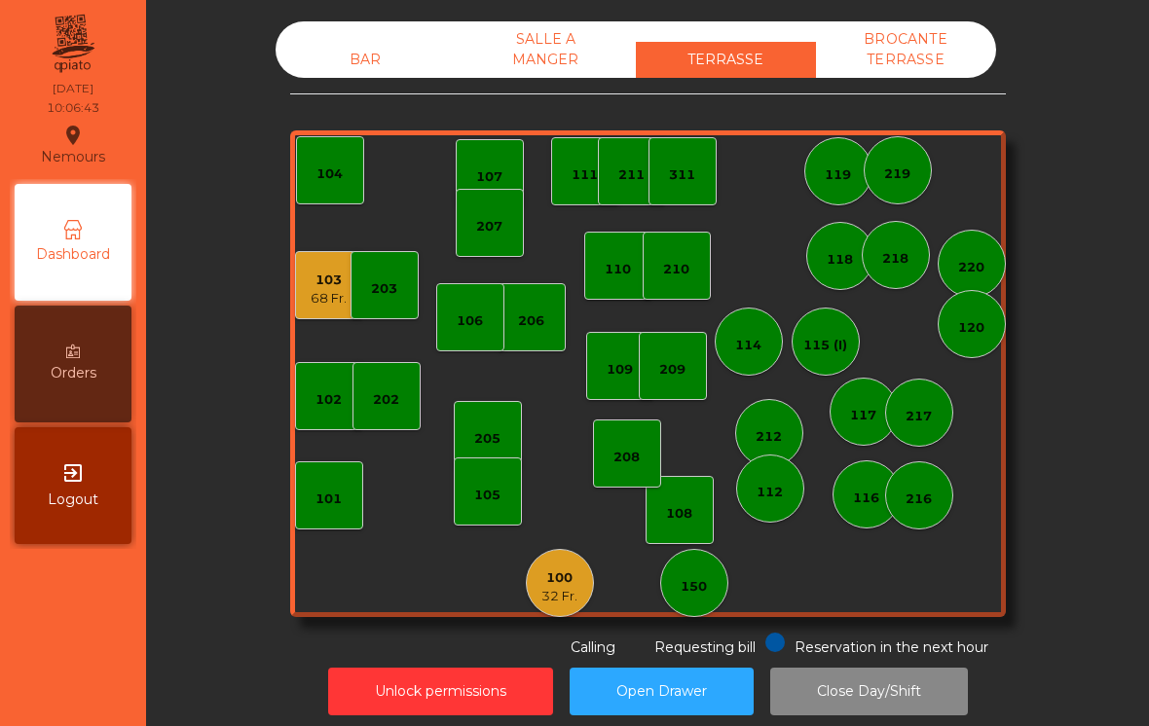
click at [568, 585] on div "100" at bounding box center [559, 577] width 36 height 19
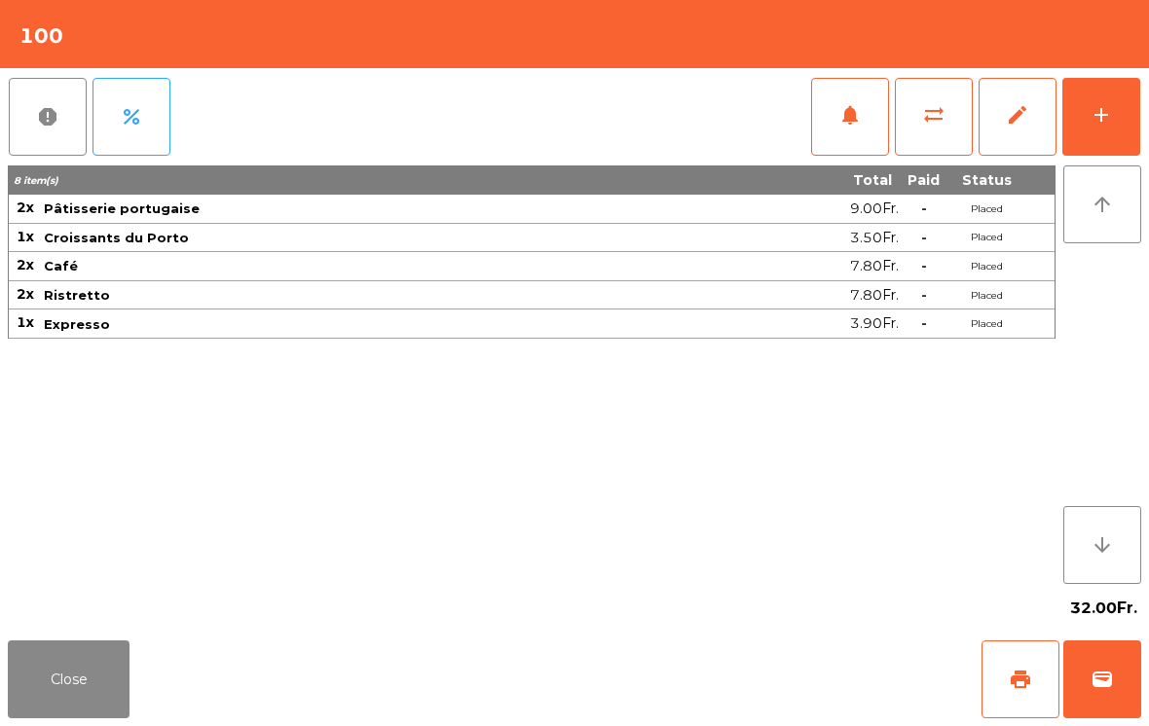
click at [1013, 686] on span "print" at bounding box center [1019, 679] width 23 height 23
click at [71, 685] on button "Close" at bounding box center [69, 680] width 122 height 78
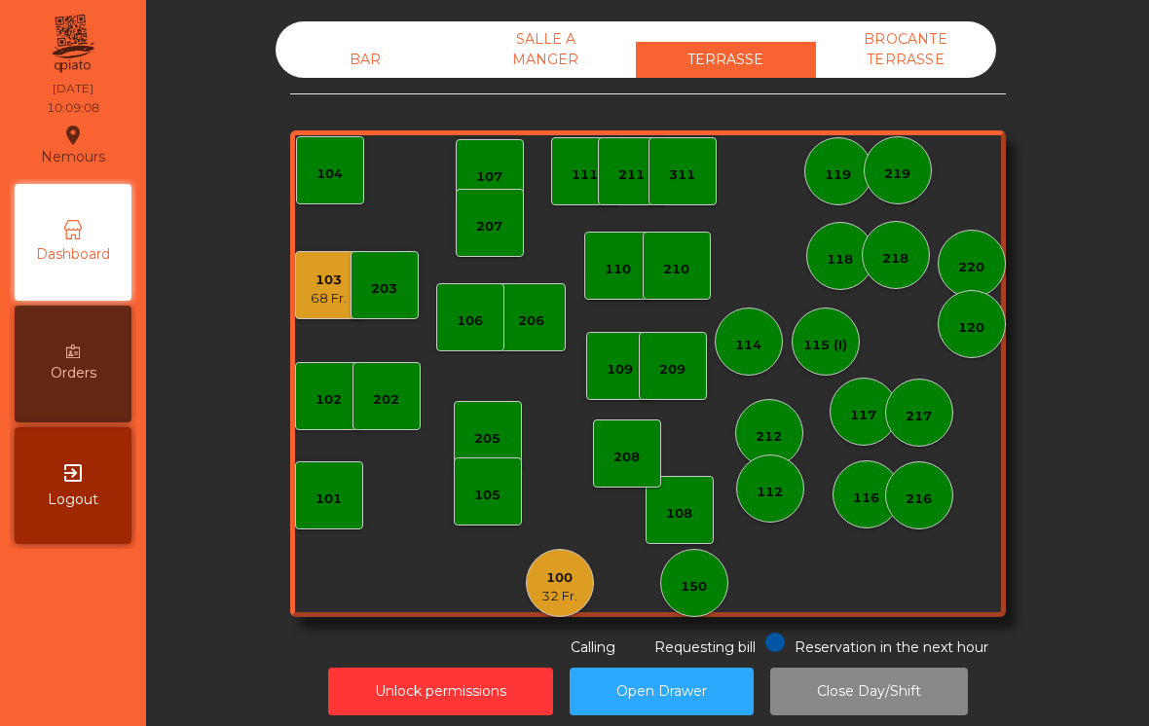
click at [700, 605] on div "150" at bounding box center [694, 583] width 68 height 68
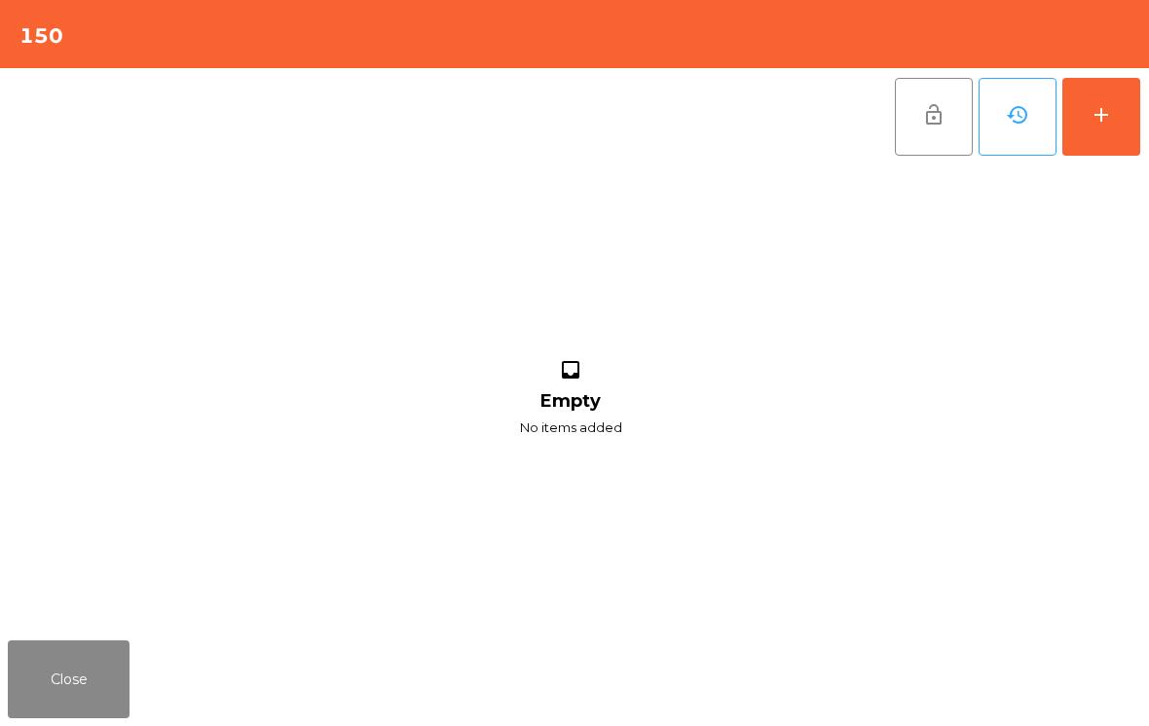
click at [1116, 99] on button "add" at bounding box center [1101, 117] width 78 height 78
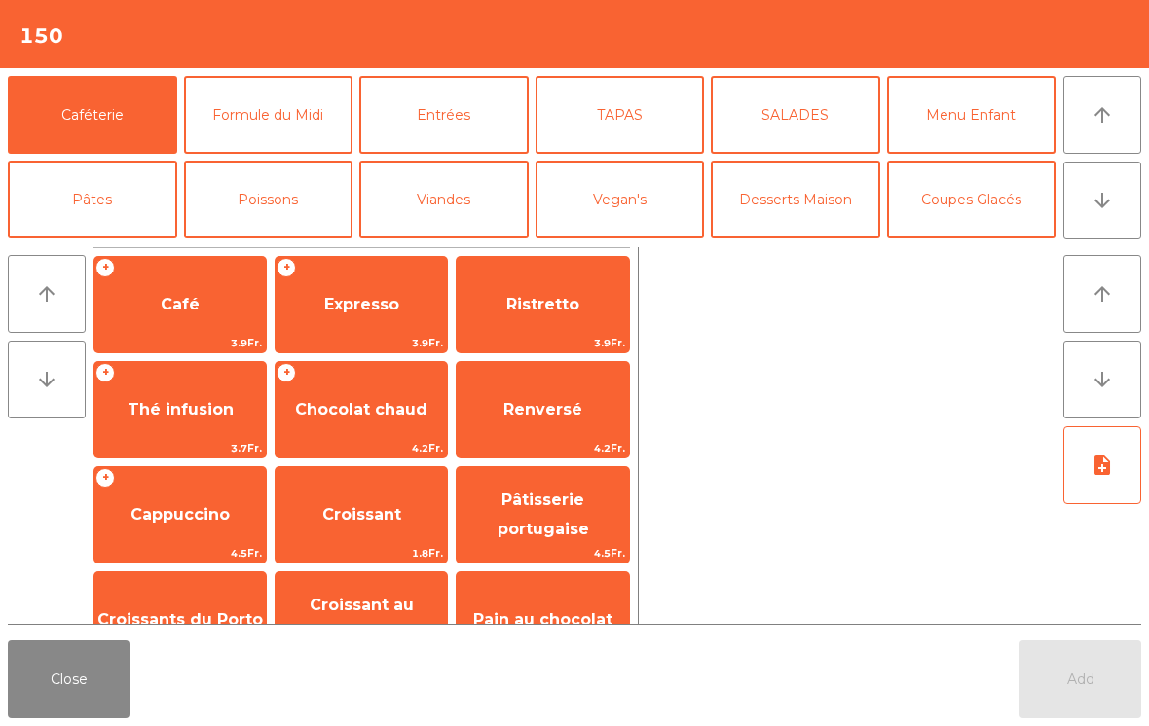
click at [1110, 214] on button "arrow_downward" at bounding box center [1102, 201] width 78 height 78
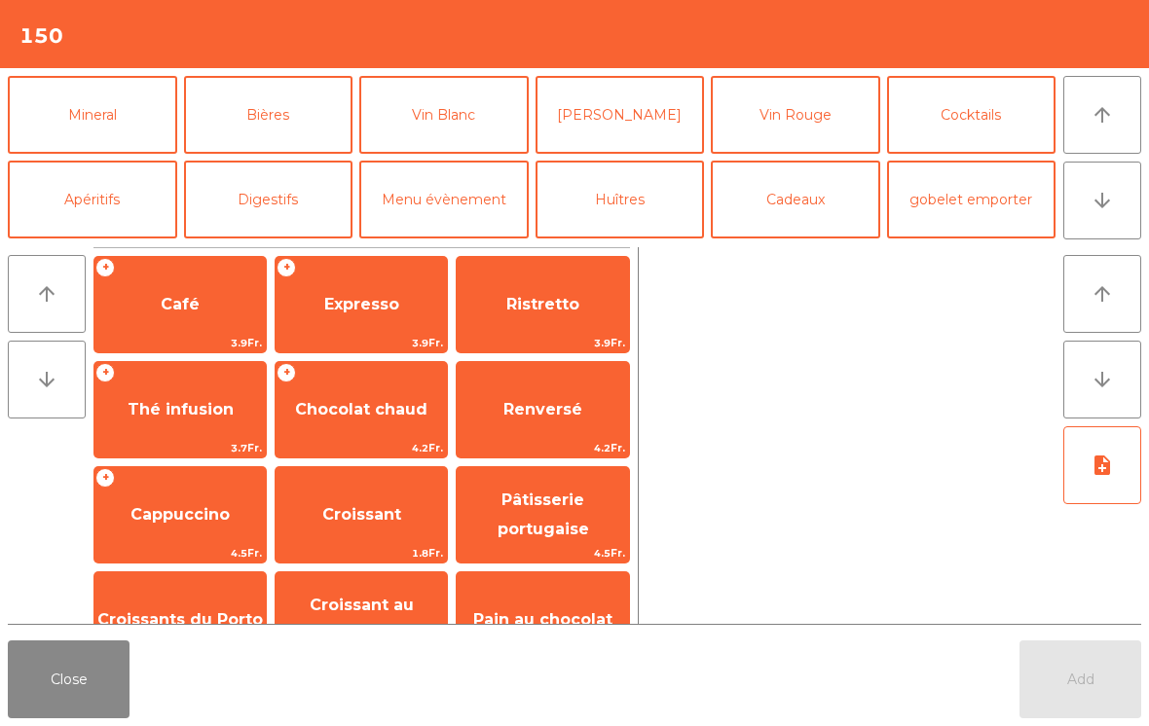
click at [126, 132] on button "Mineral" at bounding box center [92, 115] width 169 height 78
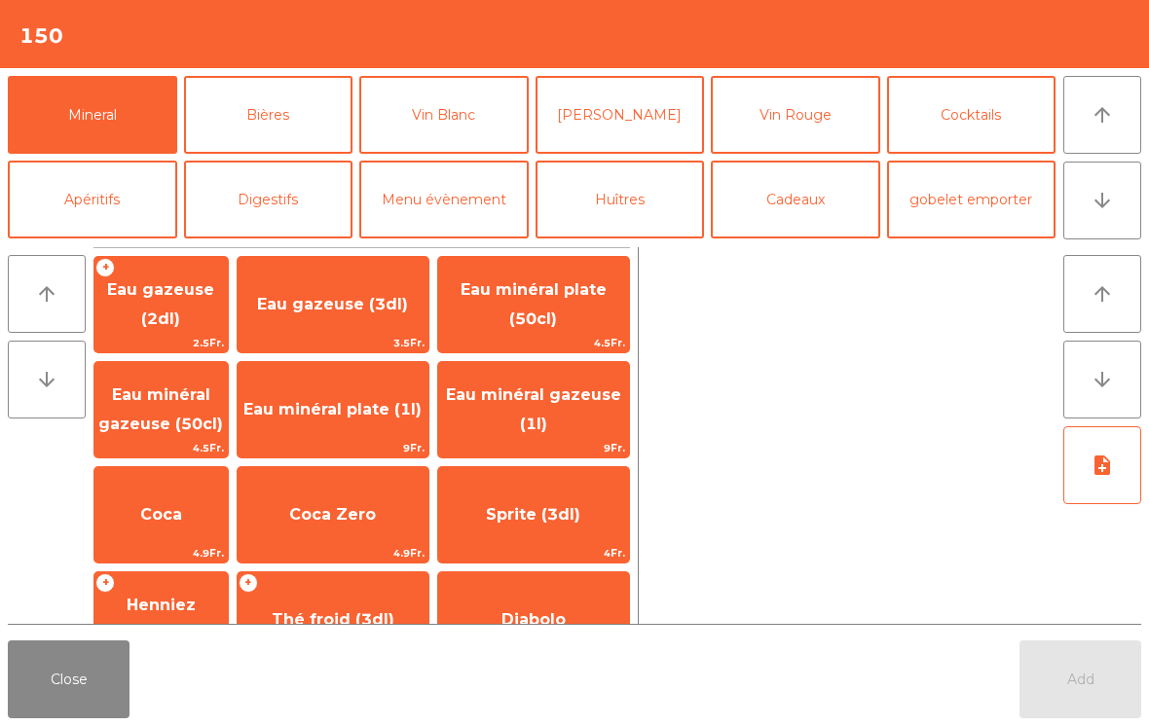
click at [221, 607] on span "Henniez gommée (3dl)" at bounding box center [160, 620] width 121 height 48
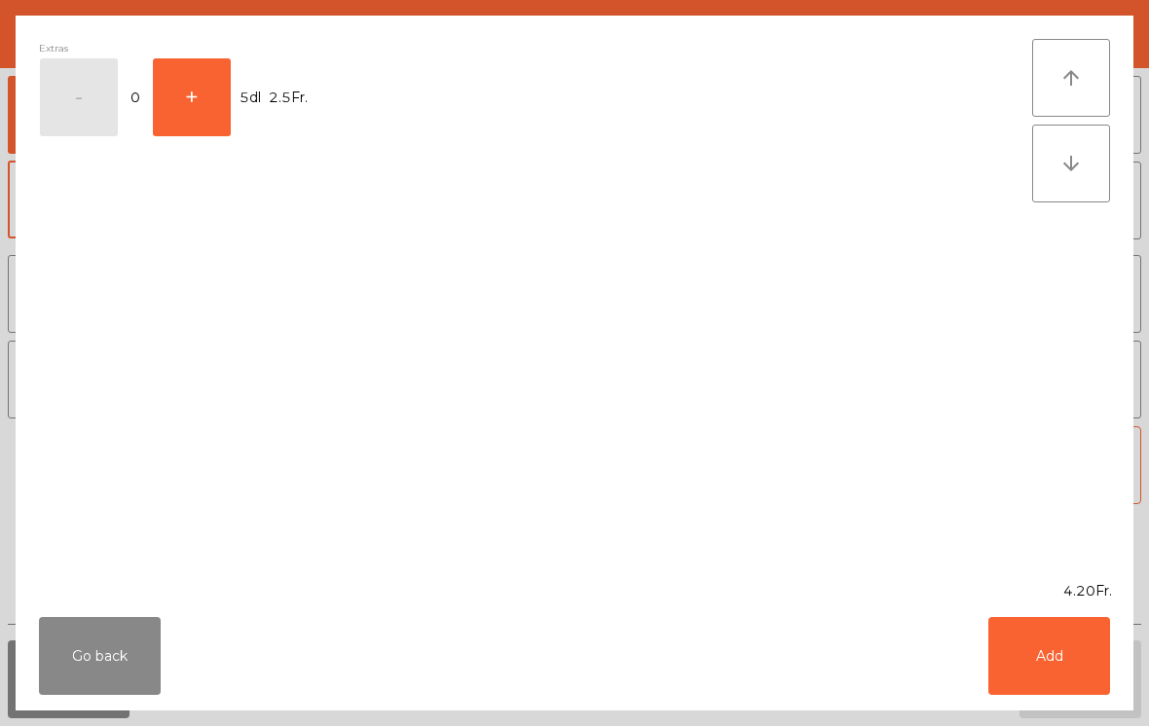
click at [1071, 662] on button "Add" at bounding box center [1049, 656] width 122 height 78
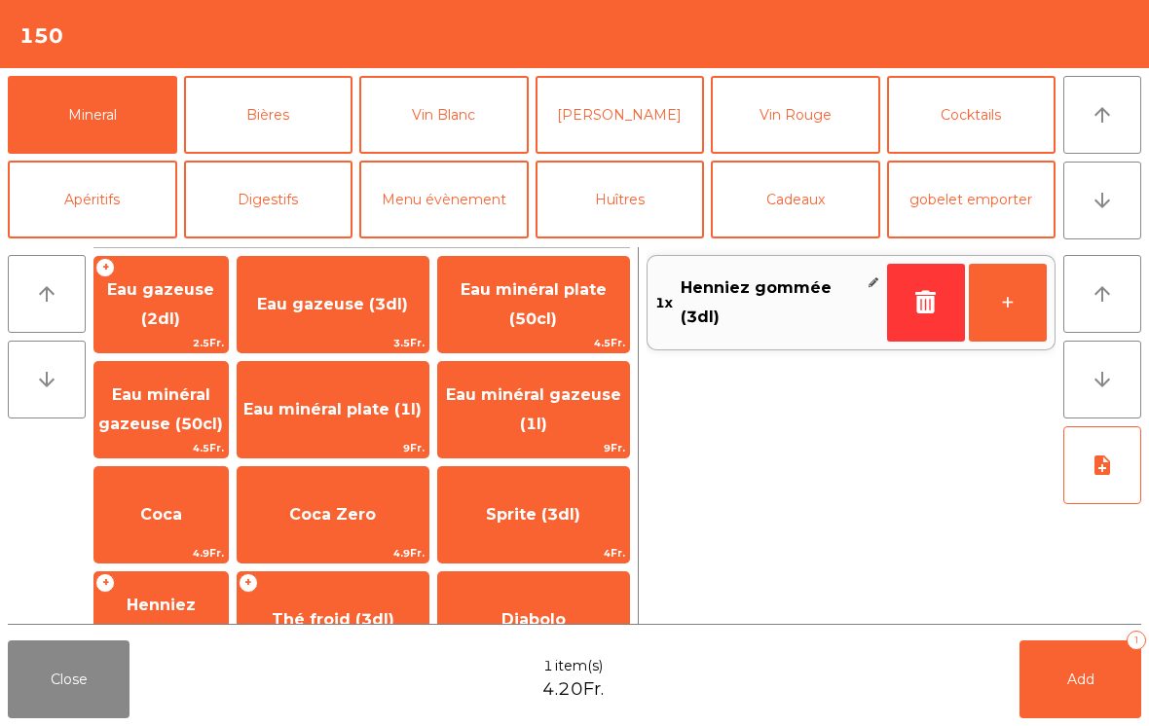
click at [222, 318] on span "Eau gazeuse (2dl)" at bounding box center [160, 305] width 133 height 83
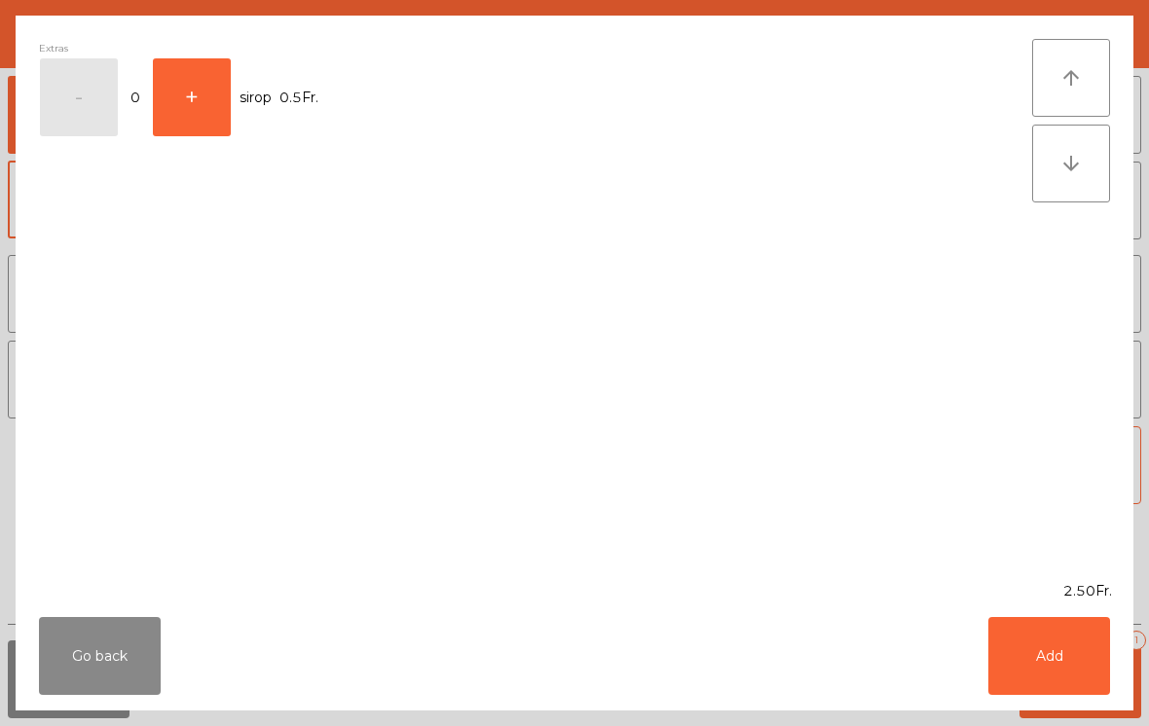
click at [227, 94] on button "+" at bounding box center [192, 97] width 78 height 78
click at [1043, 677] on button "Add" at bounding box center [1049, 656] width 122 height 78
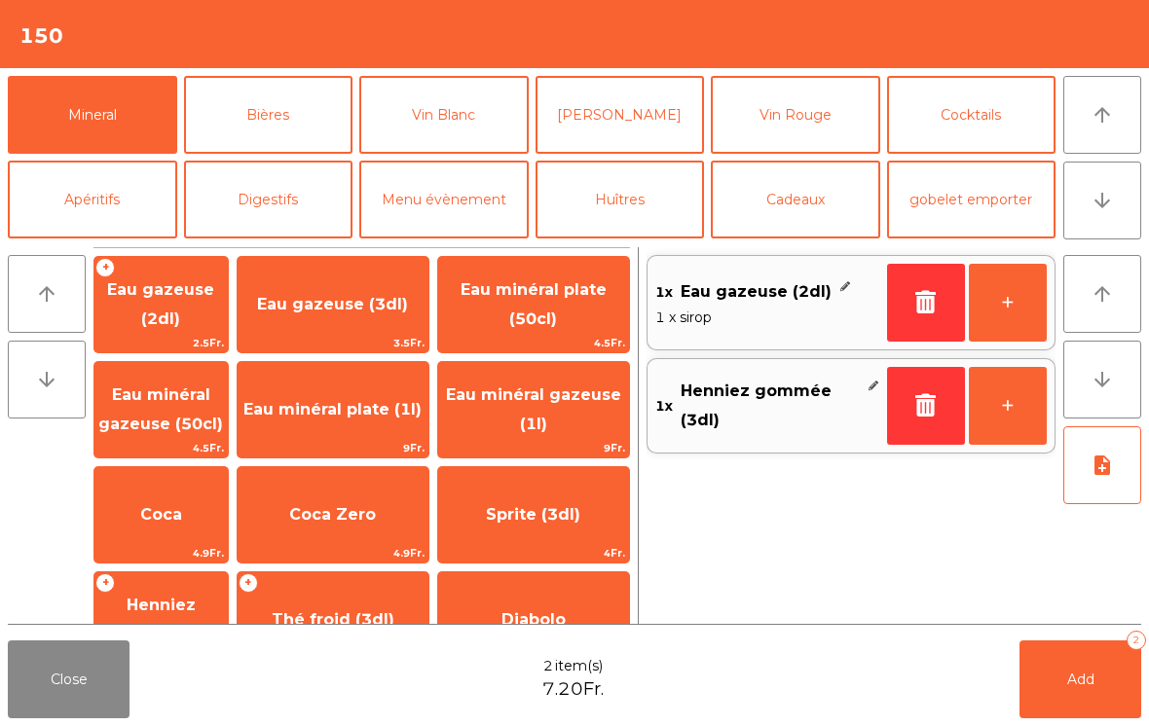
click at [1081, 685] on span "Add" at bounding box center [1080, 680] width 27 height 18
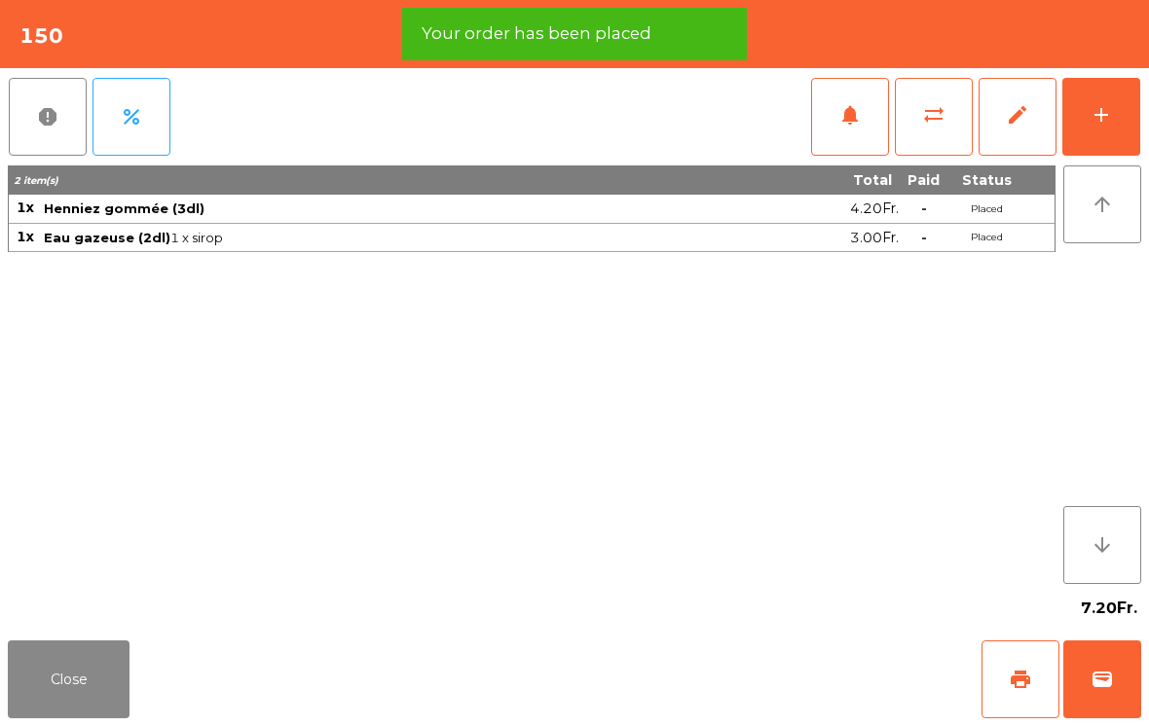
click at [1020, 678] on span "print" at bounding box center [1019, 679] width 23 height 23
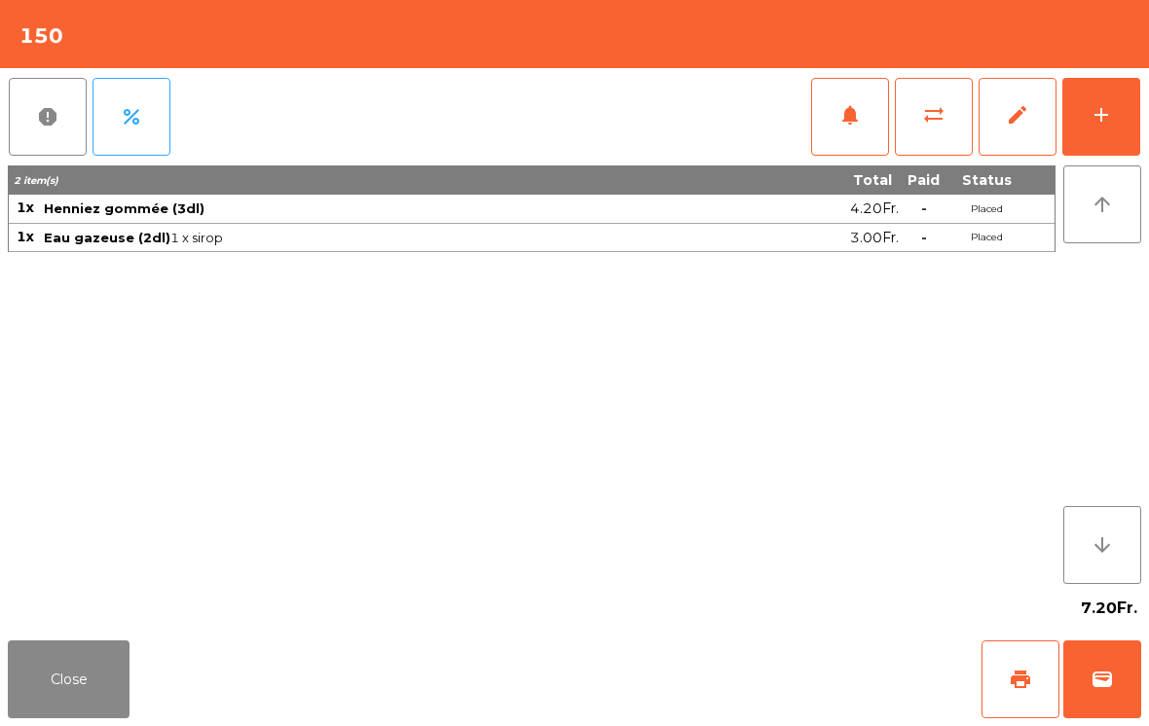
click at [29, 684] on button "Close" at bounding box center [69, 680] width 122 height 78
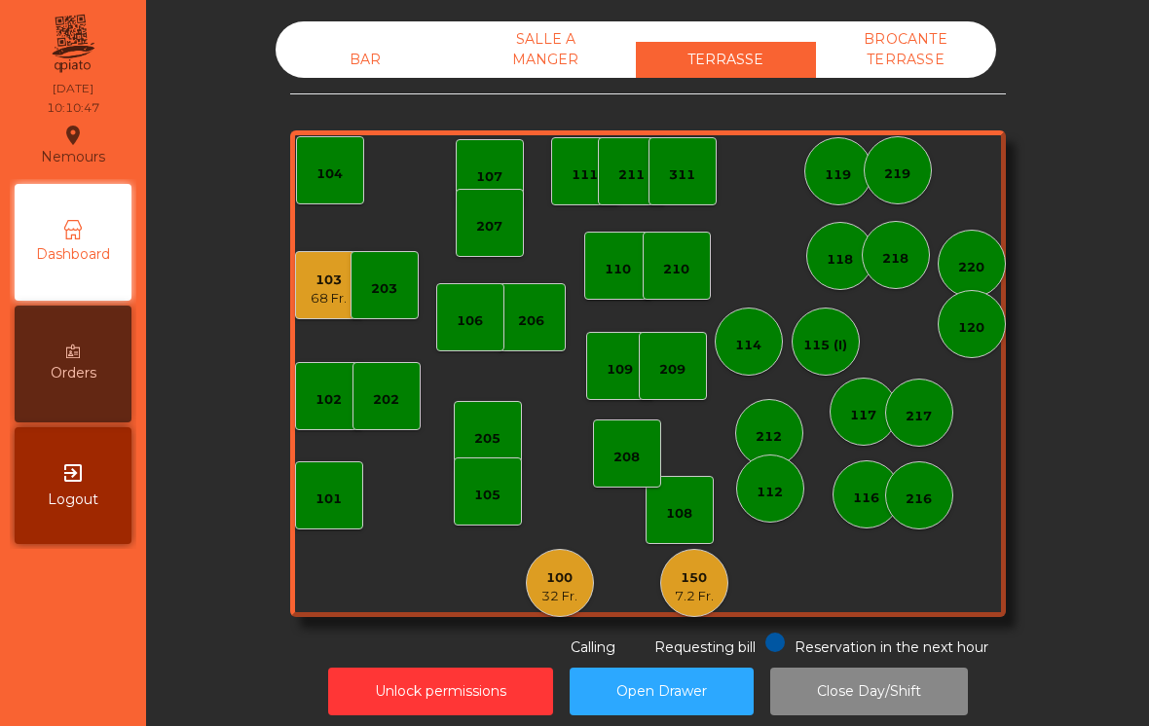
click at [532, 578] on div "100 32 Fr." at bounding box center [560, 583] width 68 height 68
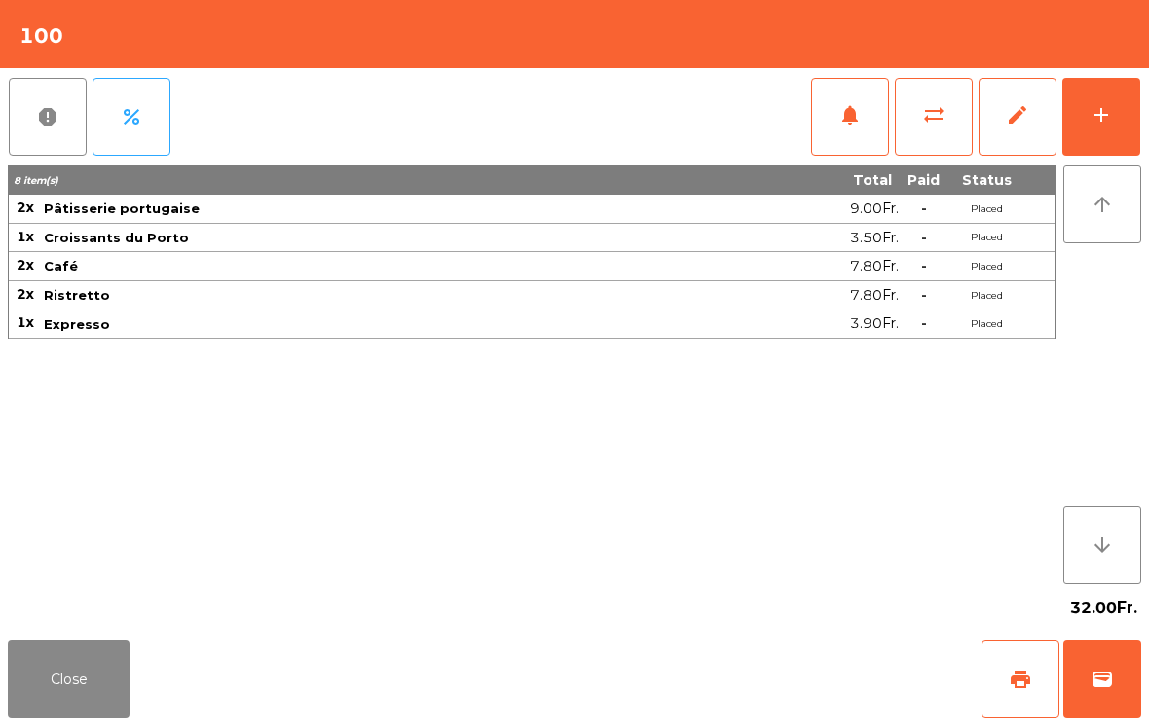
click at [1079, 693] on button "wallet" at bounding box center [1102, 680] width 78 height 78
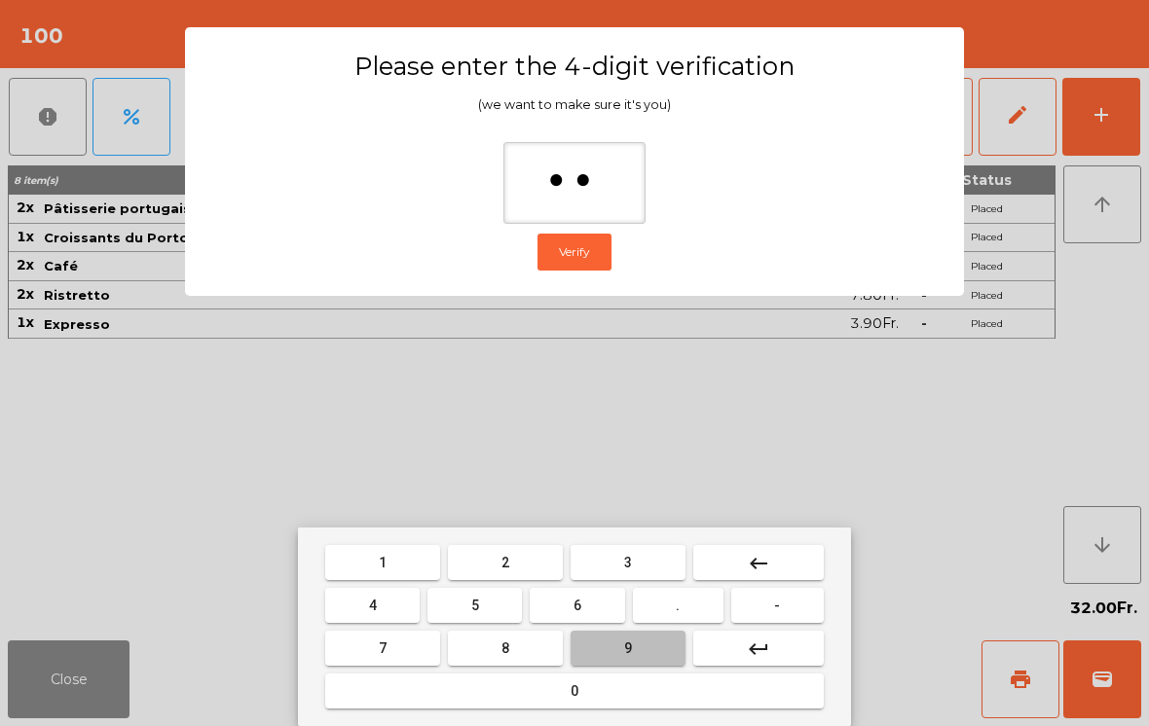
type input "***"
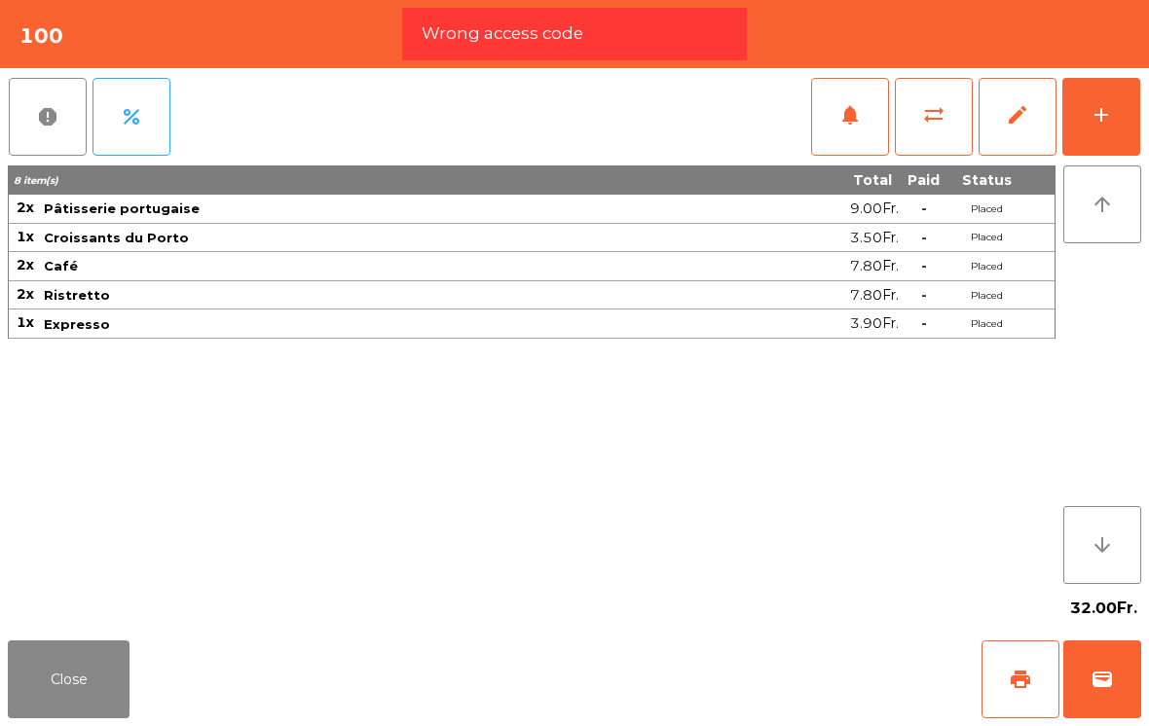
click at [1113, 696] on button "wallet" at bounding box center [1102, 680] width 78 height 78
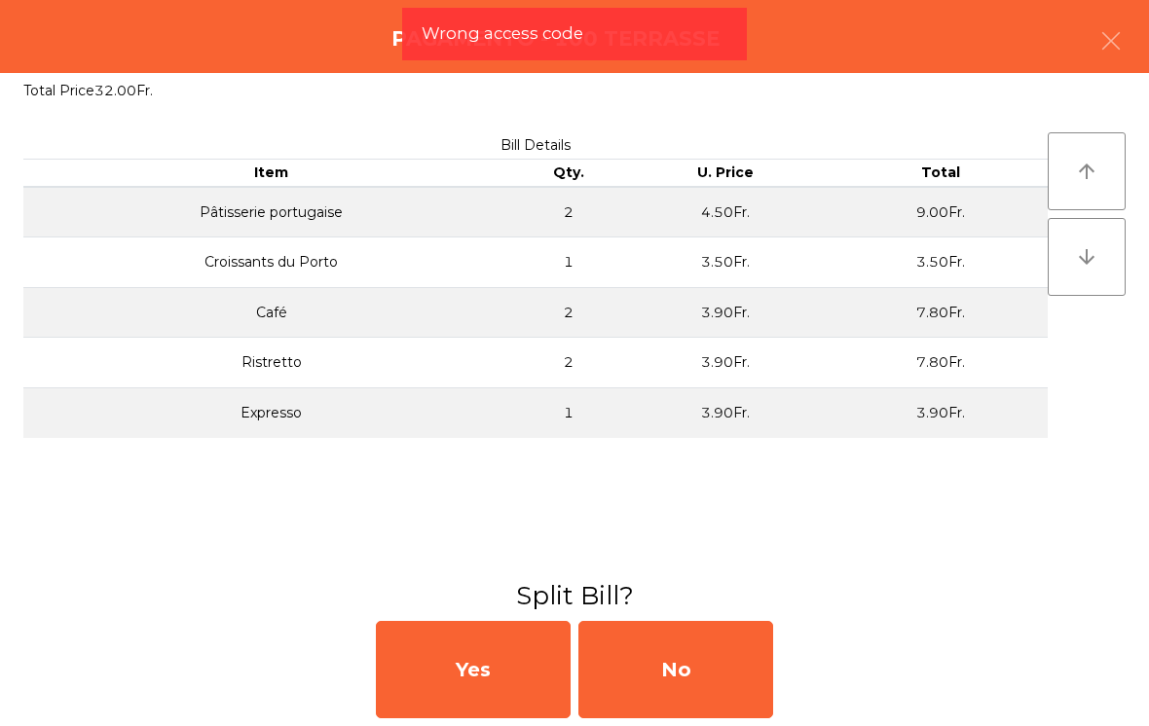
click at [674, 674] on div "No" at bounding box center [675, 669] width 195 height 97
click at [699, 690] on div "No" at bounding box center [675, 669] width 195 height 97
click at [715, 678] on div "No" at bounding box center [675, 669] width 195 height 97
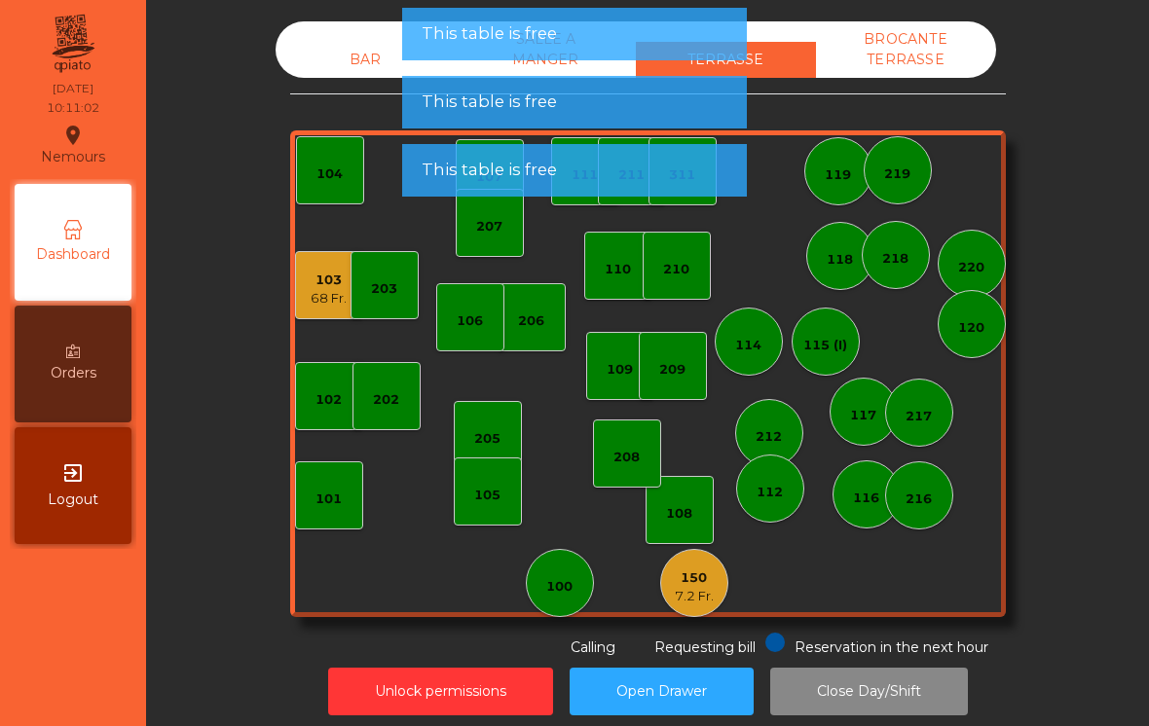
click at [325, 303] on div "68 Fr." at bounding box center [329, 298] width 36 height 19
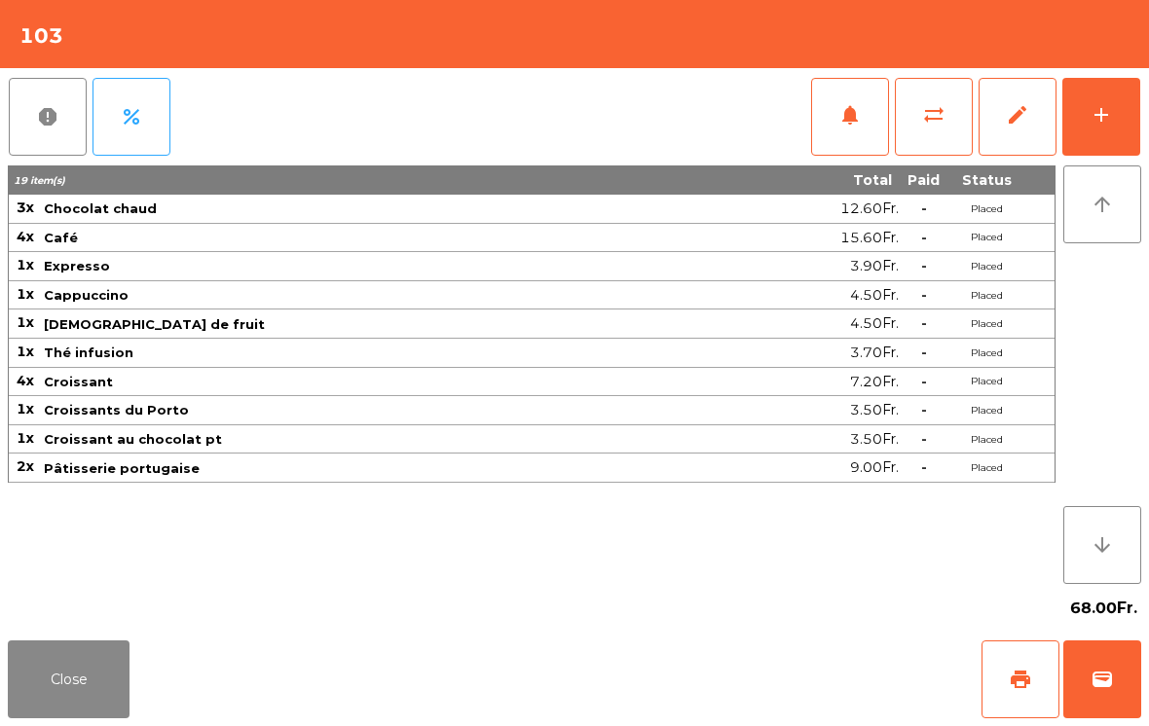
click at [1102, 676] on span "wallet" at bounding box center [1101, 679] width 23 height 23
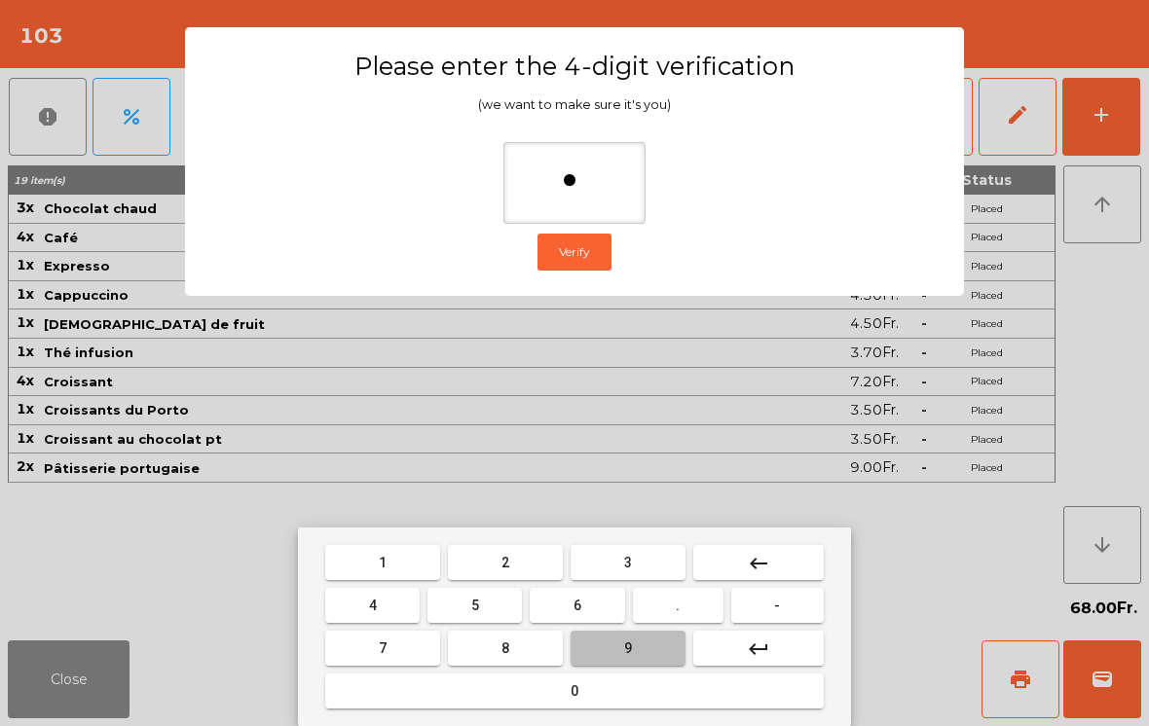
type input "**"
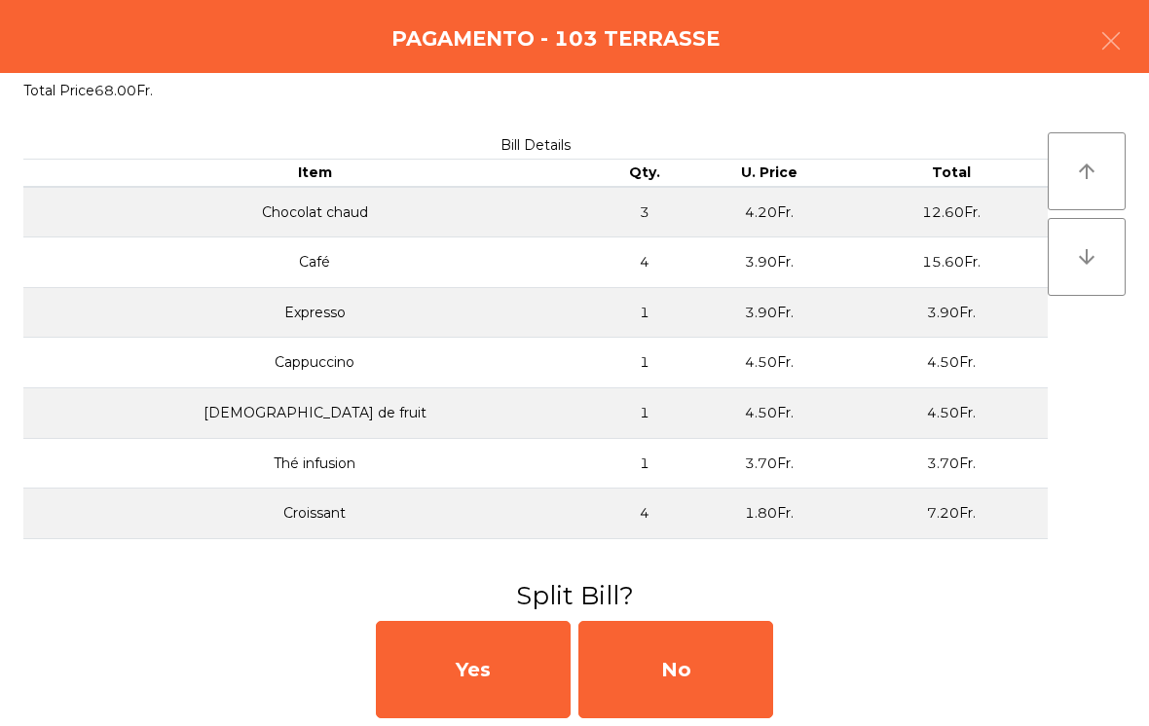
click at [734, 679] on div "No" at bounding box center [675, 669] width 195 height 97
click at [701, 674] on div "MB" at bounding box center [675, 669] width 195 height 97
click at [697, 674] on div "No" at bounding box center [675, 669] width 195 height 97
click at [690, 698] on div "No" at bounding box center [675, 669] width 195 height 97
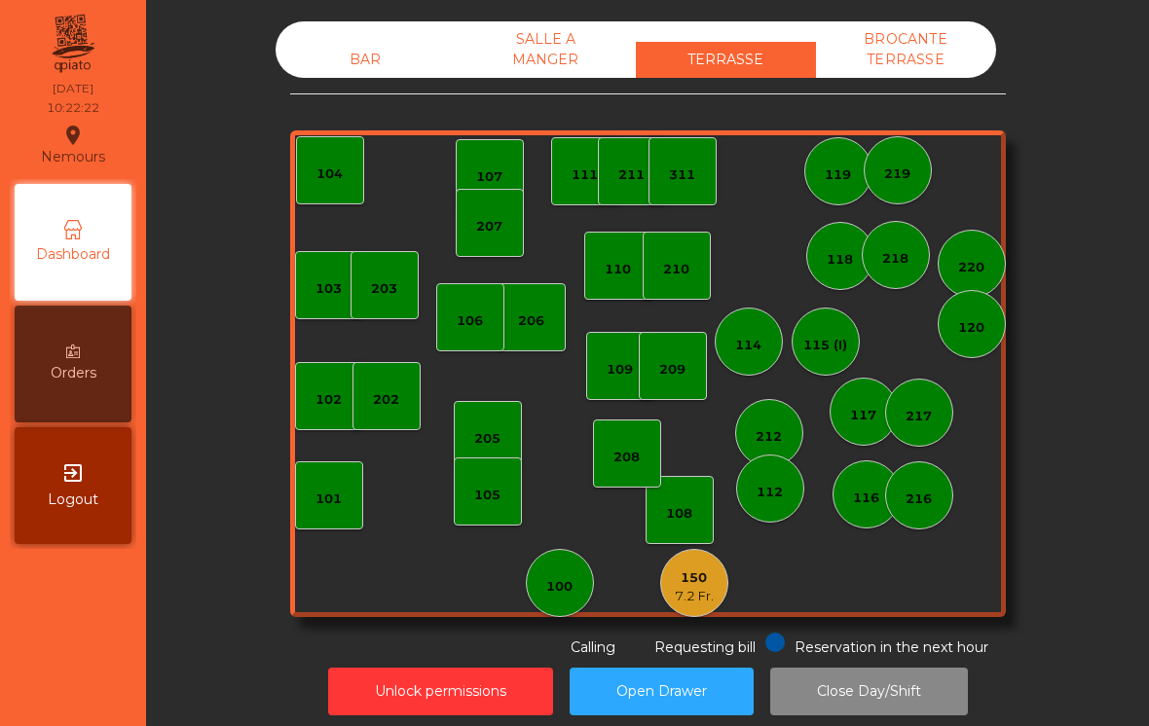
click at [374, 70] on div "BAR" at bounding box center [365, 60] width 180 height 36
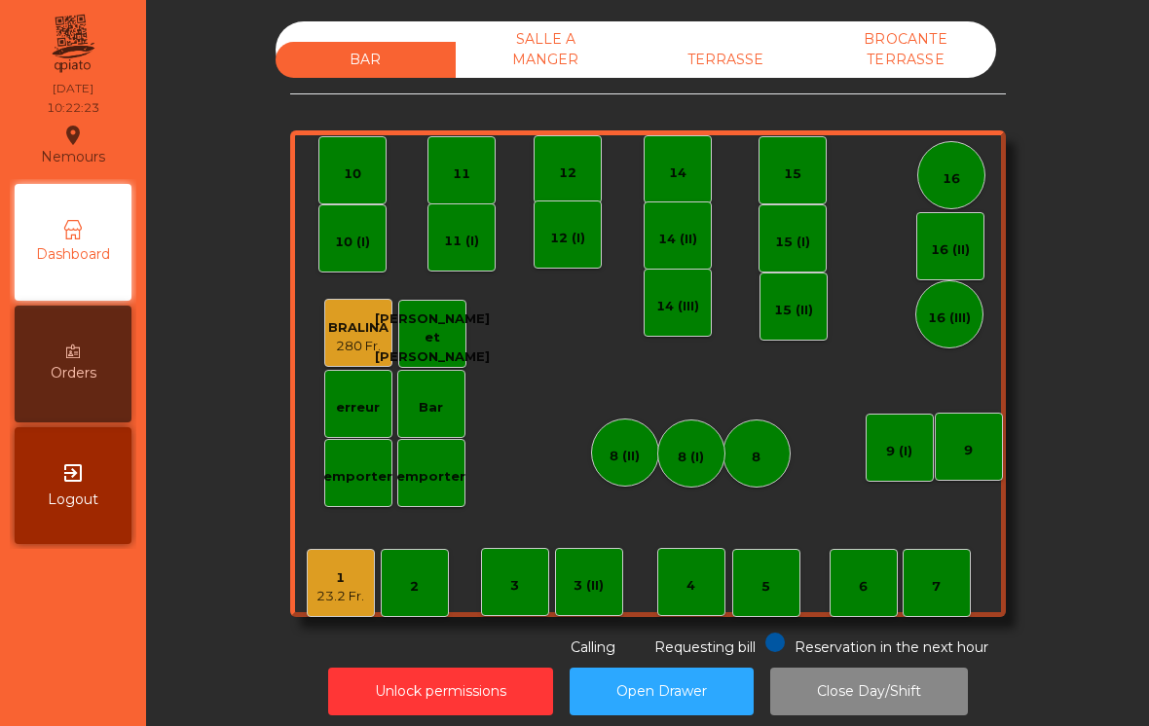
click at [347, 598] on div "23.2 Fr." at bounding box center [340, 596] width 48 height 19
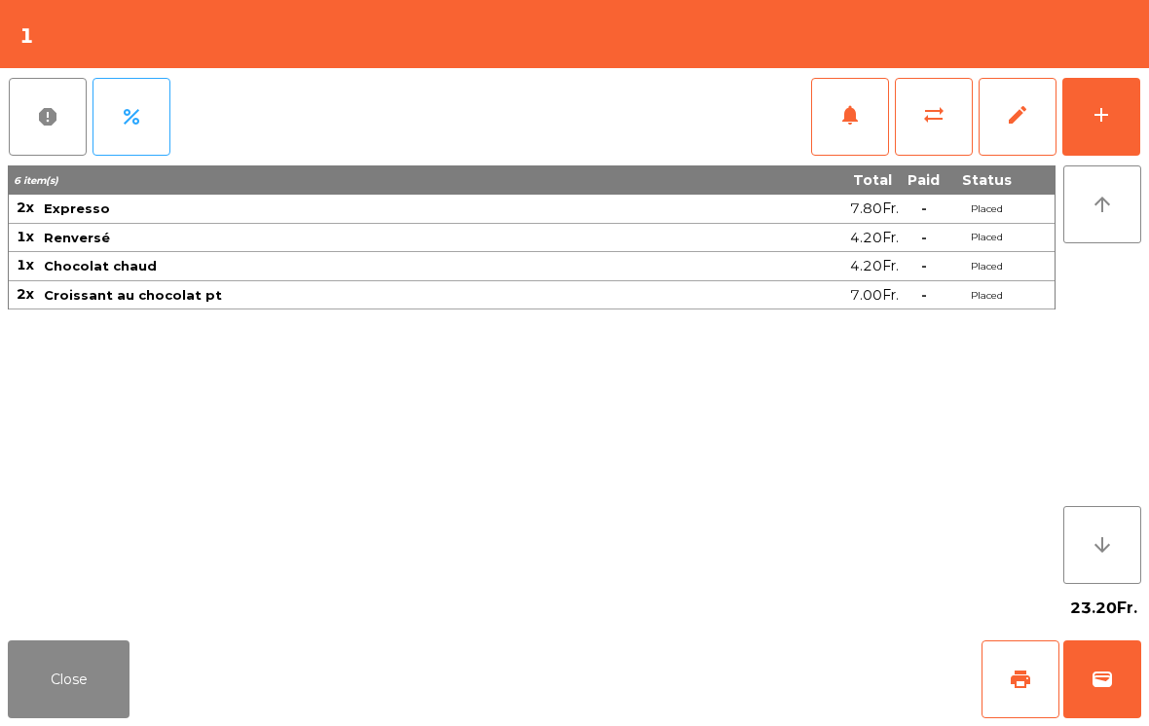
click at [1031, 686] on span "print" at bounding box center [1019, 679] width 23 height 23
click at [1110, 691] on button "wallet" at bounding box center [1102, 680] width 78 height 78
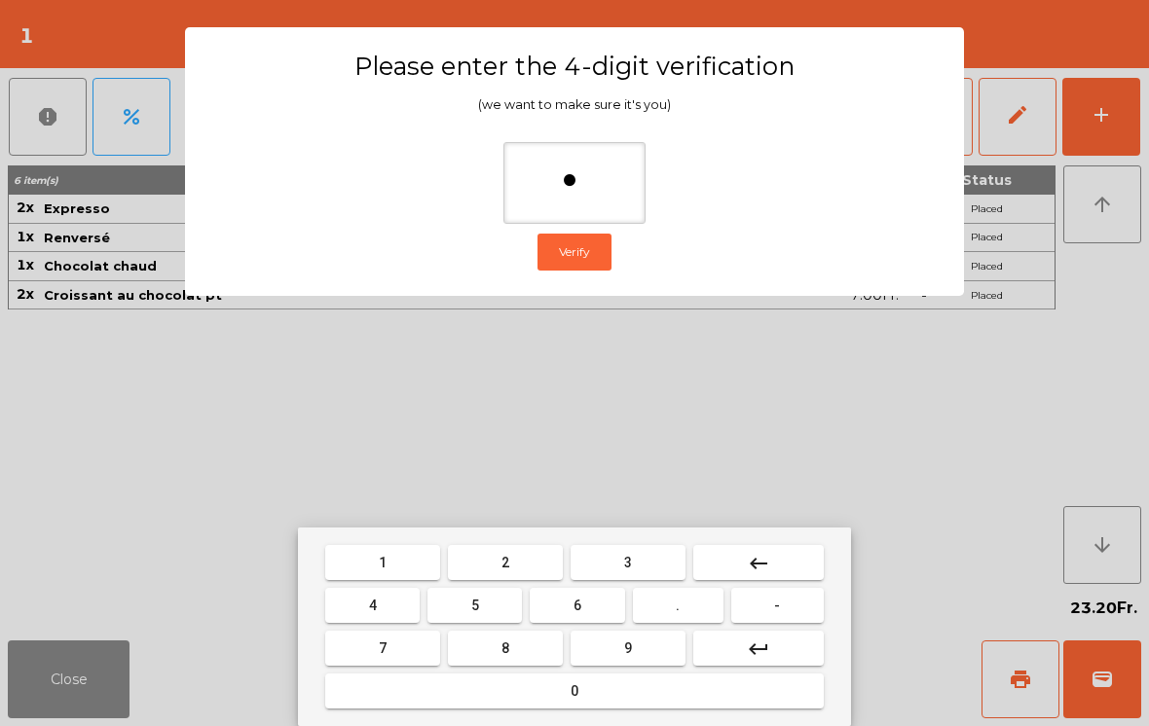
type input "**"
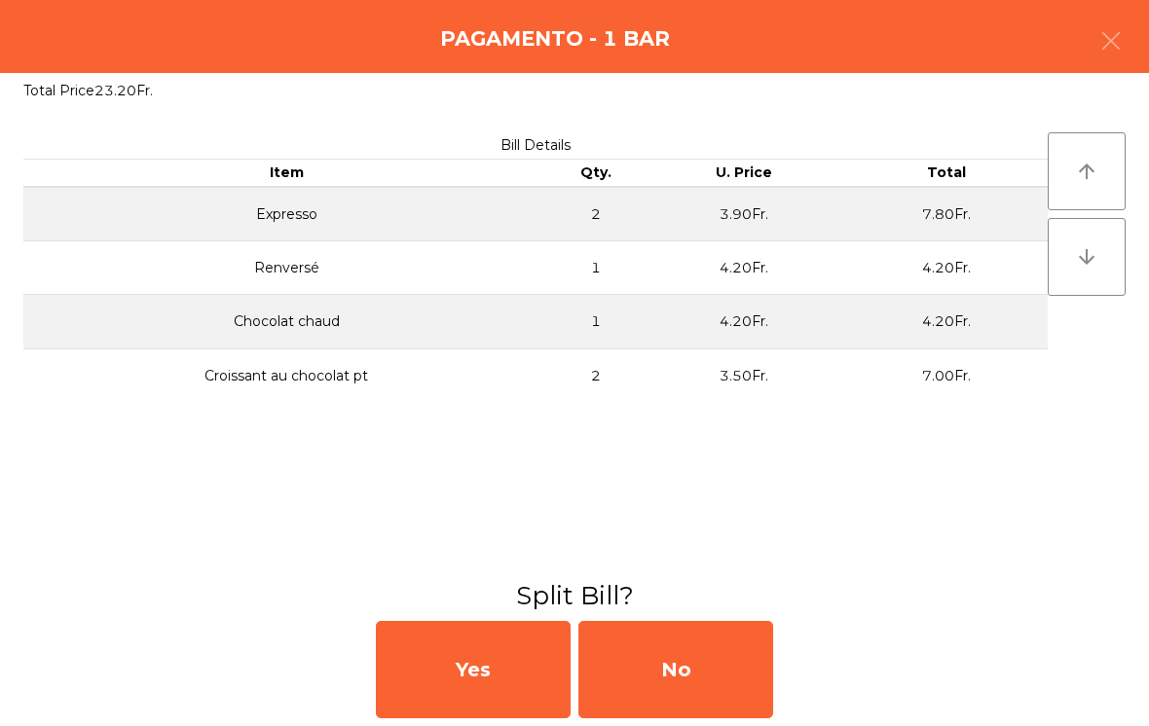
click at [666, 681] on div "No" at bounding box center [675, 669] width 195 height 97
click at [709, 686] on div "MB" at bounding box center [675, 669] width 195 height 97
click at [682, 682] on div "No" at bounding box center [675, 669] width 195 height 97
